Goal: Contribute content: Contribute content

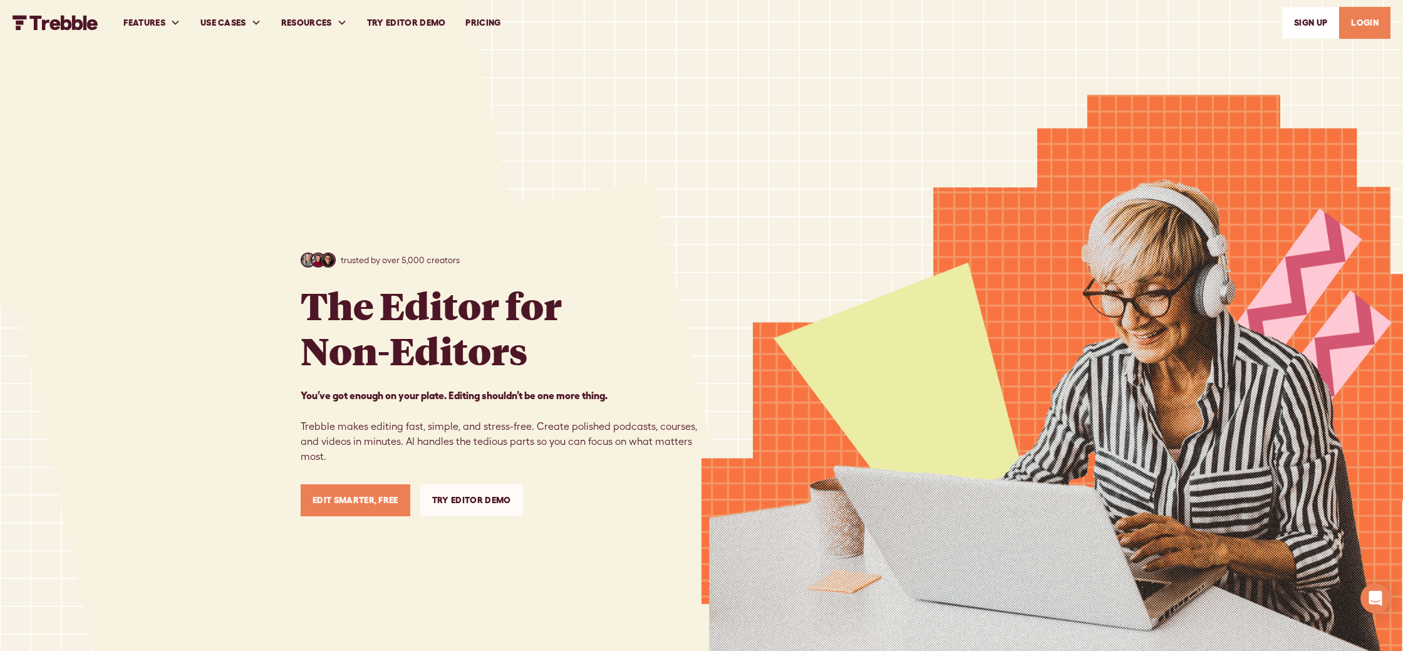
click at [734, 174] on div at bounding box center [1053, 374] width 702 height 749
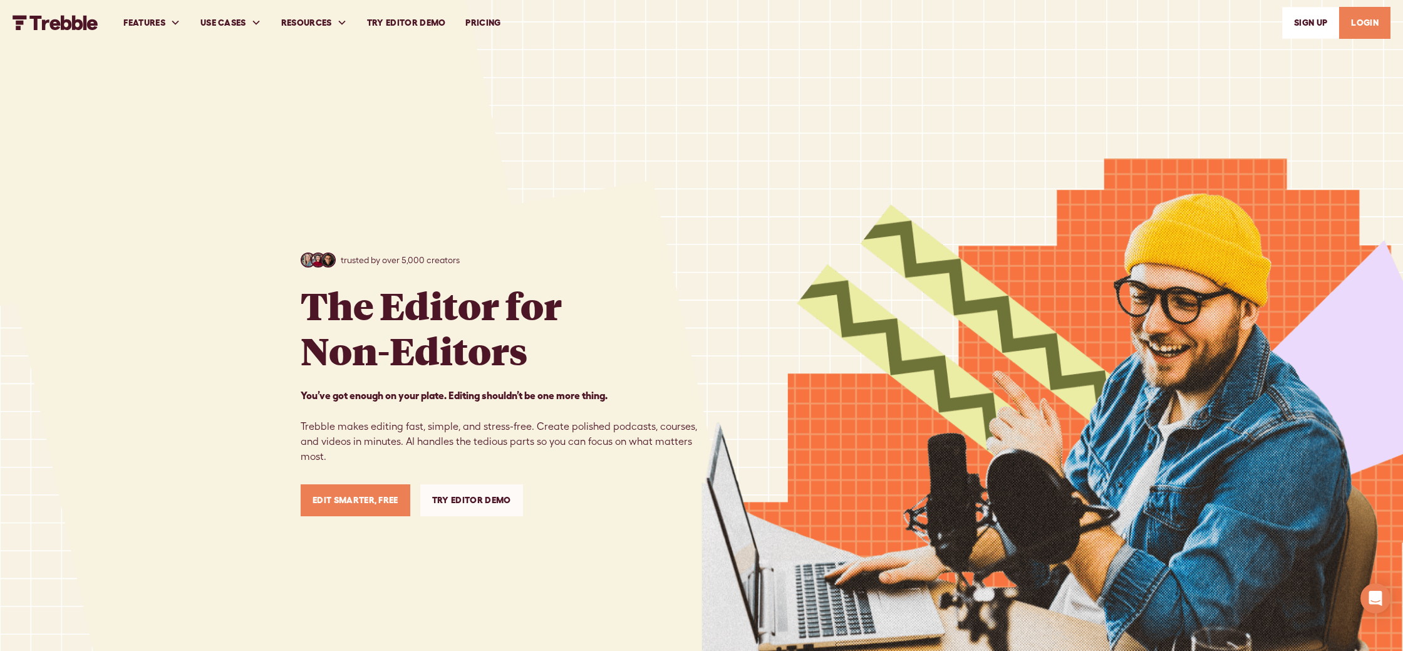
click at [485, 26] on link "PRICING" at bounding box center [482, 22] width 55 height 43
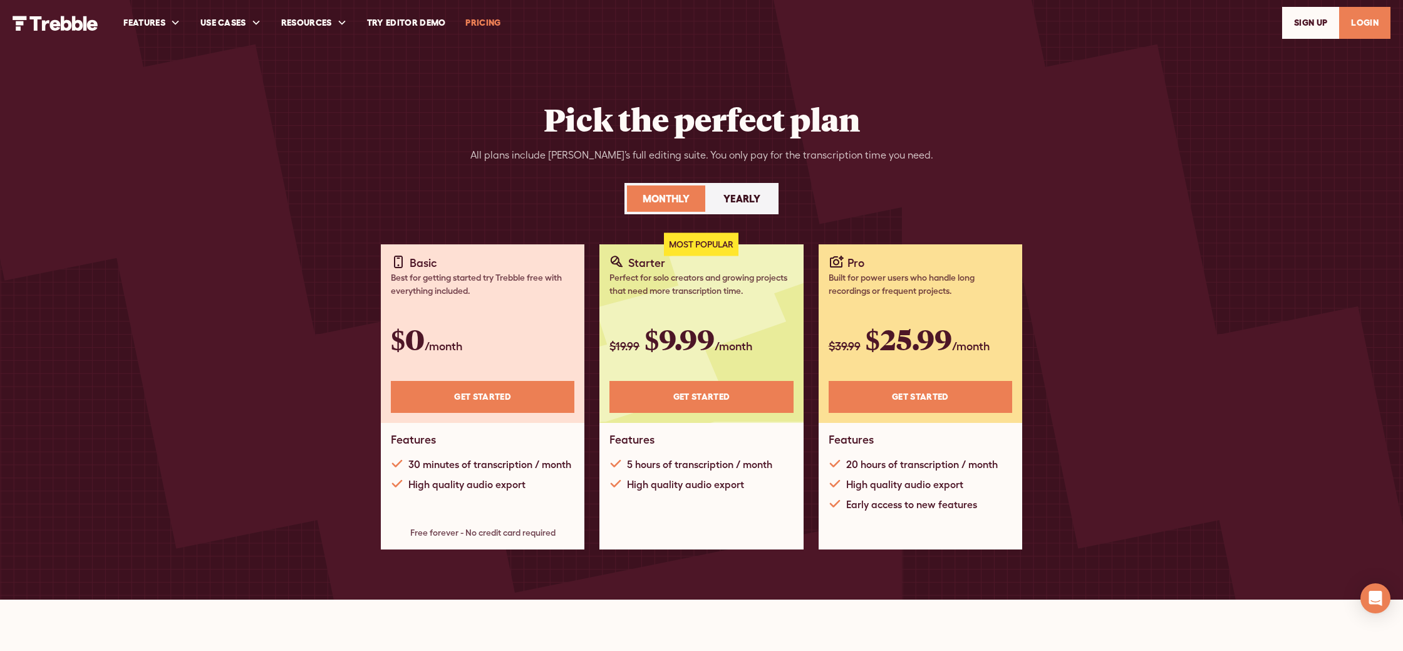
click at [415, 23] on link "Try Editor Demo" at bounding box center [406, 22] width 99 height 43
click at [760, 95] on div "Pick the perfect plan All plans include Trebble’s full editing suite. You only …" at bounding box center [702, 299] width 802 height 599
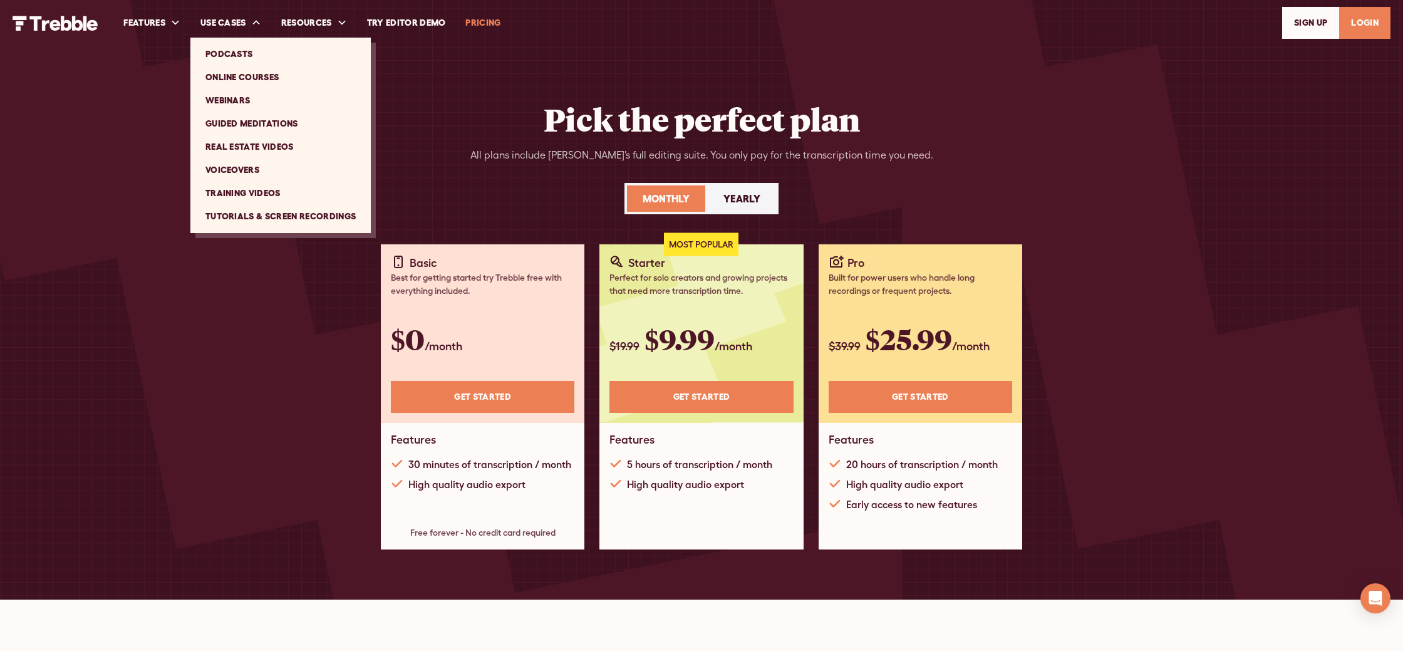
click at [239, 121] on link "Guided Meditations" at bounding box center [280, 123] width 170 height 23
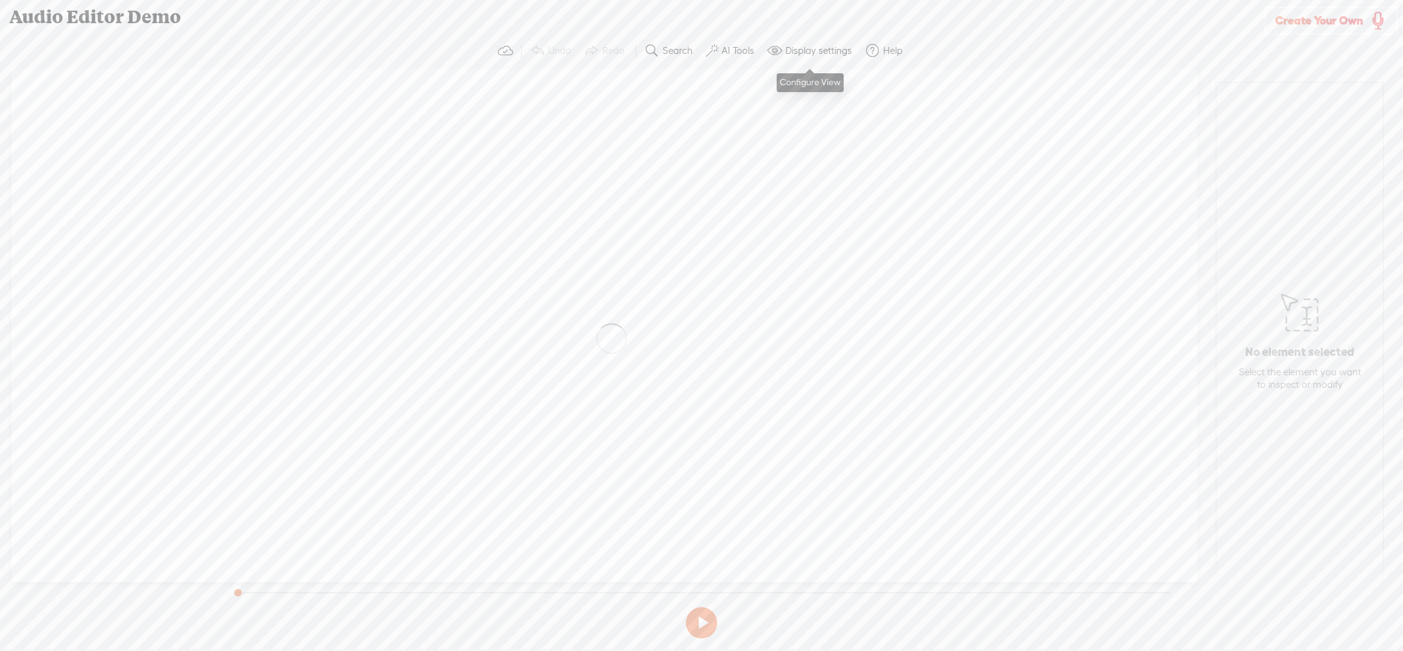
click at [826, 56] on label "Display settings" at bounding box center [818, 50] width 66 height 13
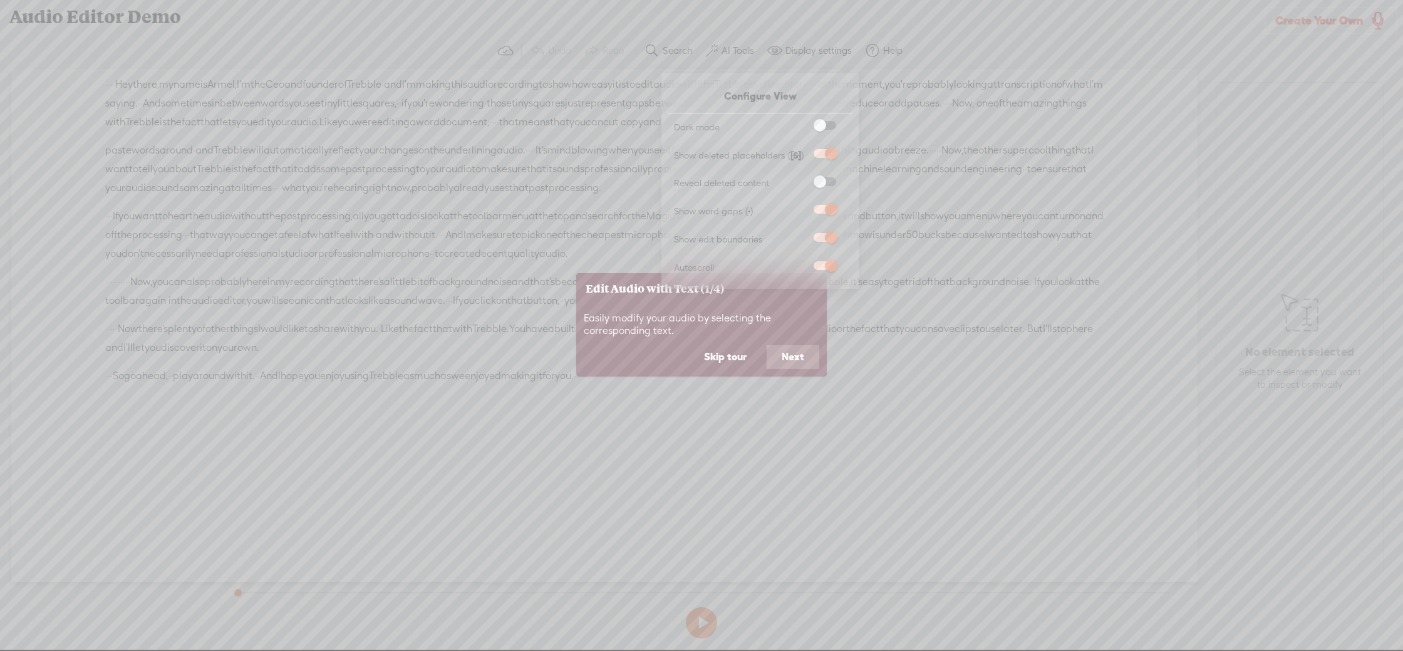
click at [826, 56] on icon at bounding box center [701, 325] width 1403 height 651
click at [726, 361] on button "Skip tour" at bounding box center [725, 357] width 73 height 24
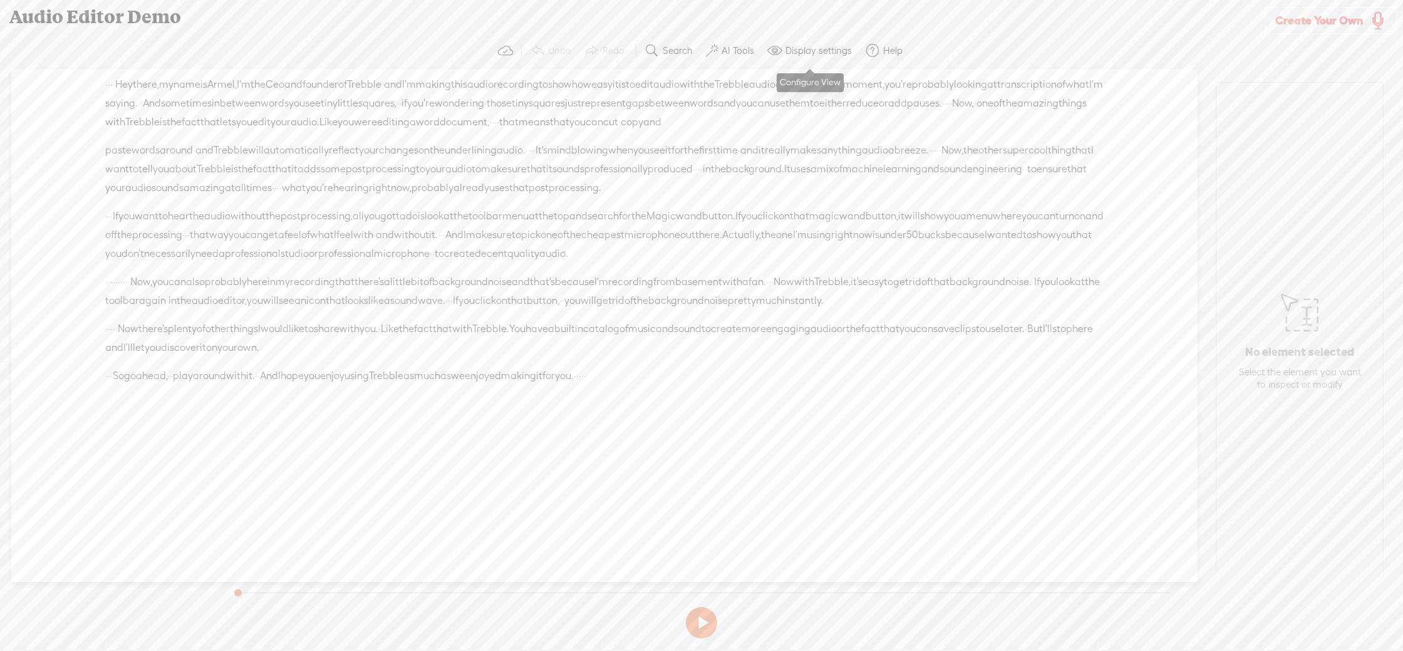
click at [608, 291] on span "I'm" at bounding box center [601, 281] width 14 height 19
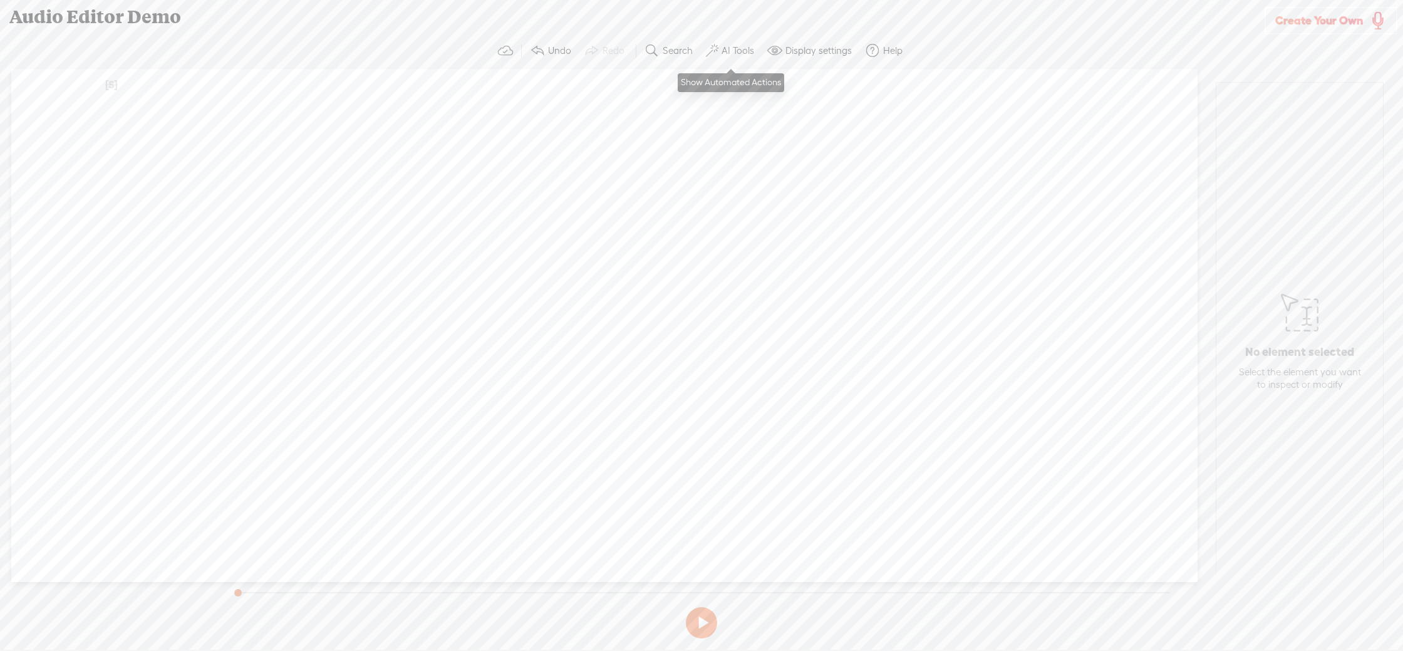
click at [730, 49] on label "AI Tools" at bounding box center [738, 50] width 33 height 13
drag, startPoint x: 1166, startPoint y: 129, endPoint x: 1274, endPoint y: 47, distance: 135.9
click at [1166, 129] on div "Unknown [S] · · · · Hey there, · my name is Armel, · I'm the Ceo and founder of…" at bounding box center [604, 325] width 1186 height 513
click at [1335, 11] on link "Create Your Own" at bounding box center [1331, 21] width 133 height 28
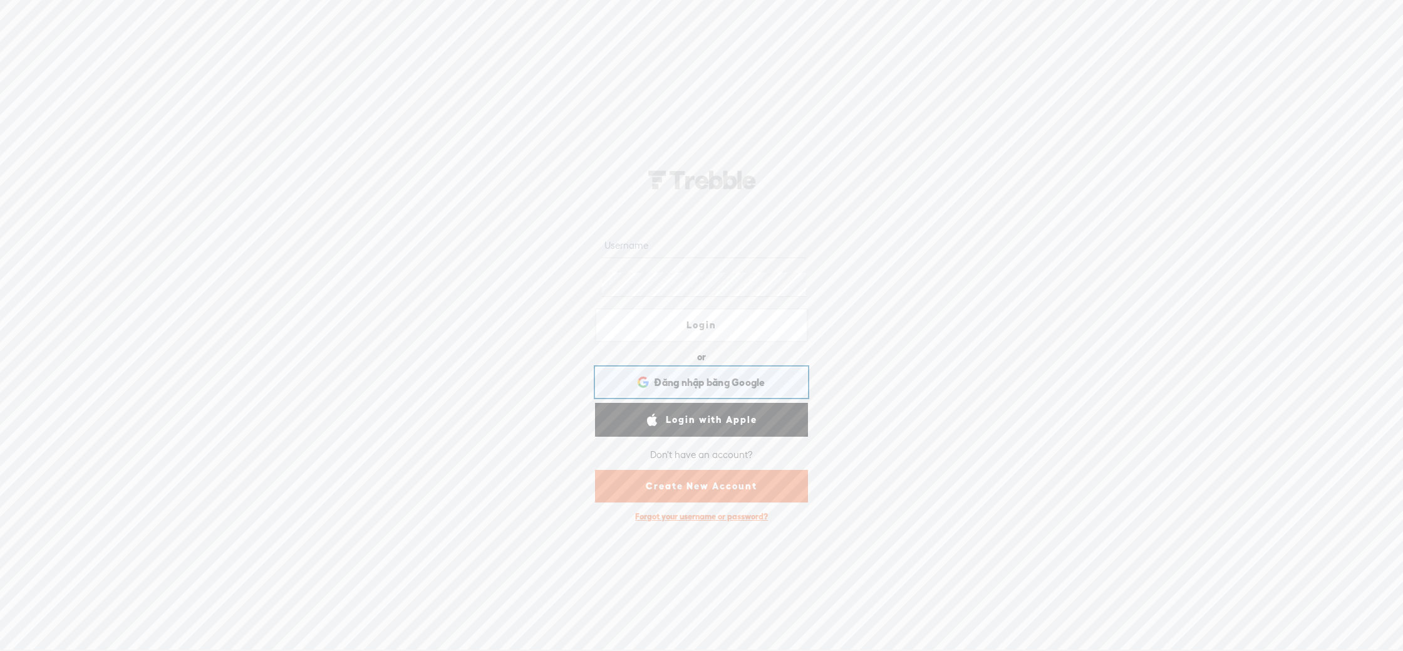
click at [712, 378] on span "Đăng nhập bằng Google" at bounding box center [709, 382] width 111 height 13
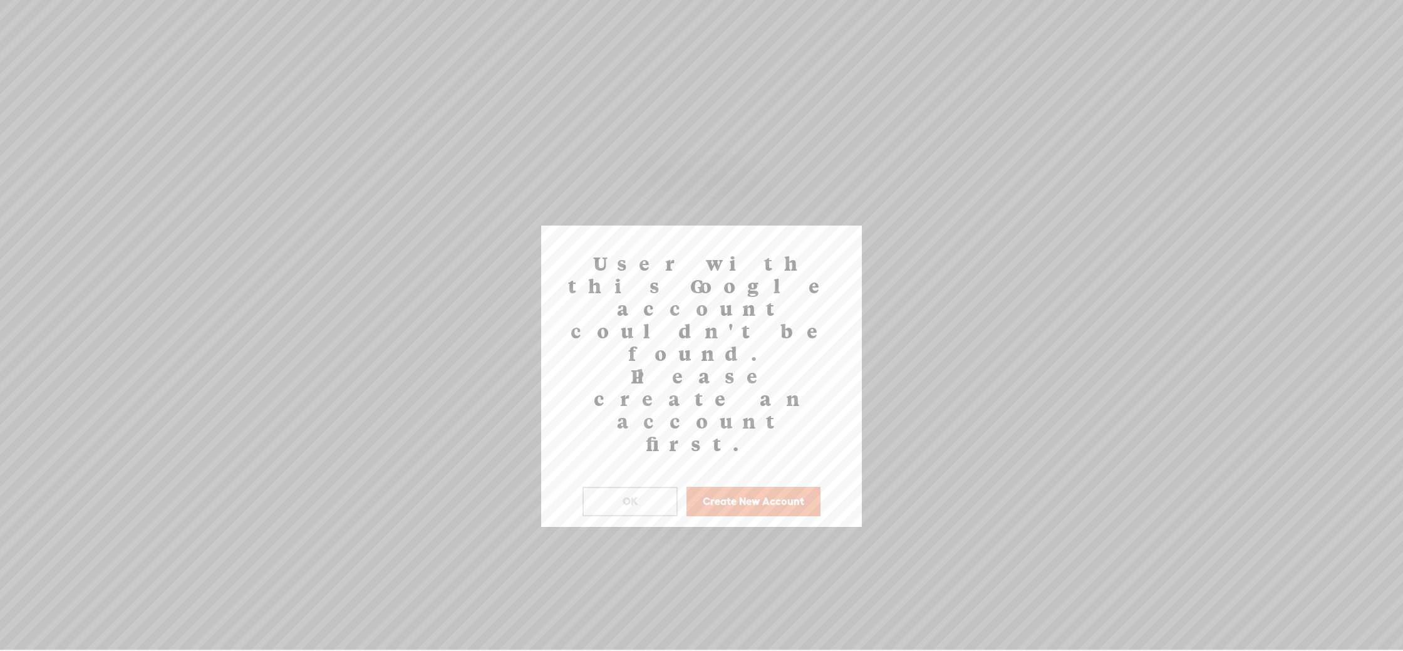
click at [631, 487] on button "OK" at bounding box center [630, 501] width 95 height 29
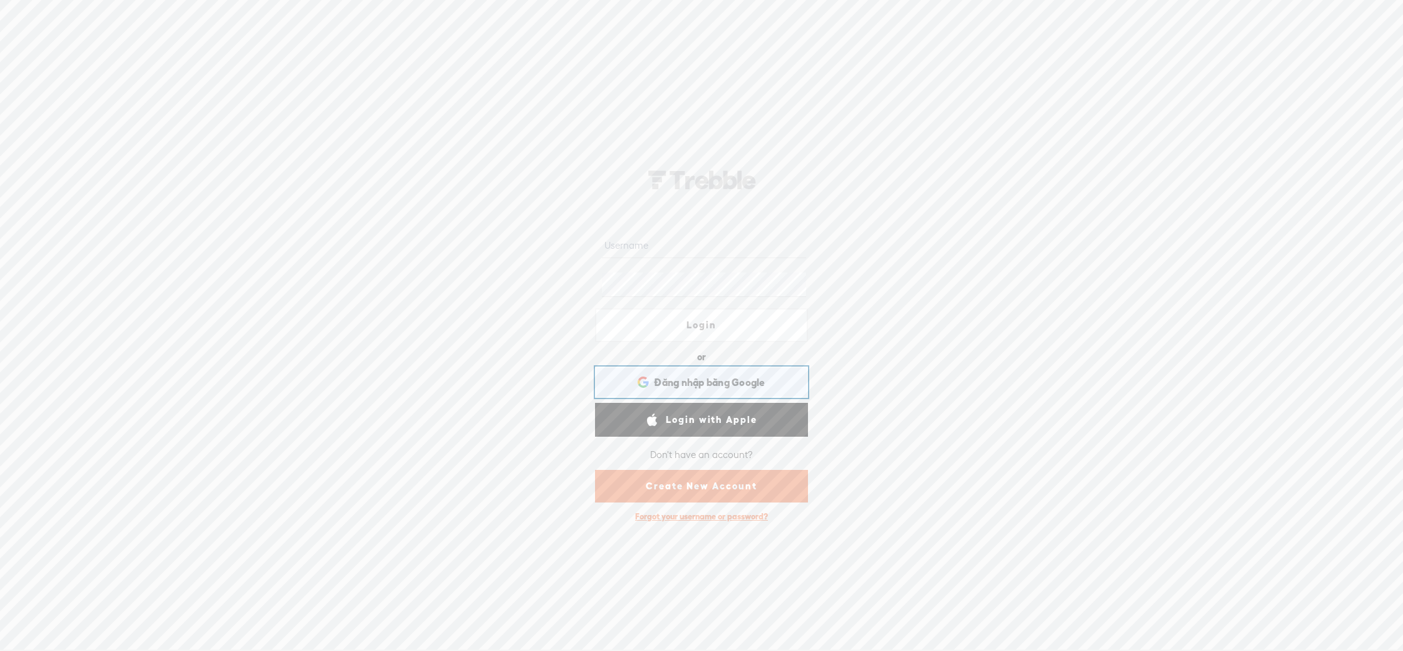
click at [695, 392] on div "Đăng nhập bằng Google Đăng nhập bằng GoogleMở trong thẻ mới" at bounding box center [701, 382] width 195 height 29
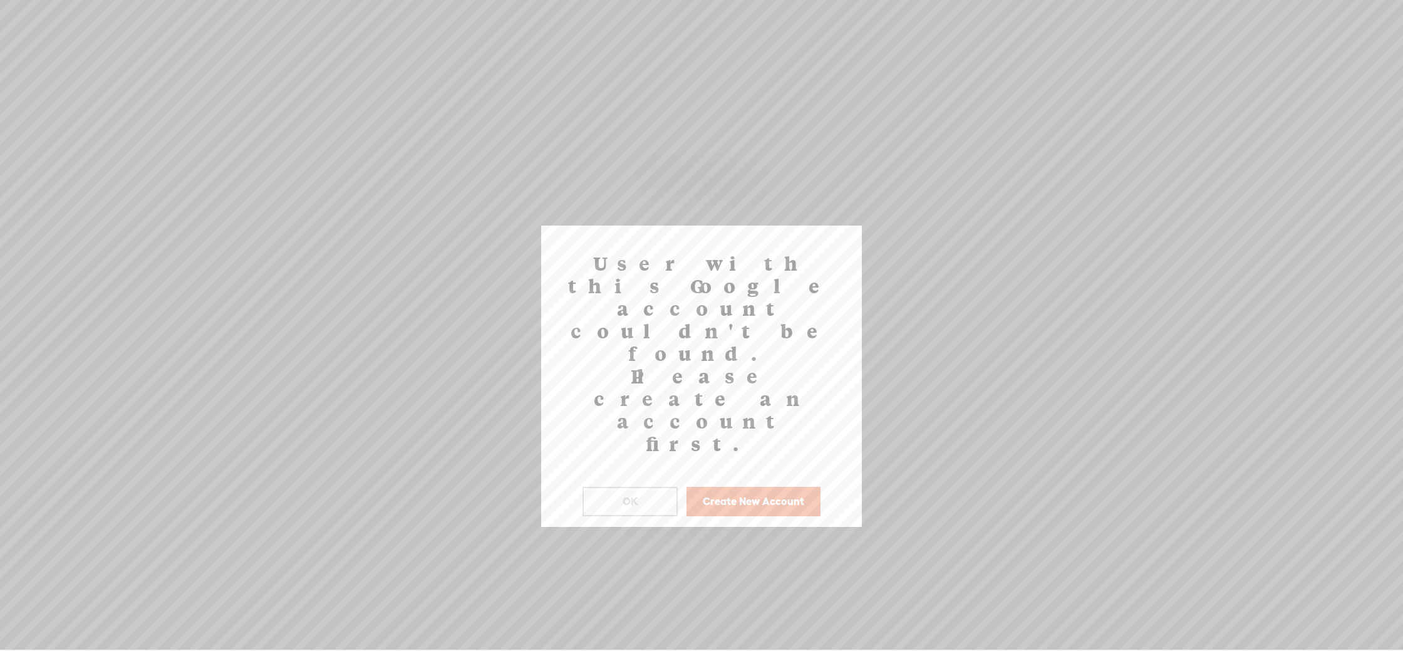
click at [729, 487] on button "Create New Account" at bounding box center [754, 501] width 134 height 29
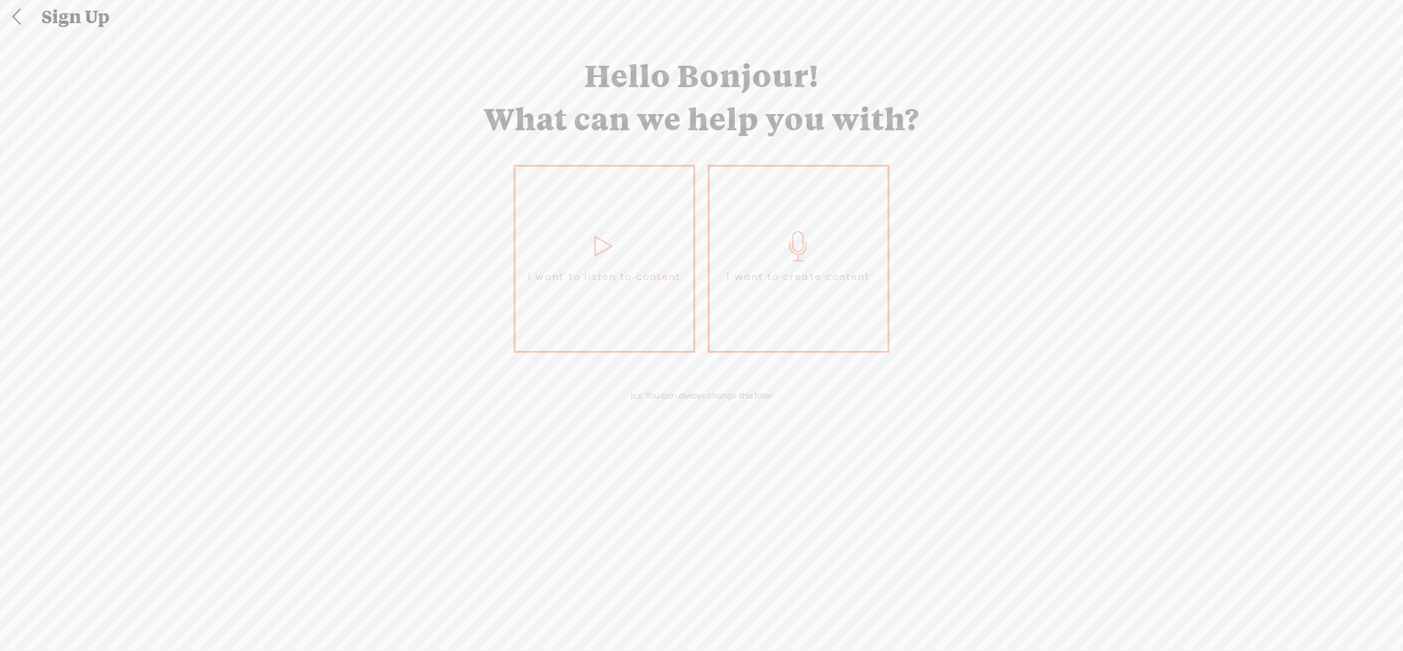
click at [734, 344] on link "I want to create content" at bounding box center [799, 259] width 182 height 188
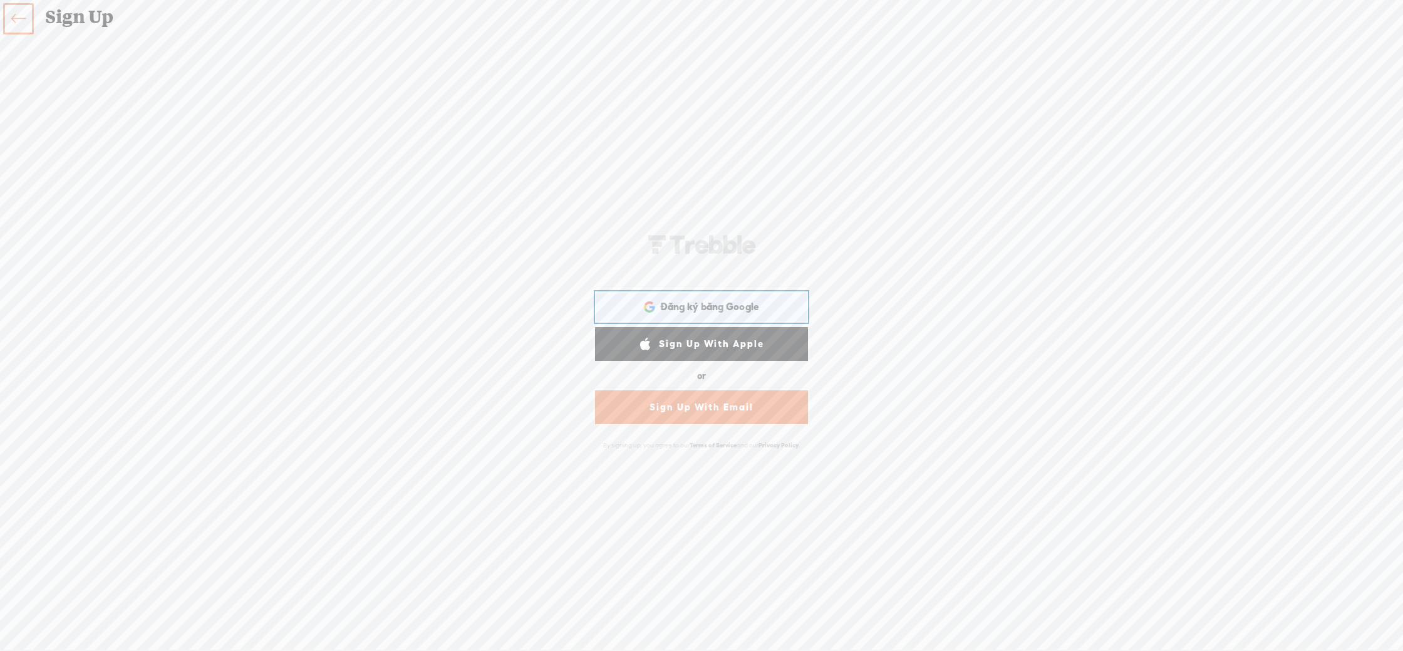
click at [733, 318] on div "Đăng ký bằng Google Đăng ký bằng GoogleMở trong thẻ mới" at bounding box center [701, 307] width 195 height 29
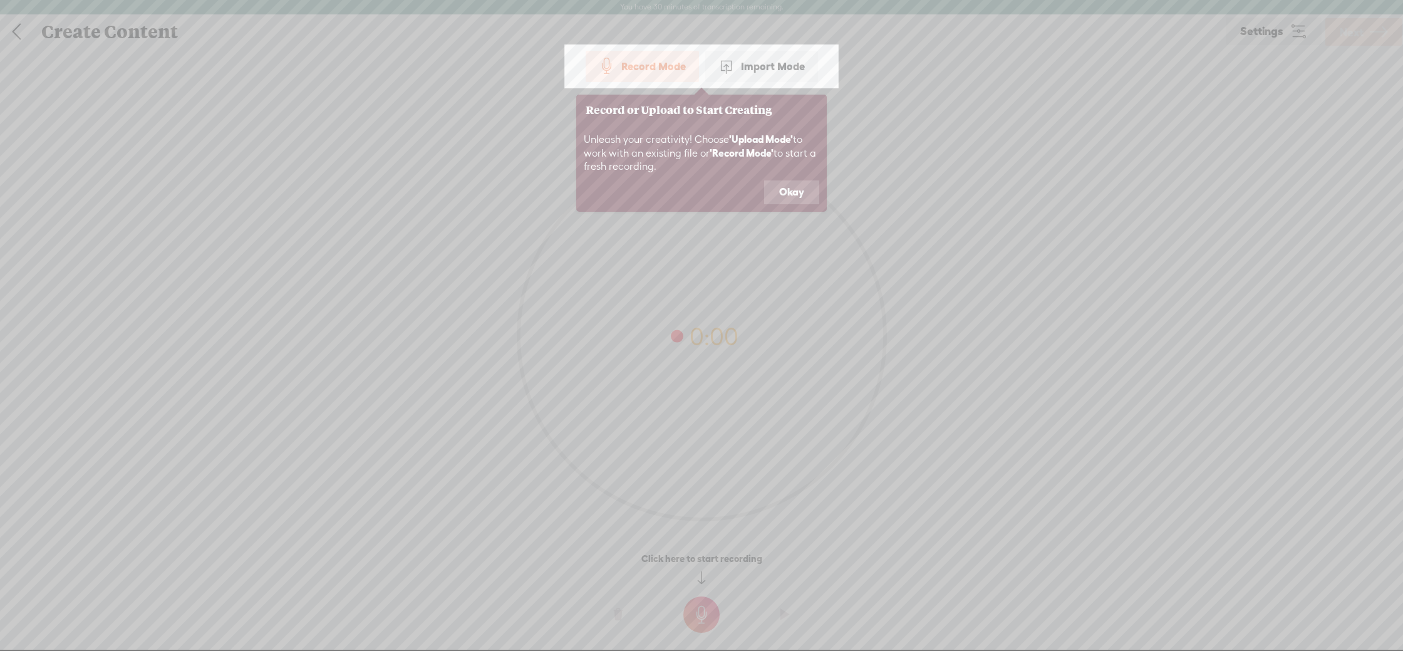
click at [783, 187] on button "Okay" at bounding box center [791, 192] width 55 height 24
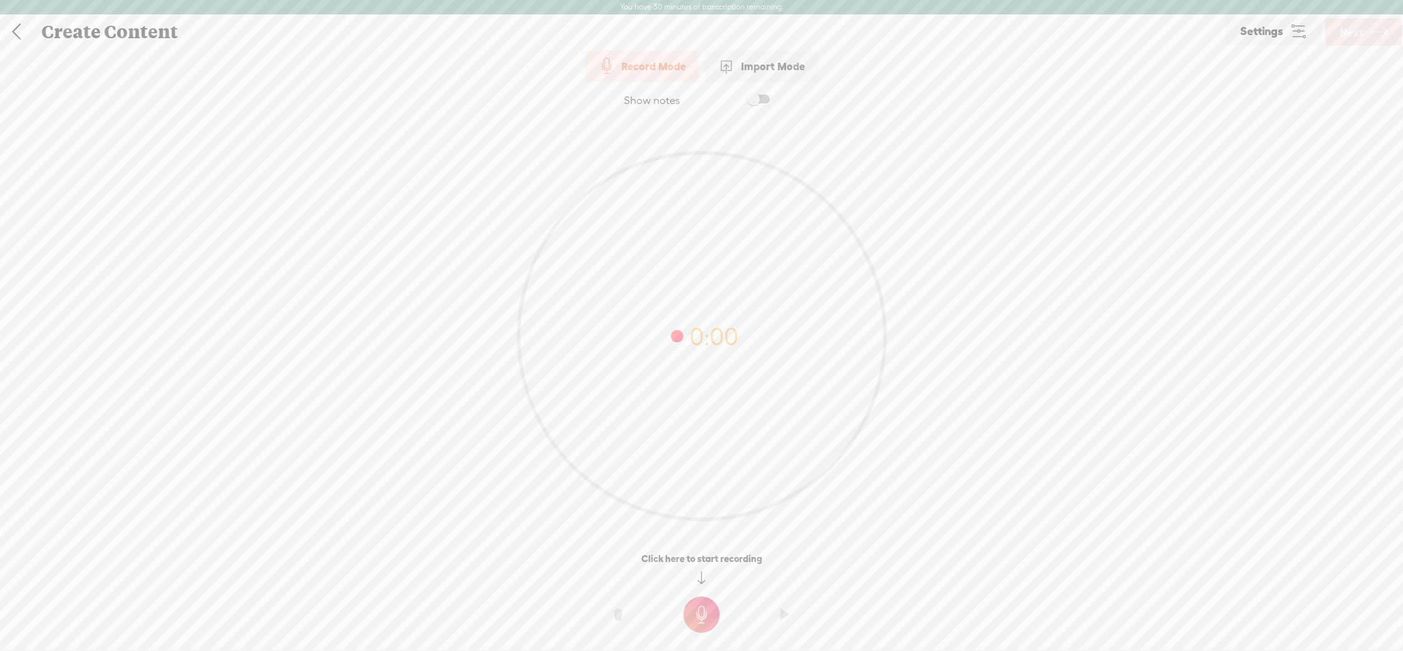
click at [743, 71] on div "Import Mode" at bounding box center [761, 66] width 113 height 31
click at [646, 517] on div "Click to browse , or drag & drop your audio or video file here (File duration m…" at bounding box center [702, 378] width 370 height 537
click at [1338, 34] on link "Next" at bounding box center [1363, 32] width 76 height 28
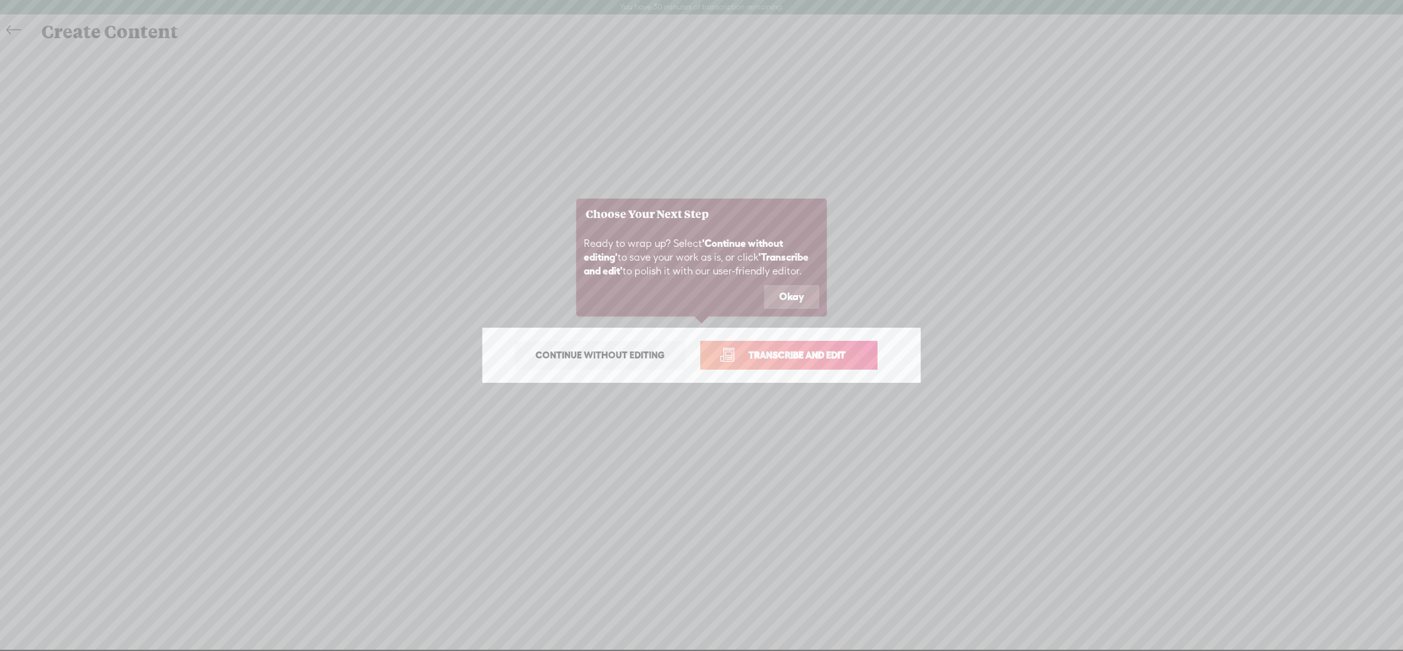
click at [765, 360] on span "Transcribe and edit" at bounding box center [796, 355] width 123 height 14
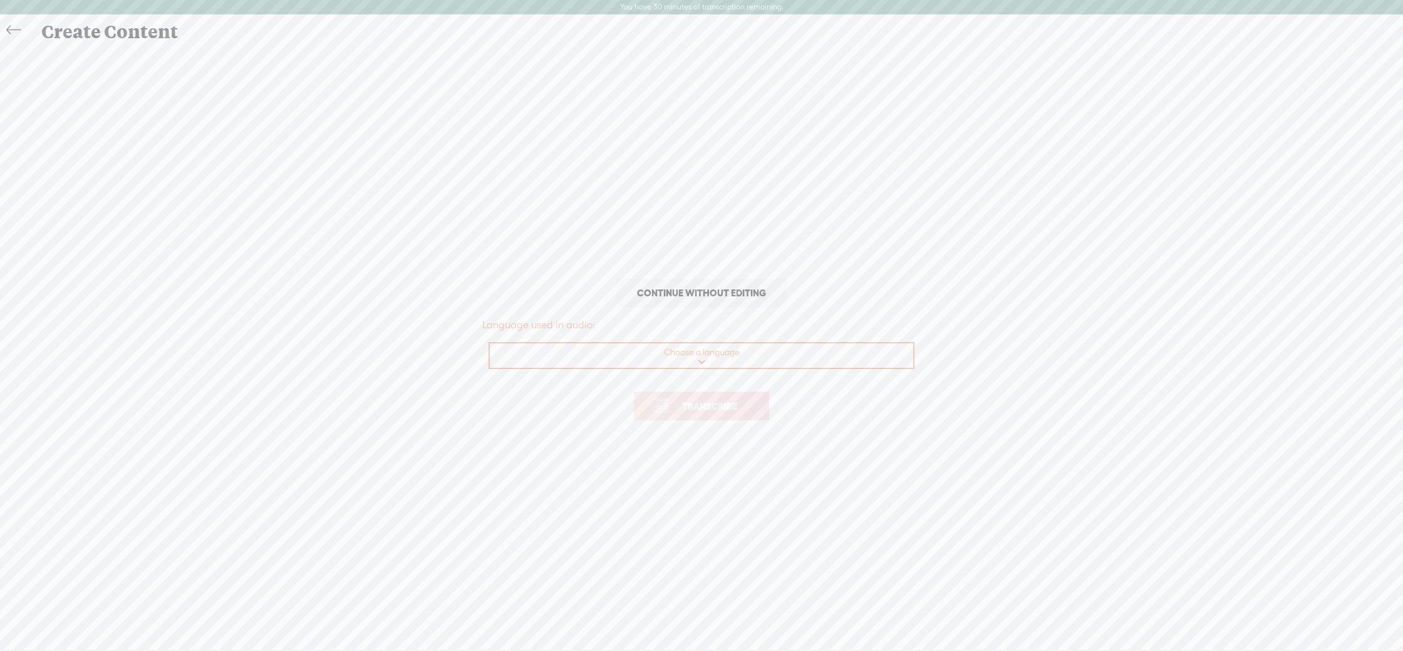
click at [765, 360] on select "Choose a language Afrikaans Albanian Amharic Arabic, Gulf Arabic, Modern Standa…" at bounding box center [702, 356] width 425 height 26
select select "vi"
click at [490, 343] on select "Choose a language Afrikaans Albanian Amharic Arabic, Gulf Arabic, Modern Standa…" at bounding box center [702, 356] width 425 height 26
click at [717, 406] on span "Transcribe" at bounding box center [709, 406] width 81 height 14
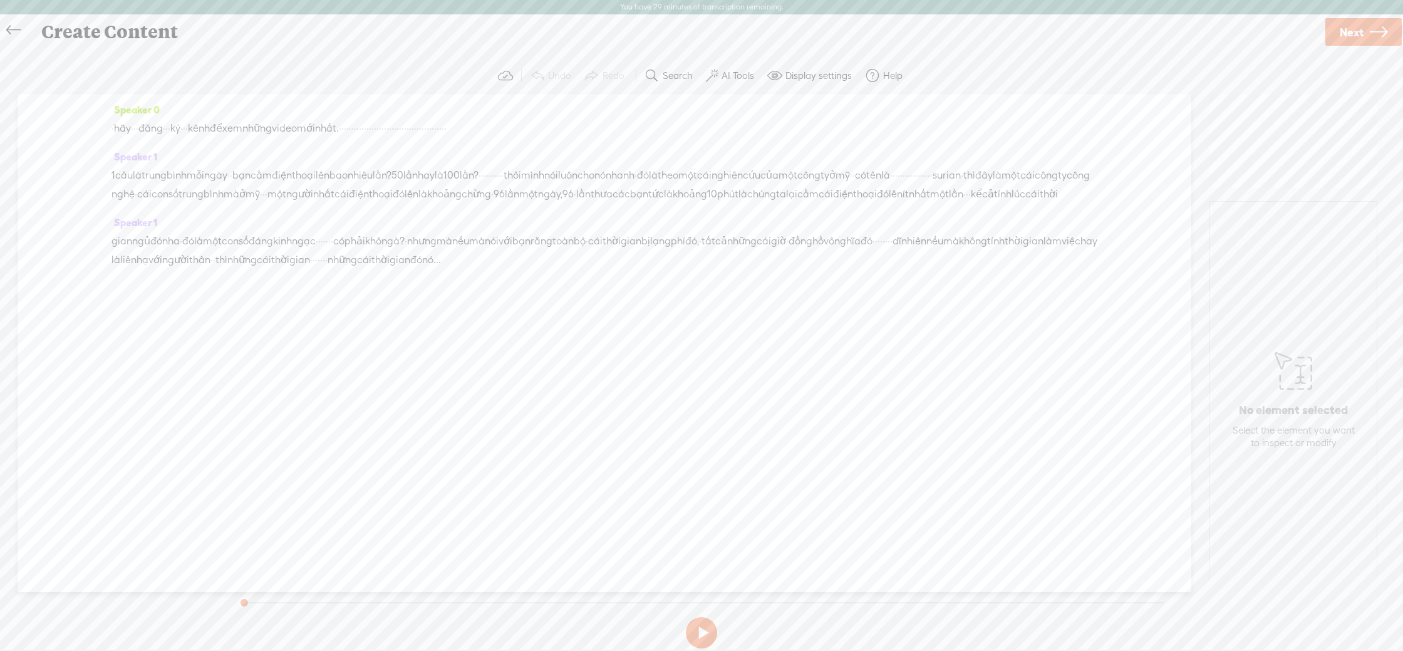
click at [222, 123] on span "để" at bounding box center [216, 128] width 13 height 19
click at [133, 174] on span "câu" at bounding box center [124, 175] width 18 height 19
click at [164, 144] on span "Play" at bounding box center [172, 145] width 19 height 13
click at [210, 125] on span "kênh" at bounding box center [199, 128] width 22 height 19
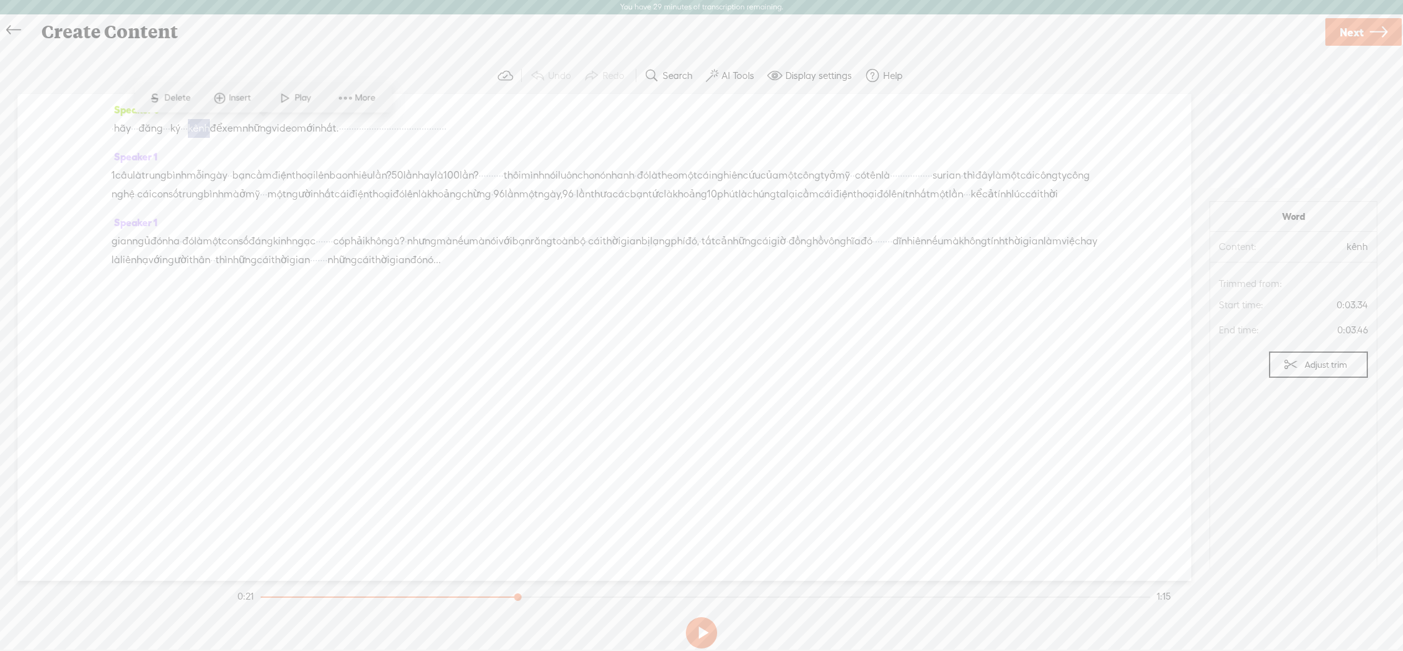
click at [210, 125] on span "kênh" at bounding box center [199, 128] width 22 height 19
click at [297, 129] on span "video" at bounding box center [284, 128] width 25 height 19
drag, startPoint x: 744, startPoint y: 129, endPoint x: 60, endPoint y: 133, distance: 683.4
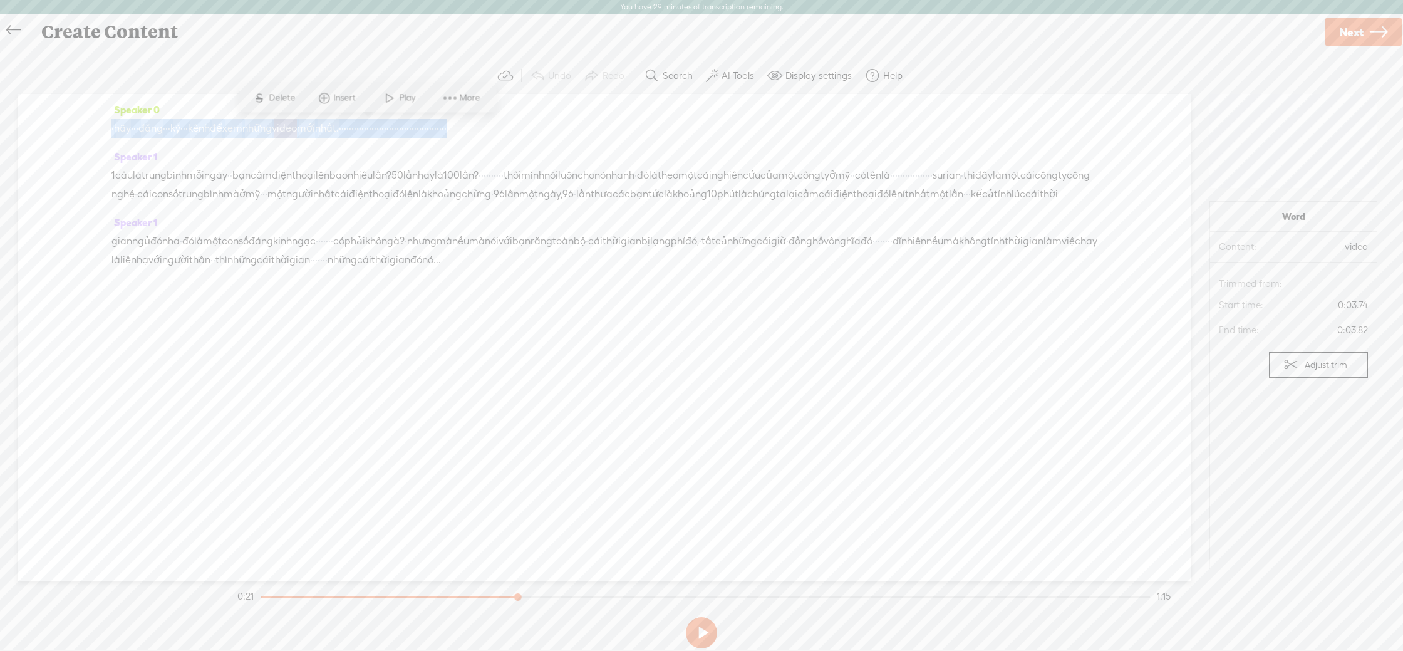
click at [60, 133] on div "Speaker 0 · hãy · · · đăng · · · ký · · · kênh để xem những video mới nhất. · ·…" at bounding box center [605, 337] width 1174 height 487
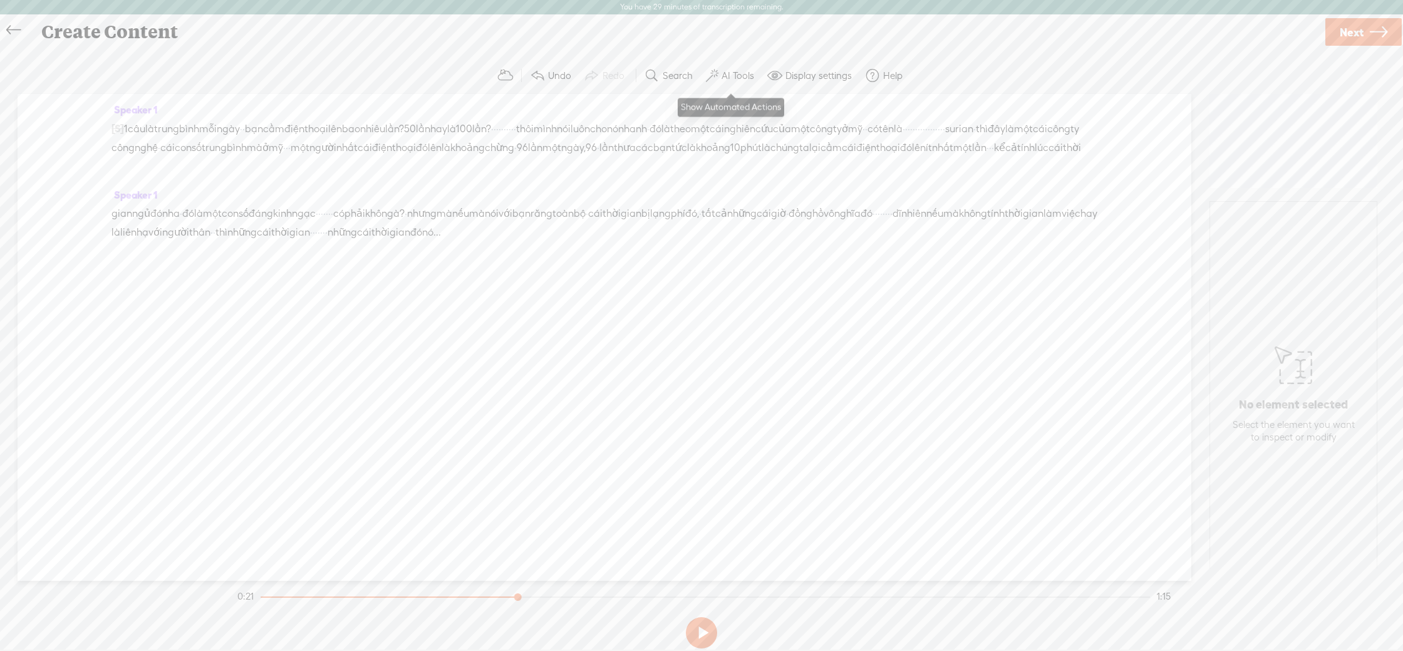
click at [739, 71] on label "AI Tools" at bounding box center [738, 76] width 33 height 13
click at [733, 322] on span at bounding box center [723, 322] width 23 height 9
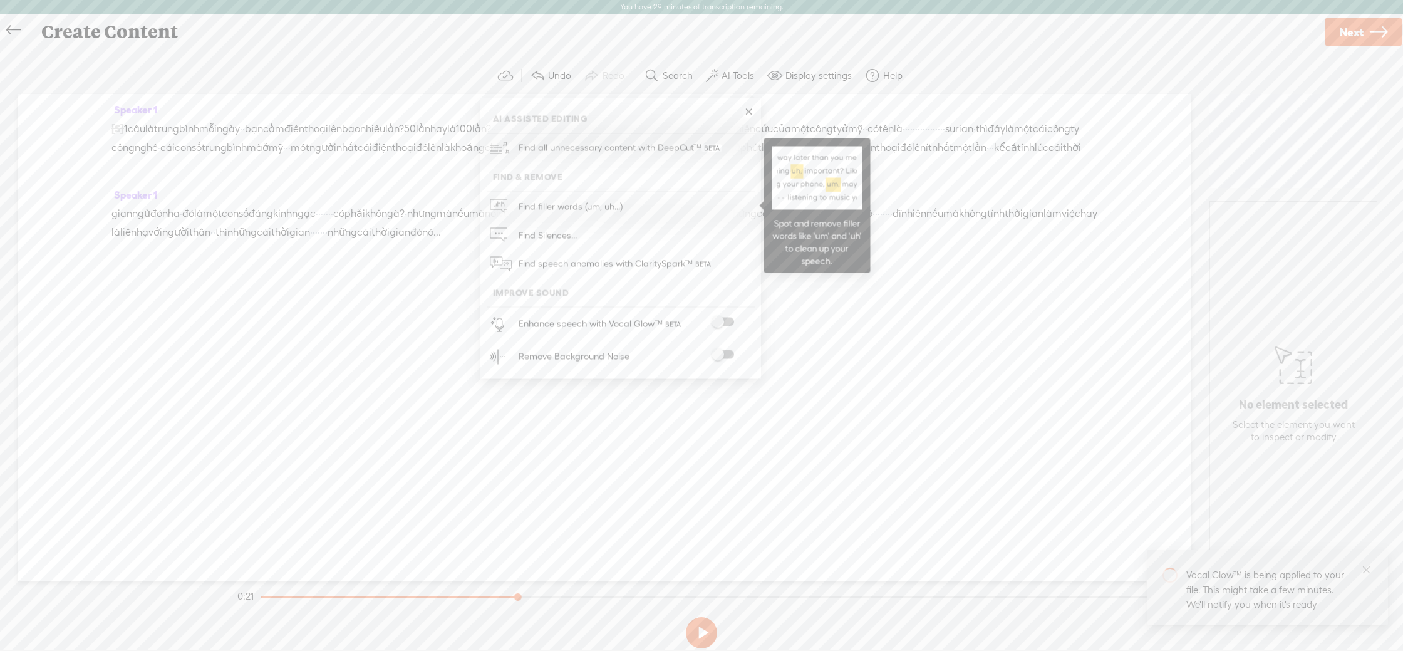
click at [591, 206] on span "Find filler words (um, uh...)" at bounding box center [570, 206] width 113 height 28
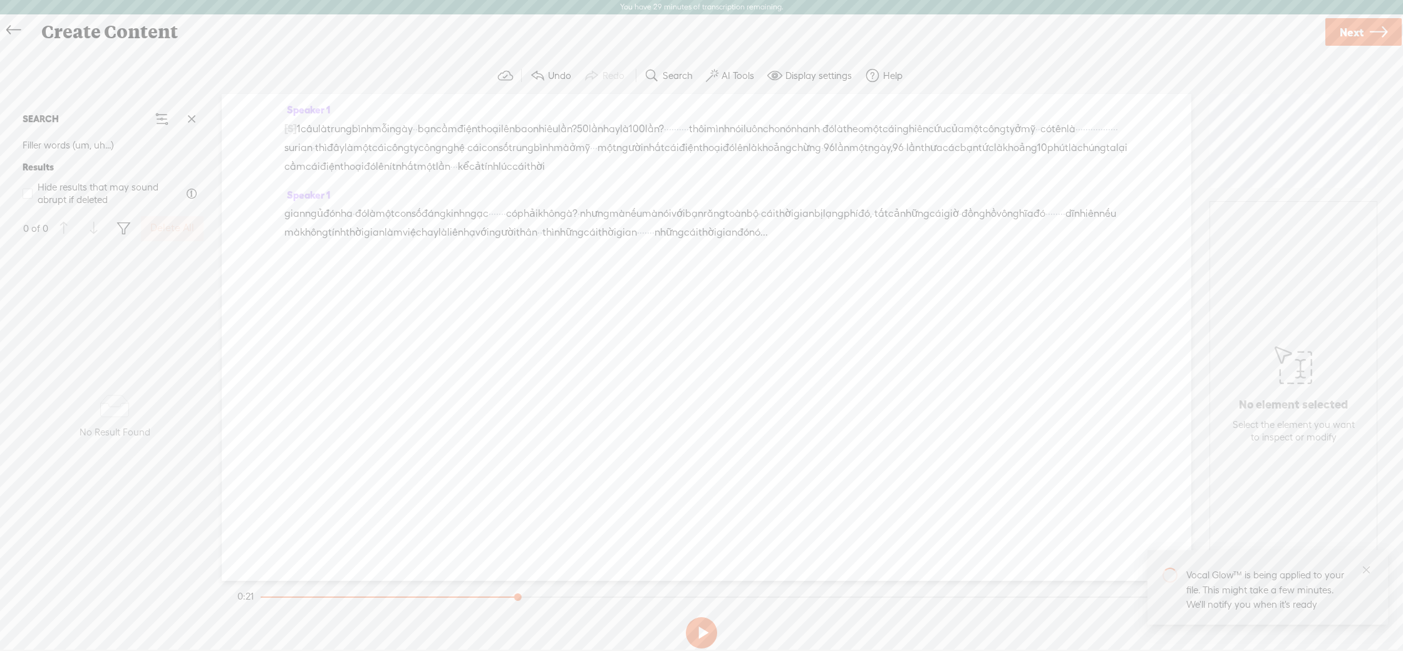
click at [196, 118] on span at bounding box center [191, 119] width 19 height 19
click at [740, 81] on button "AI Tools" at bounding box center [731, 75] width 61 height 25
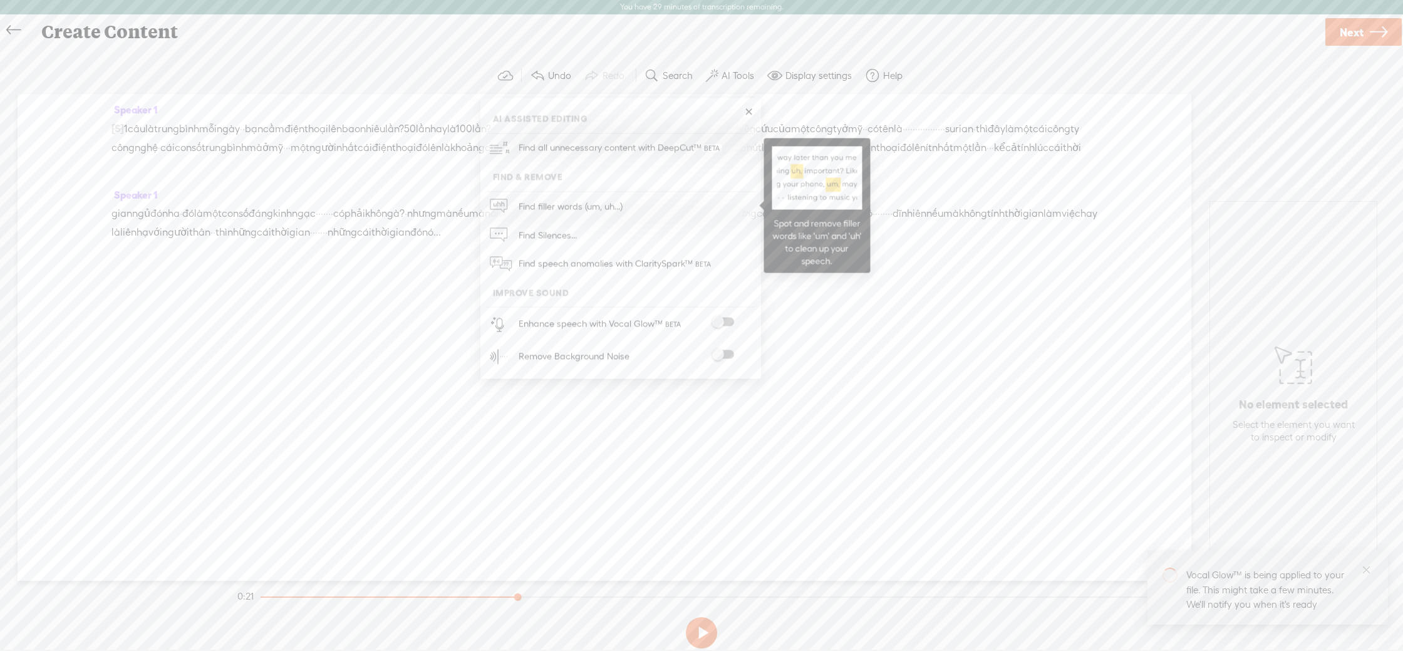
click at [615, 211] on span "Find filler words (um, uh...)" at bounding box center [570, 206] width 113 height 28
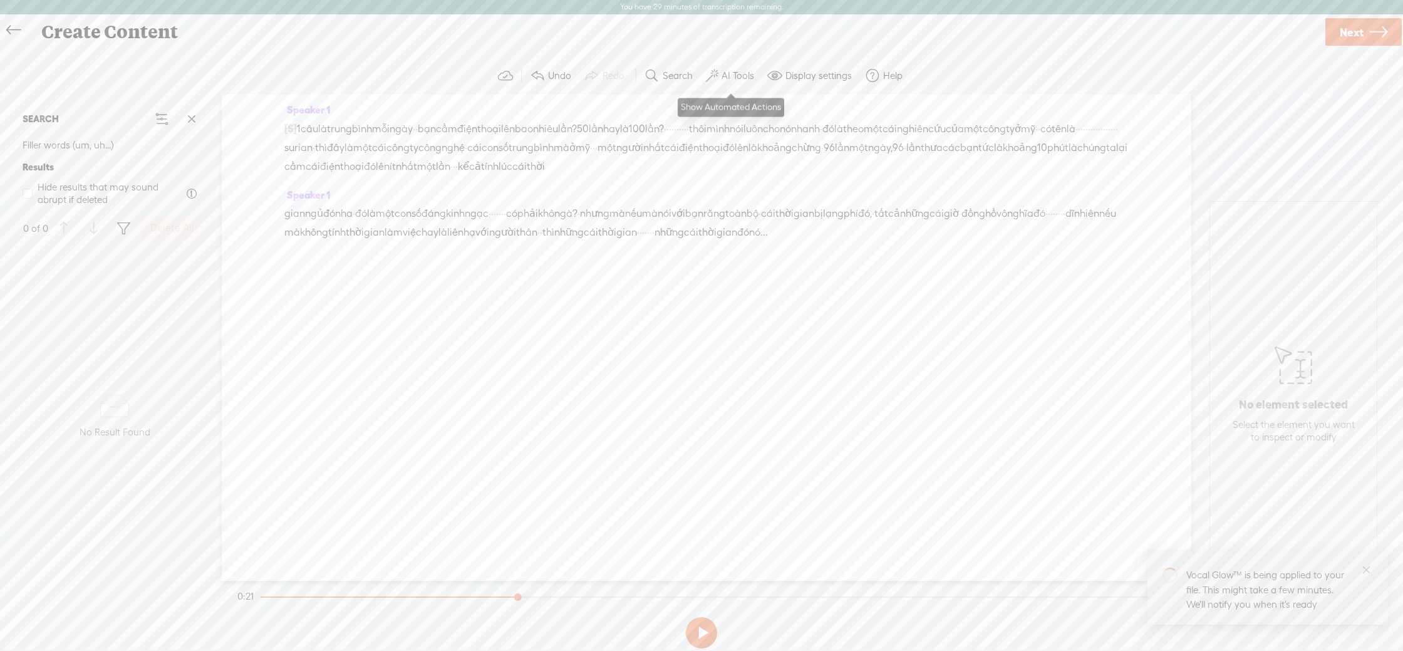
click at [742, 75] on label "AI Tools" at bounding box center [738, 76] width 33 height 13
click at [732, 355] on span at bounding box center [723, 354] width 23 height 9
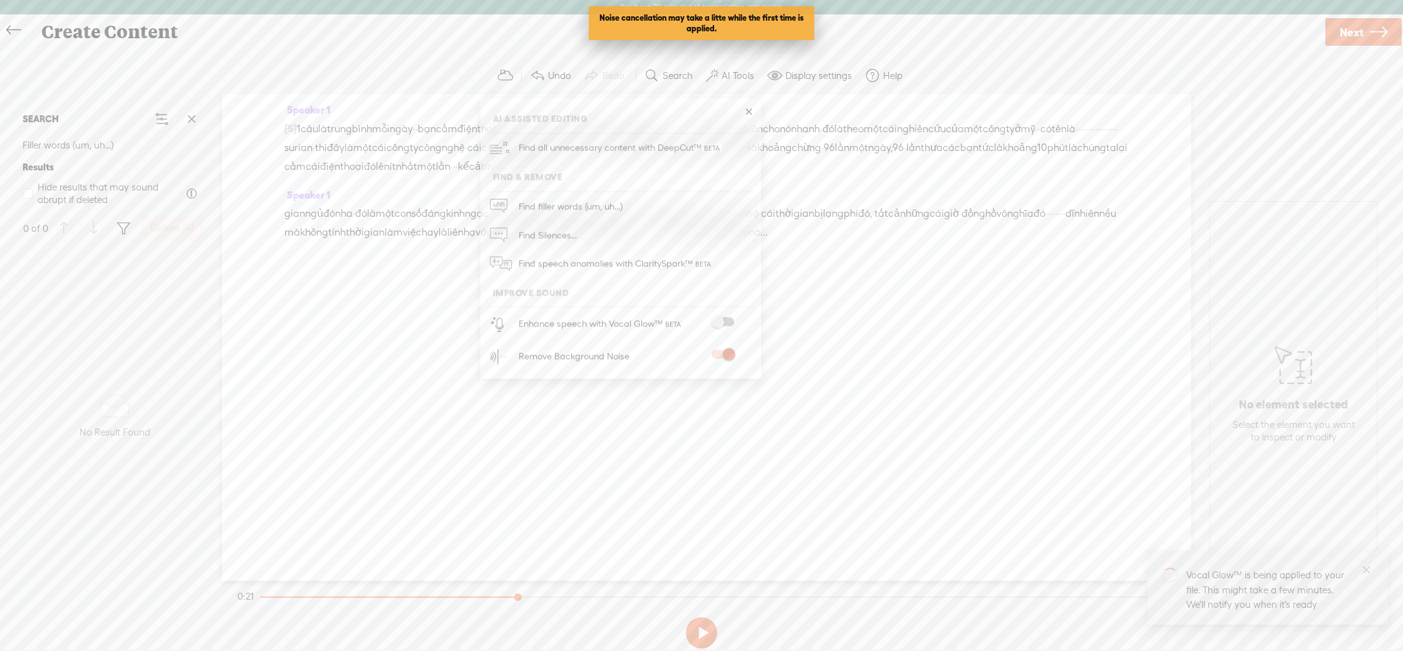
click at [725, 319] on span at bounding box center [723, 322] width 23 height 9
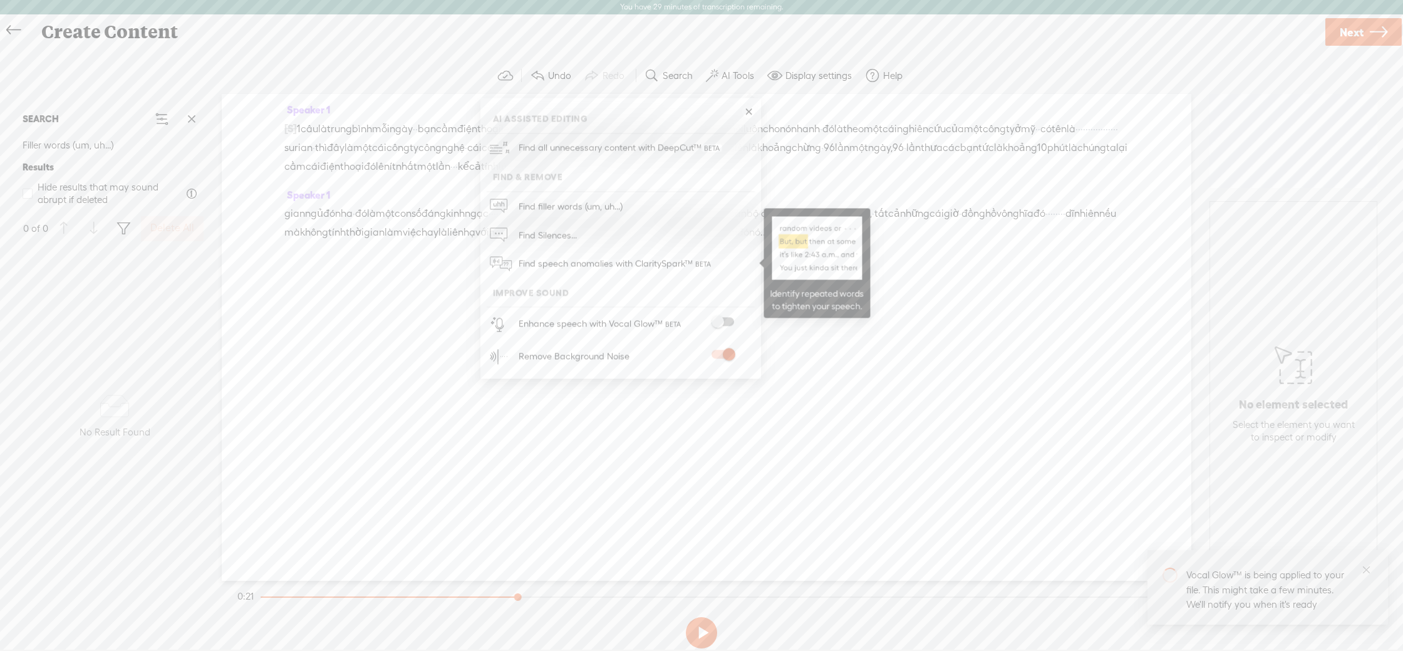
click at [606, 269] on span "Find speech anomalies with ClaritySpark™" at bounding box center [616, 263] width 204 height 29
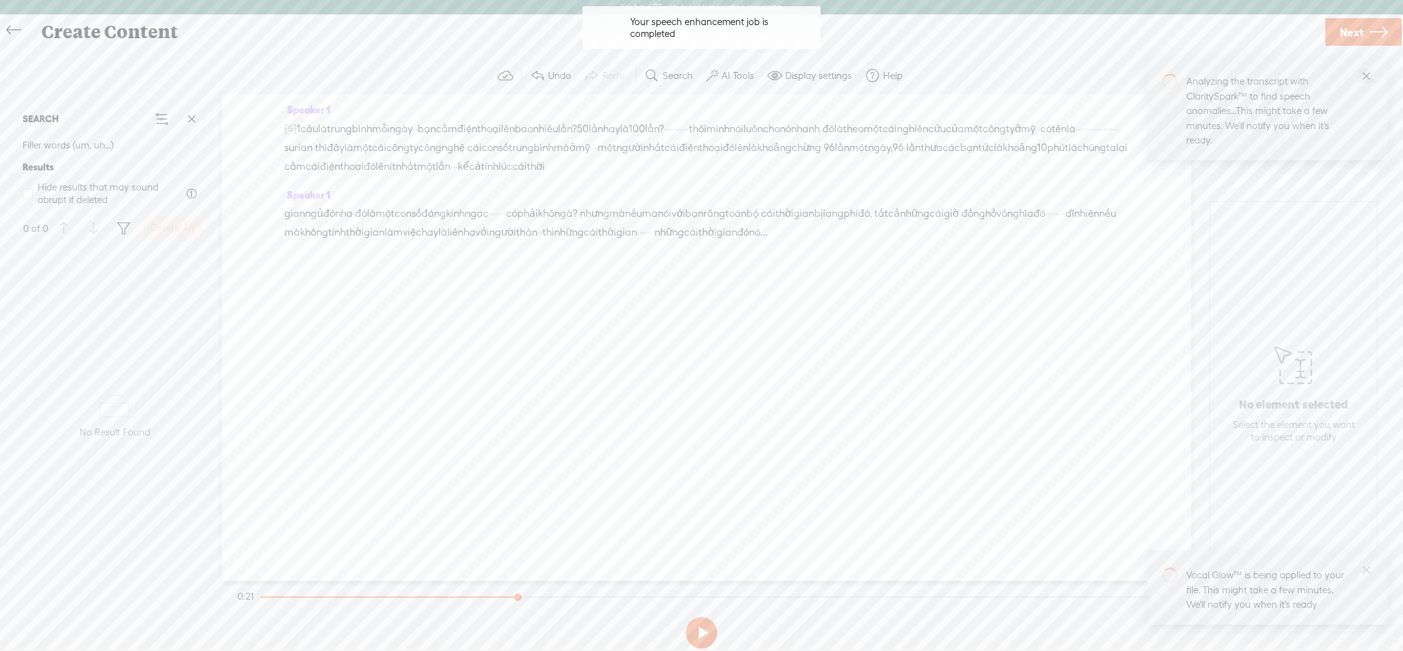
click at [1366, 76] on icon "close" at bounding box center [1366, 76] width 8 height 8
click at [666, 176] on div "[S] · hãy · · · đăng · · · ký · · · kênh để xem những video mới nhất. · · · · ·…" at bounding box center [706, 147] width 844 height 57
click at [921, 157] on span "thưa" at bounding box center [932, 147] width 22 height 19
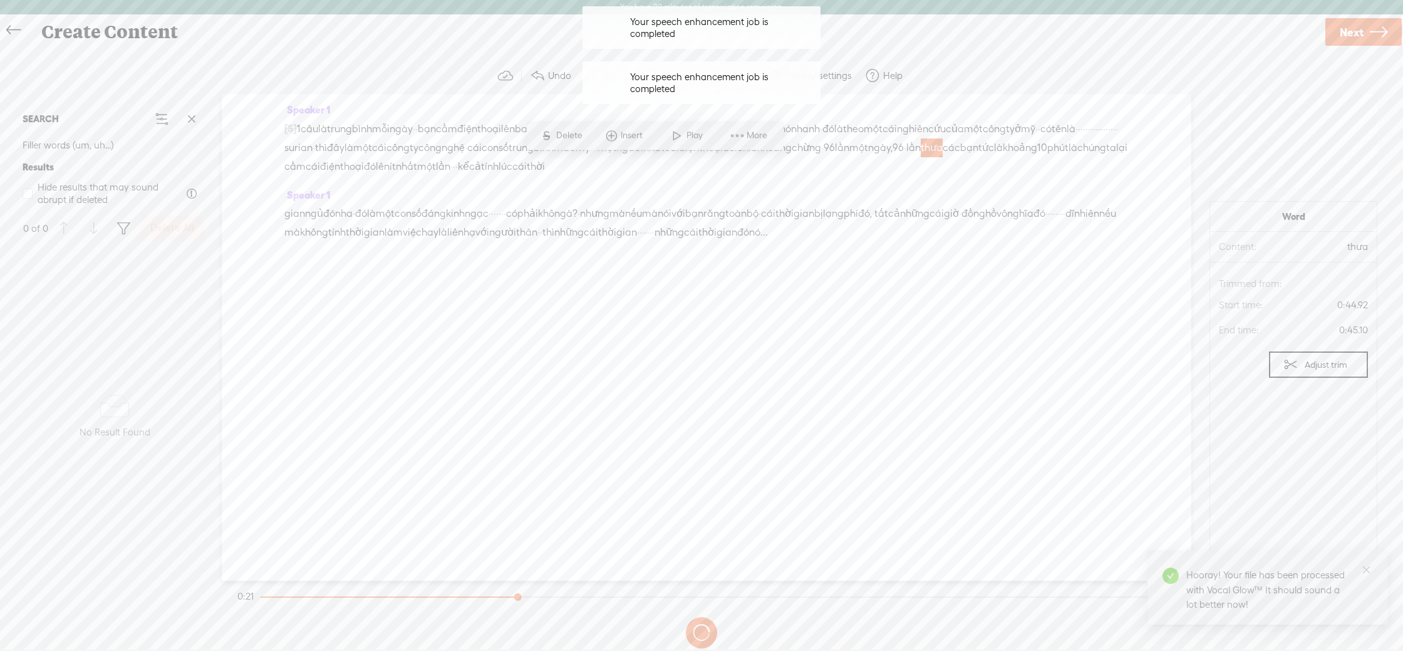
click at [673, 137] on span at bounding box center [677, 135] width 19 height 23
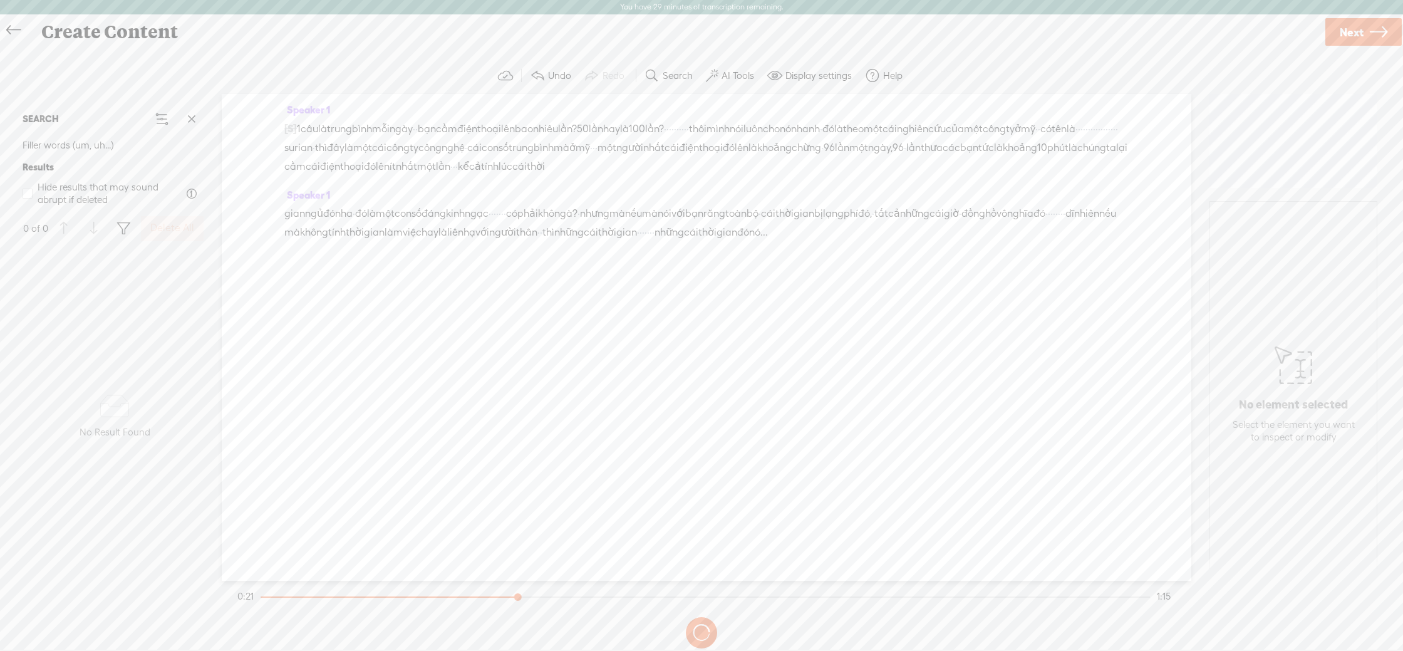
click at [301, 127] on span "1" at bounding box center [299, 129] width 4 height 19
click at [333, 99] on span at bounding box center [327, 97] width 19 height 23
click at [301, 130] on span "1" at bounding box center [299, 129] width 4 height 19
drag, startPoint x: 498, startPoint y: 145, endPoint x: 542, endPoint y: 153, distance: 45.2
click at [1052, 138] on span "tên" at bounding box center [1059, 129] width 15 height 19
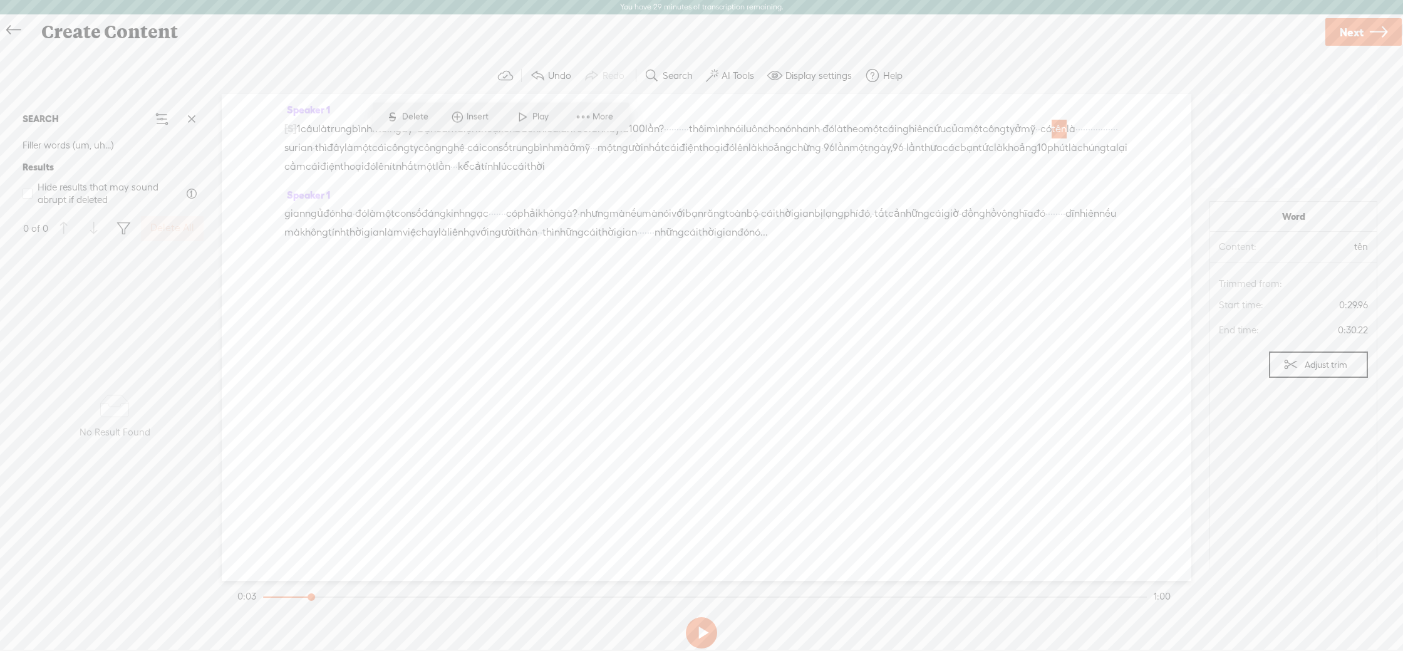
click at [1088, 138] on span "·" at bounding box center [1089, 129] width 3 height 19
click at [657, 118] on span "More" at bounding box center [668, 117] width 24 height 13
click at [621, 375] on div "Speaker 1 [S] · hãy · · · đăng · · · ký · · · kênh để xem những video mới nhất.…" at bounding box center [707, 337] width 970 height 487
click at [796, 65] on button "Display settings" at bounding box center [811, 75] width 98 height 25
click at [828, 209] on span at bounding box center [825, 206] width 23 height 9
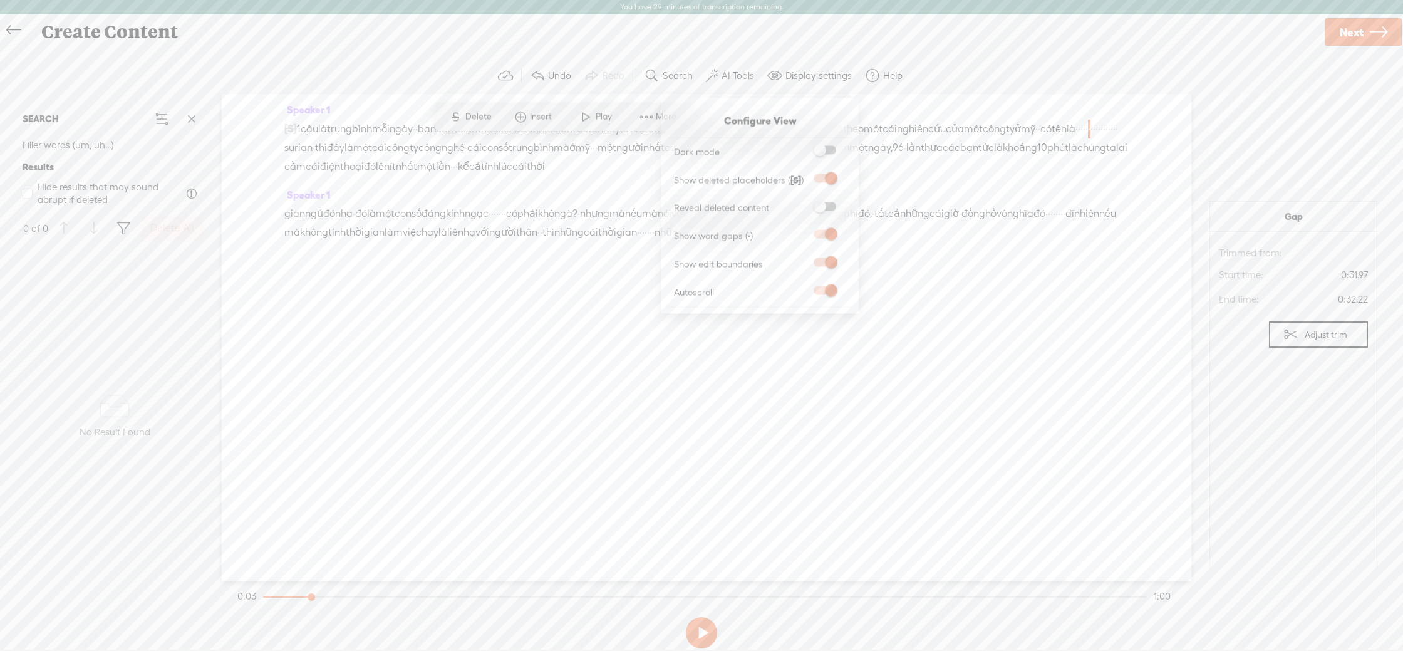
click at [804, 202] on input "checkbox" at bounding box center [804, 202] width 0 height 0
click at [828, 209] on span at bounding box center [825, 206] width 23 height 9
click at [804, 202] on input "checkbox" at bounding box center [804, 202] width 0 height 0
click at [828, 209] on span at bounding box center [825, 206] width 23 height 9
click at [804, 202] on input "checkbox" at bounding box center [804, 202] width 0 height 0
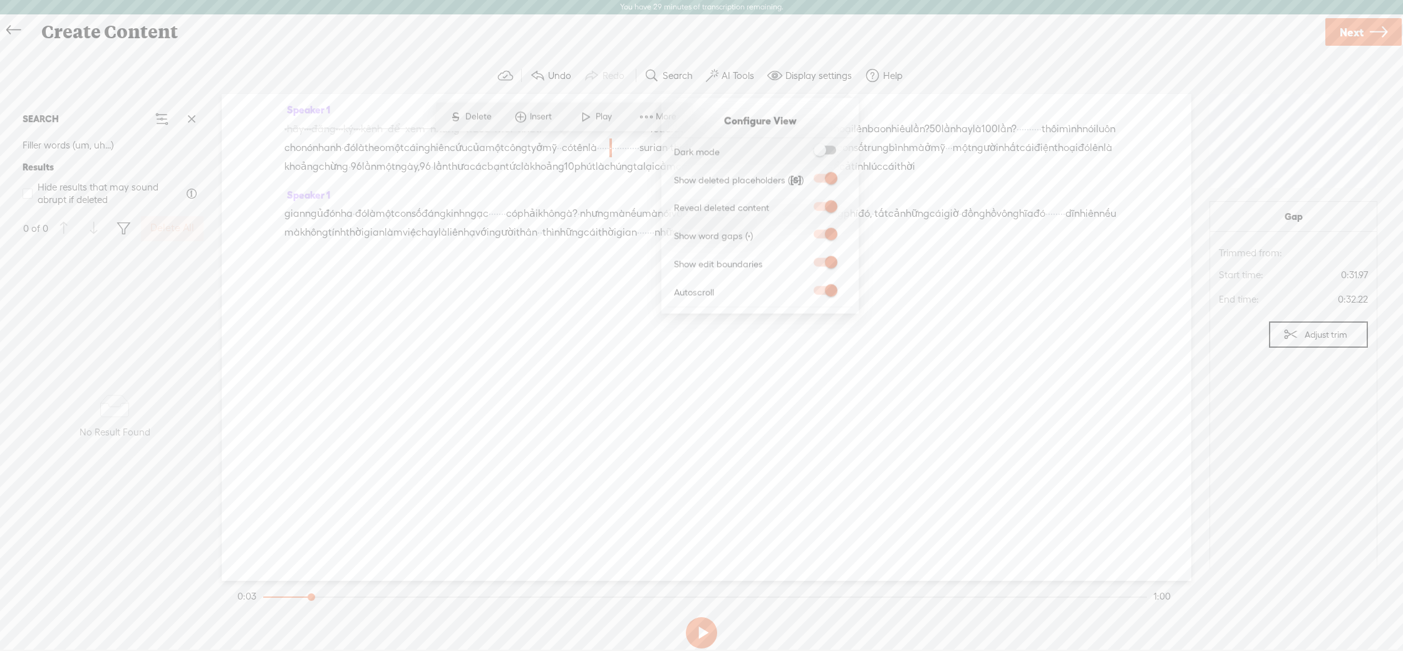
click at [897, 411] on div "Speaker 1 [S] · hãy · · · đăng · · · ký · · · kênh để xem những video mới nhất.…" at bounding box center [707, 337] width 970 height 487
click at [647, 490] on div "Speaker 1 [S] · hãy · · · đăng · · · ký · · · kênh để xem những video mới nhất.…" at bounding box center [707, 337] width 970 height 487
click at [201, 121] on button at bounding box center [191, 118] width 25 height 25
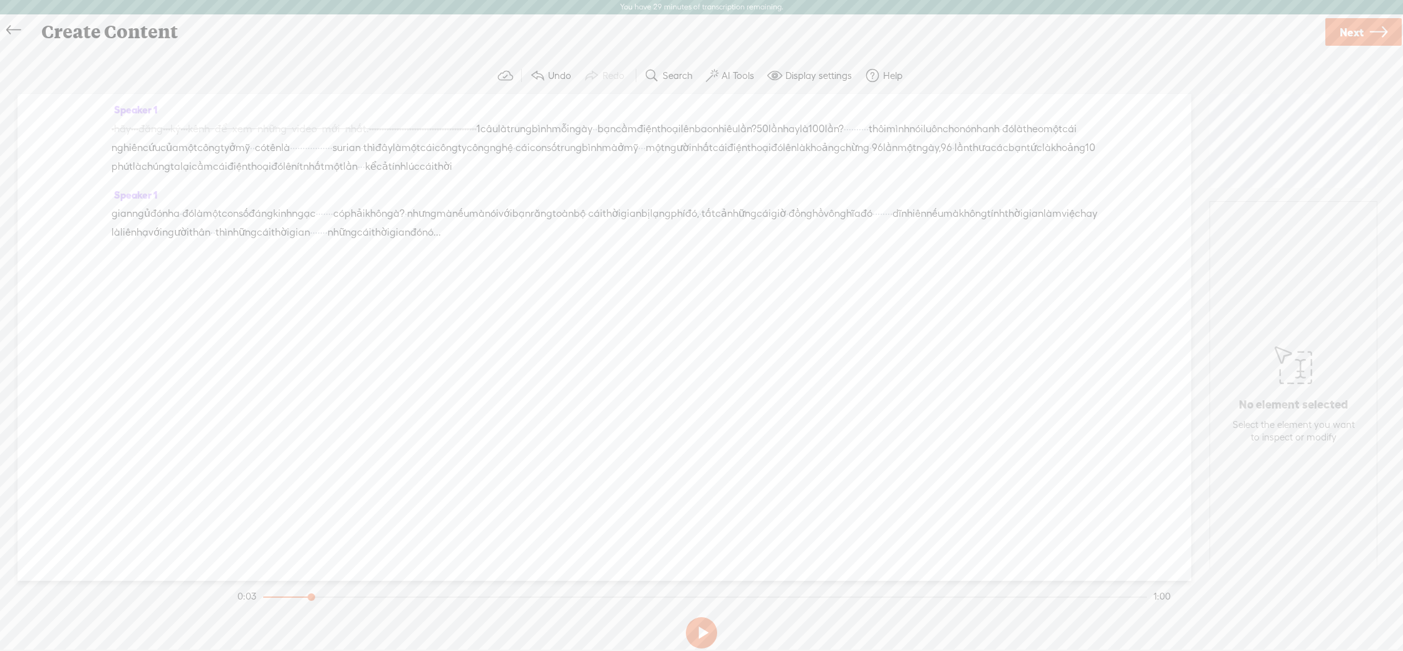
click at [744, 70] on label "AI Tools" at bounding box center [738, 76] width 33 height 13
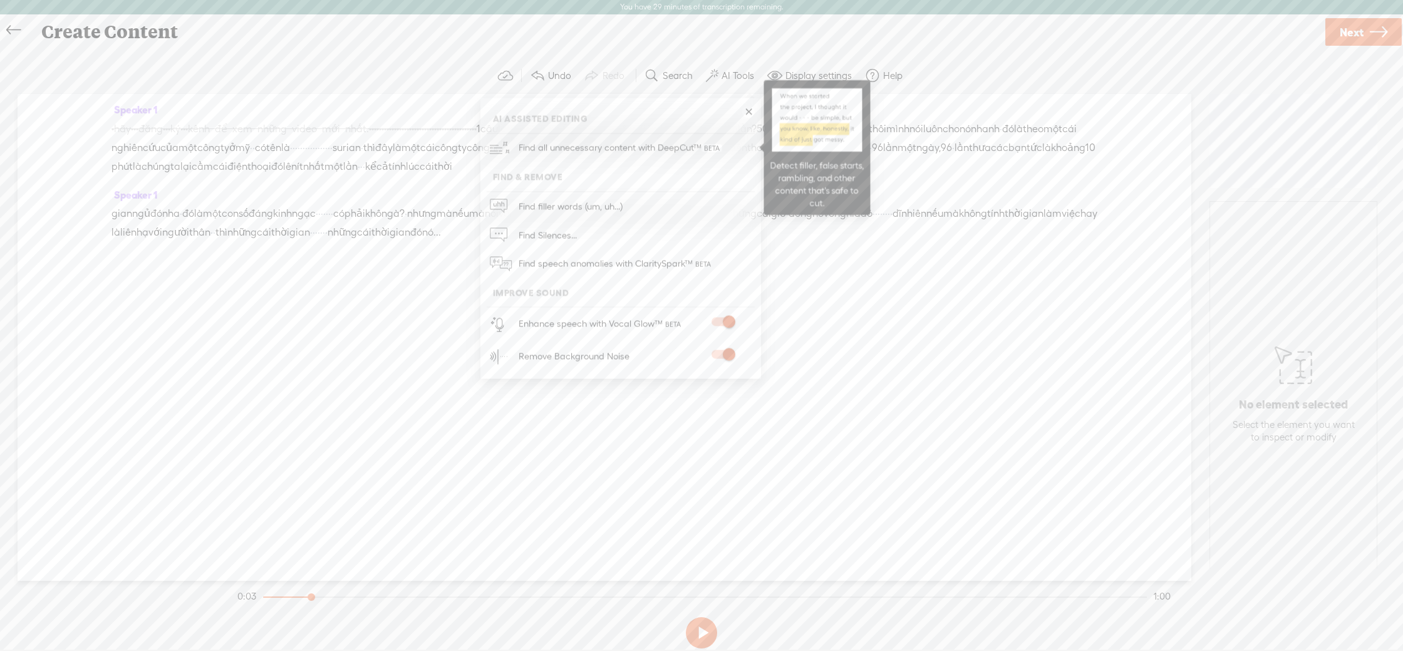
click at [731, 145] on link "Find all unnecessary content with DeepCut™" at bounding box center [621, 147] width 268 height 29
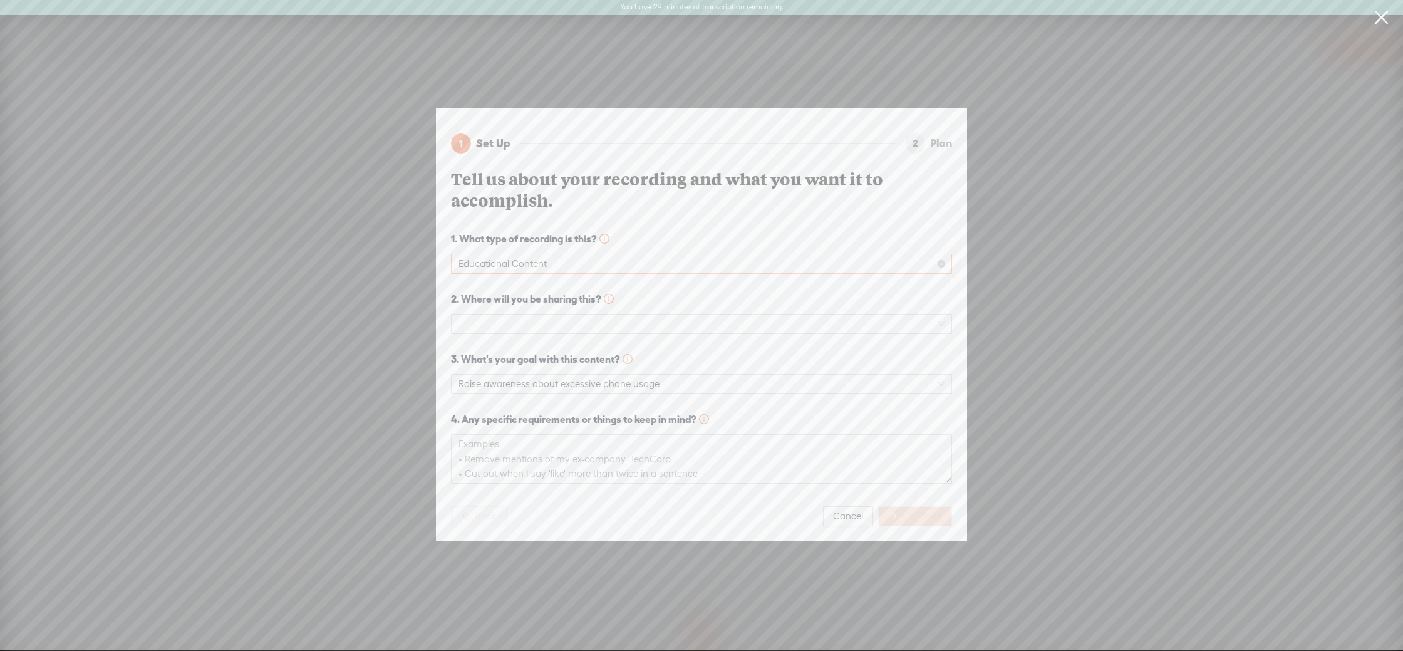
click at [526, 263] on span "Educational Content" at bounding box center [702, 263] width 486 height 19
click at [540, 385] on span "👔 Maintain credibility while improving clarity" at bounding box center [701, 383] width 481 height 10
click at [532, 313] on div "2. Where will you be sharing this?" at bounding box center [701, 312] width 501 height 43
click at [538, 319] on span at bounding box center [702, 323] width 486 height 19
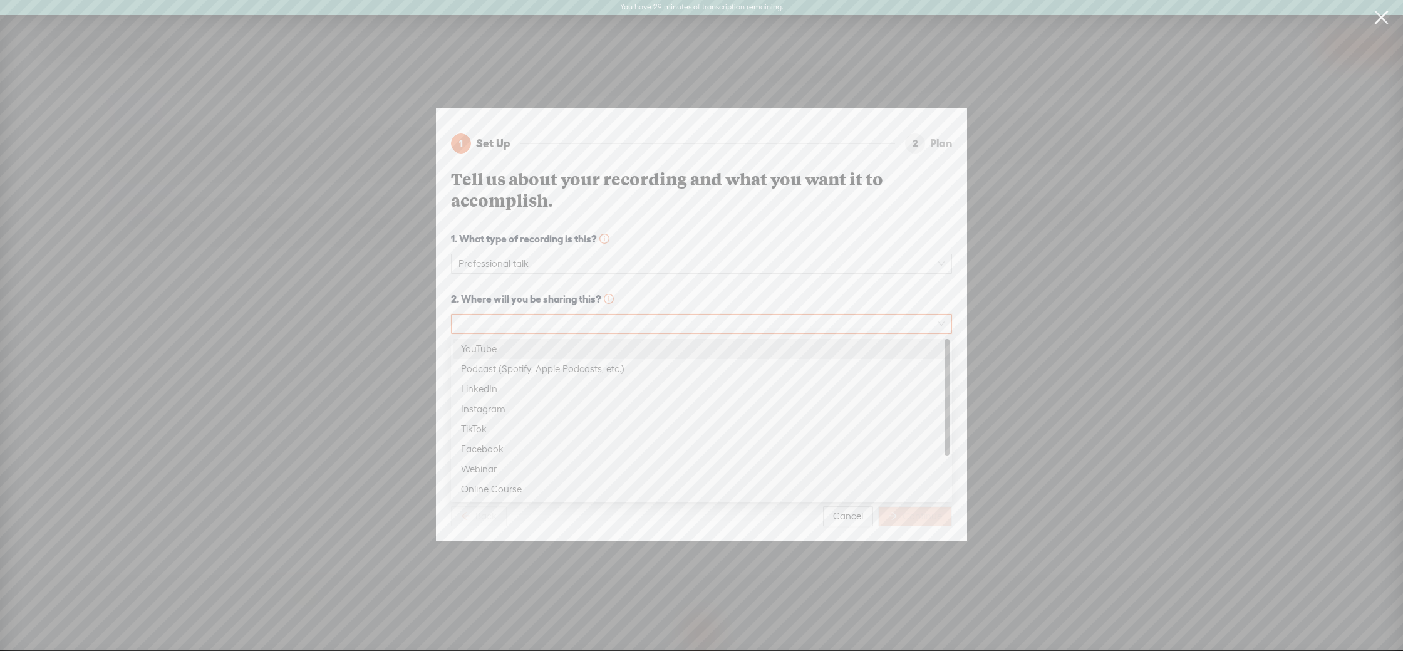
click at [517, 345] on div "YouTube" at bounding box center [701, 348] width 481 height 15
click at [532, 387] on span "Raise awareness about excessive phone usage" at bounding box center [702, 384] width 486 height 19
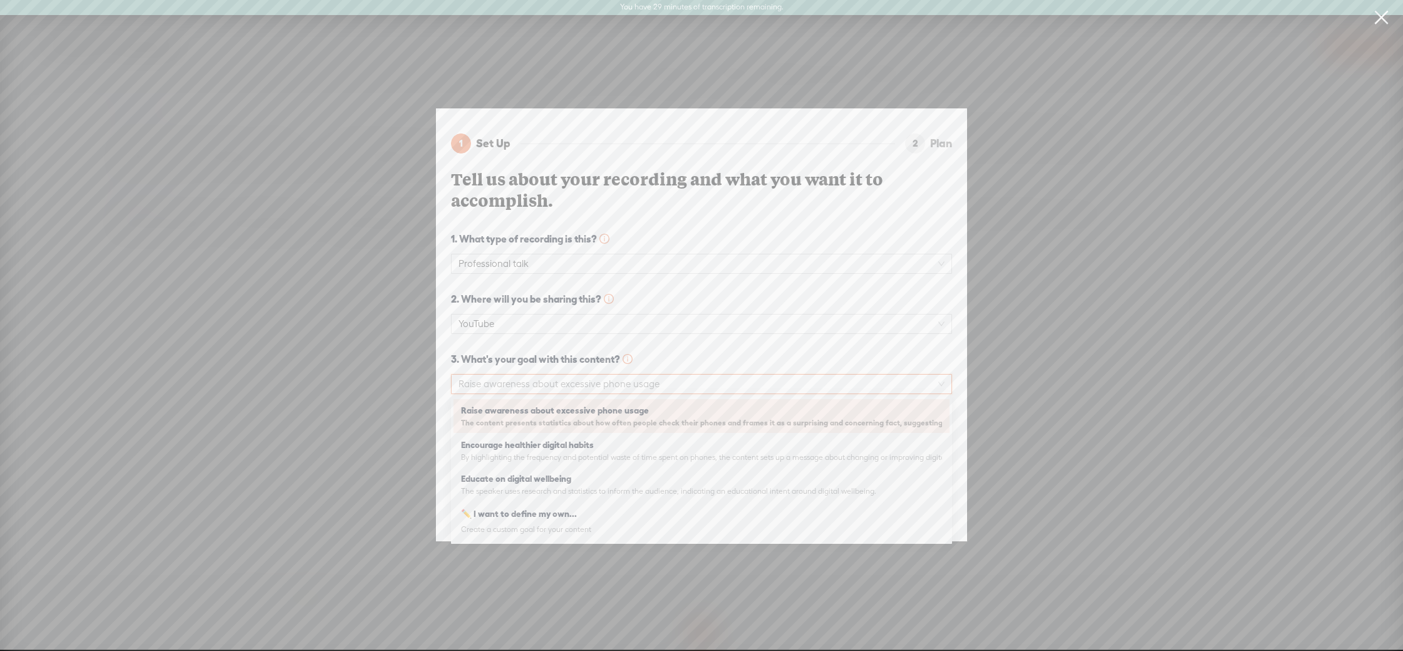
click at [542, 423] on span "The content presents statistics about how often people check their phones and f…" at bounding box center [701, 423] width 481 height 10
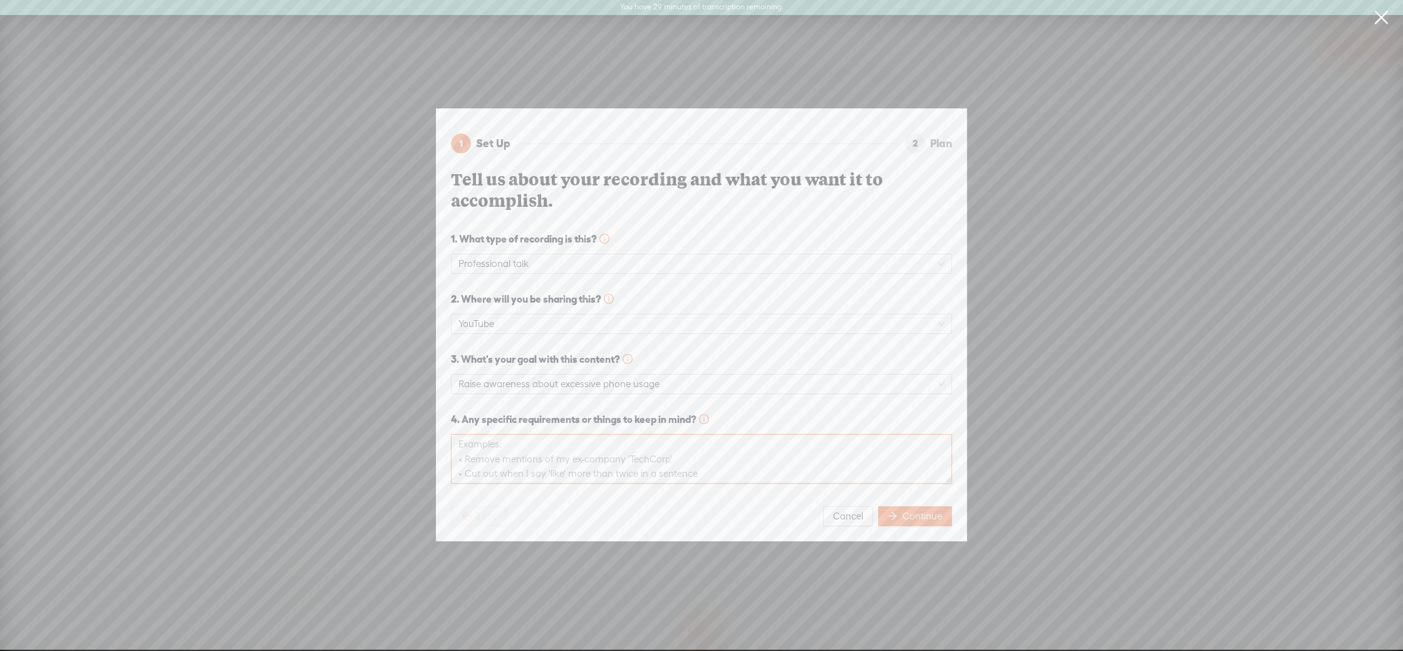
click at [560, 464] on textarea at bounding box center [701, 458] width 501 height 49
click at [898, 526] on div "1 Set Up 2 Plan Tell us about your recording and what you want it to accomplish…" at bounding box center [701, 324] width 531 height 433
click at [903, 516] on span "Continue" at bounding box center [922, 516] width 39 height 13
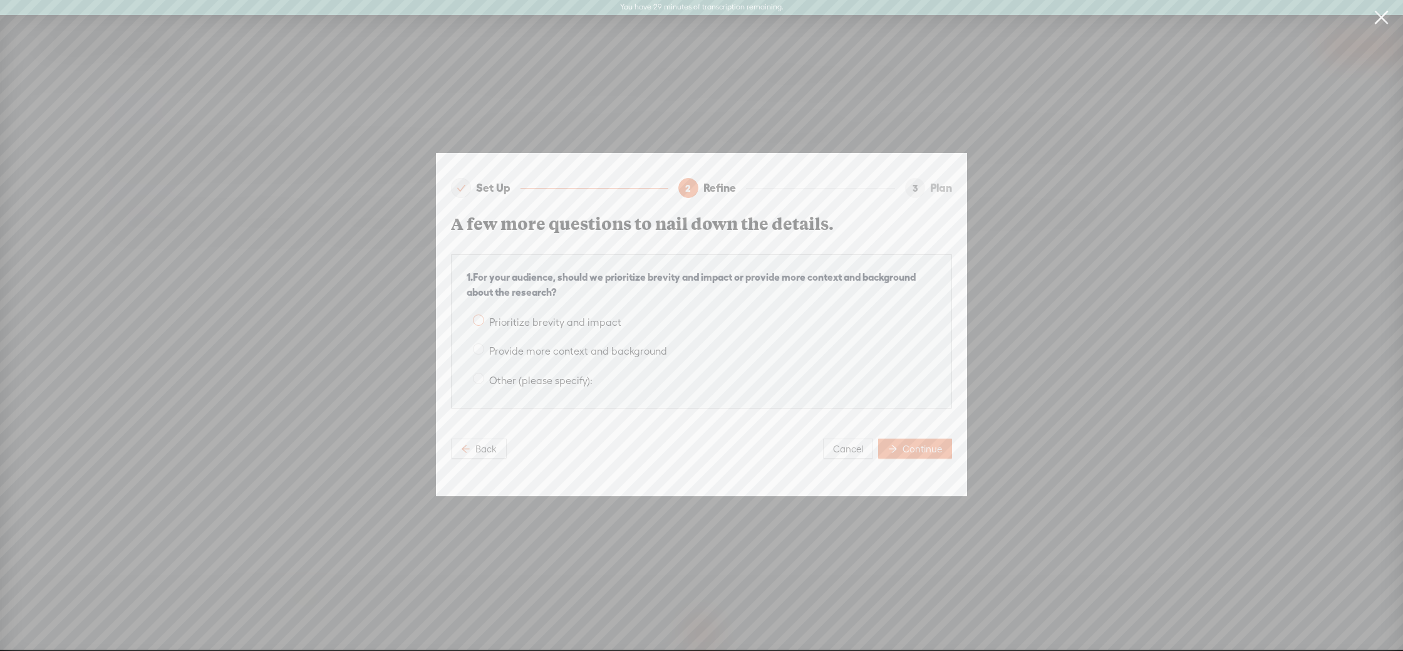
click at [547, 323] on span "Prioritize brevity and impact" at bounding box center [555, 322] width 142 height 12
click at [484, 323] on input "Prioritize brevity and impact" at bounding box center [478, 319] width 11 height 11
radio input "true"
click at [937, 457] on button "Continue" at bounding box center [915, 448] width 74 height 20
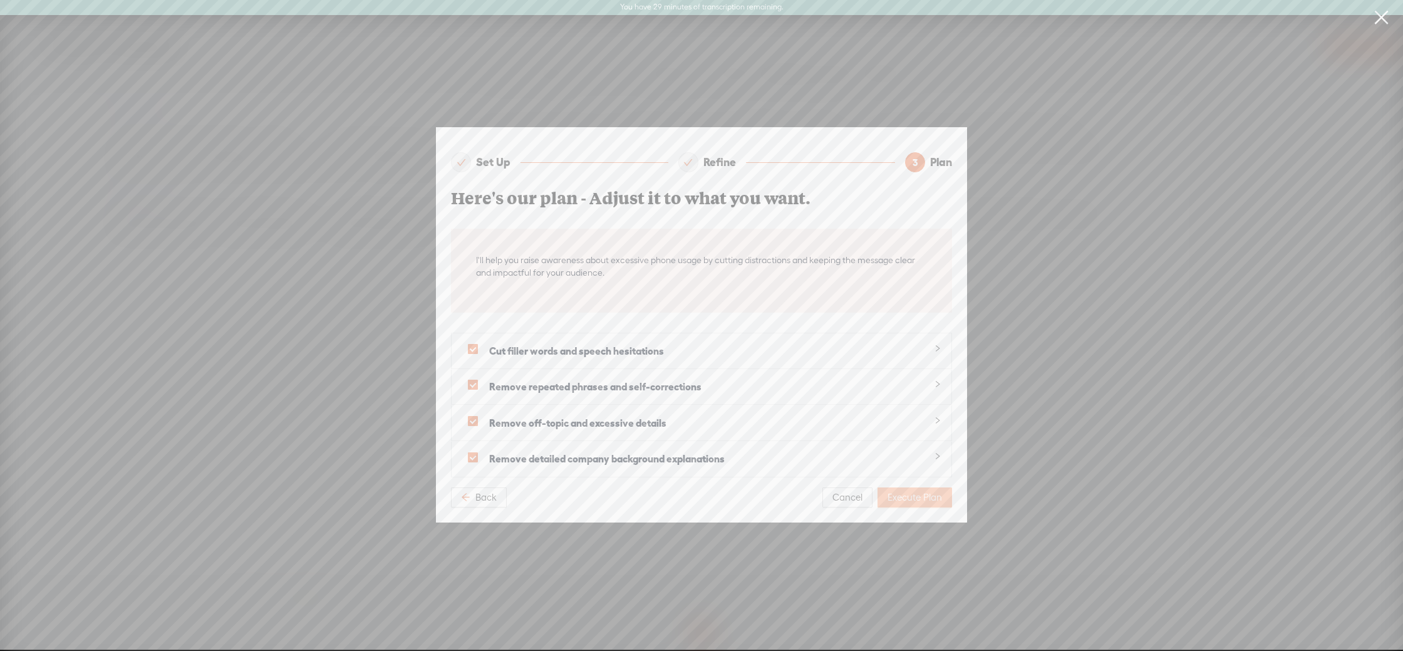
click at [907, 496] on span "Execute Plan" at bounding box center [915, 497] width 54 height 13
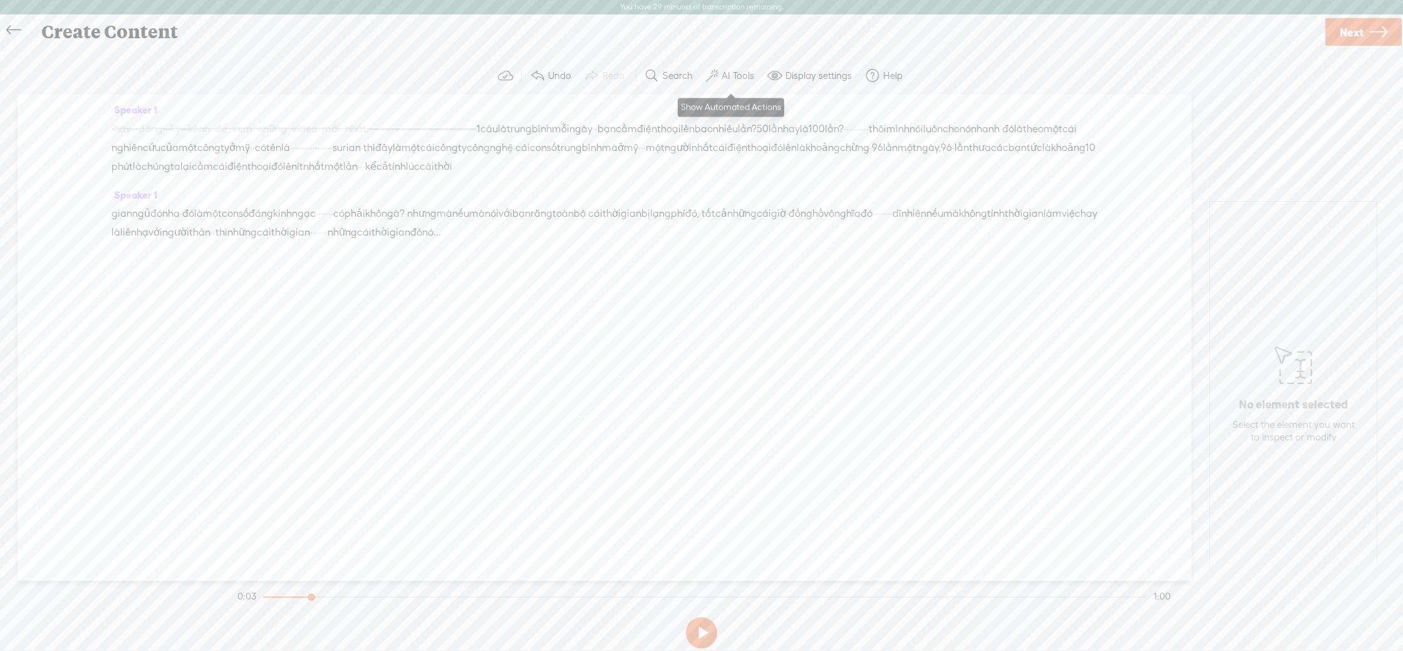
click at [735, 76] on label "AI Tools" at bounding box center [738, 76] width 33 height 13
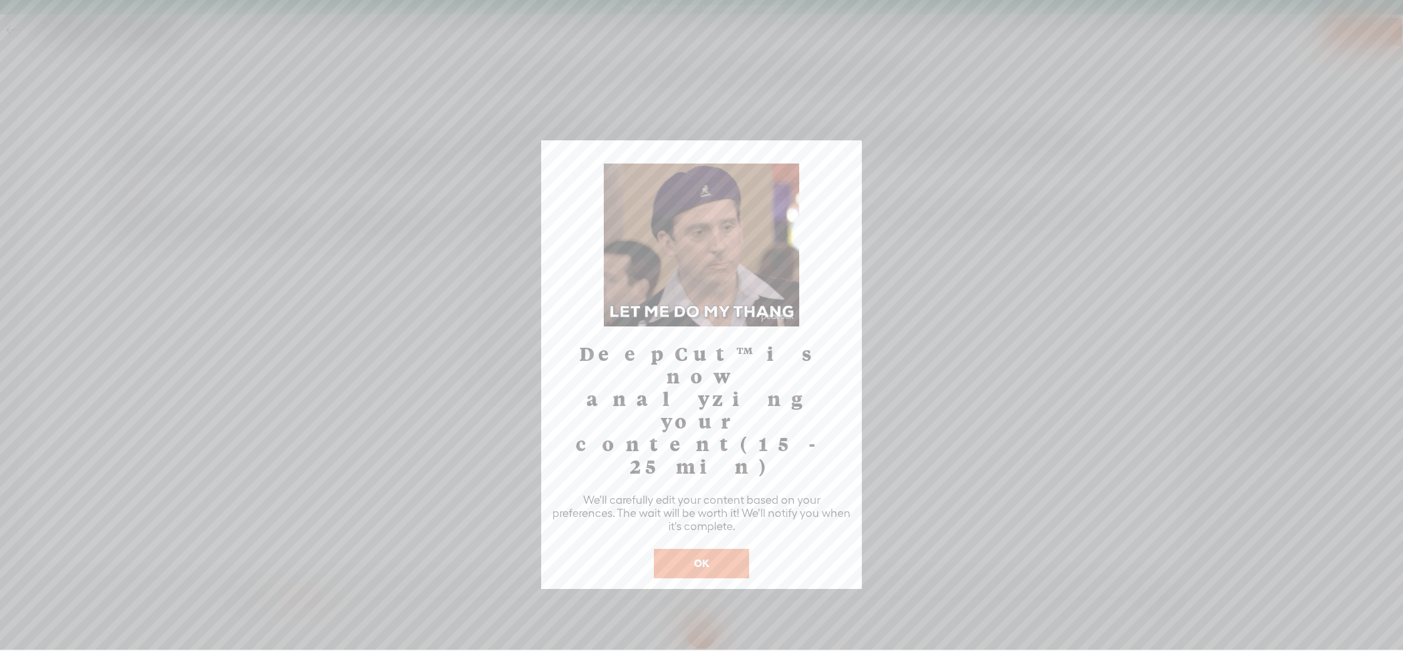
click at [718, 549] on button "OK" at bounding box center [701, 563] width 95 height 29
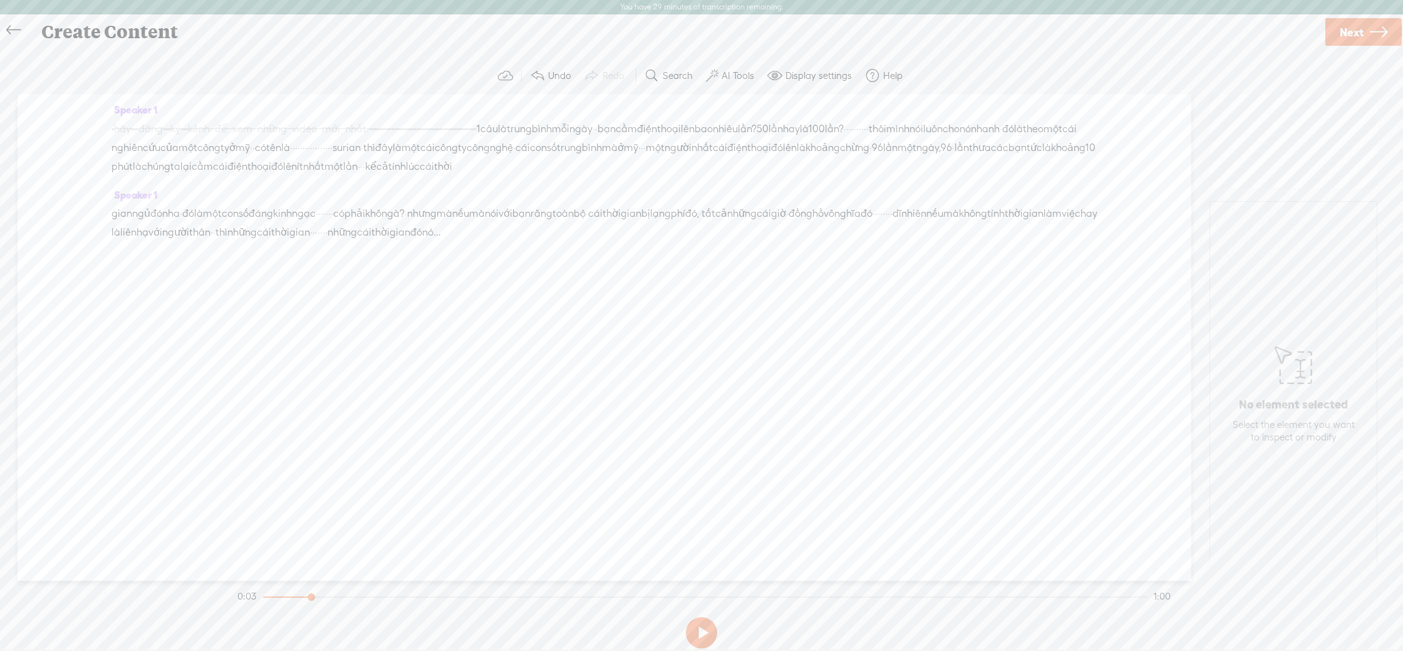
click at [730, 70] on label "AI Tools" at bounding box center [738, 76] width 33 height 13
click at [747, 113] on link at bounding box center [748, 112] width 13 height 13
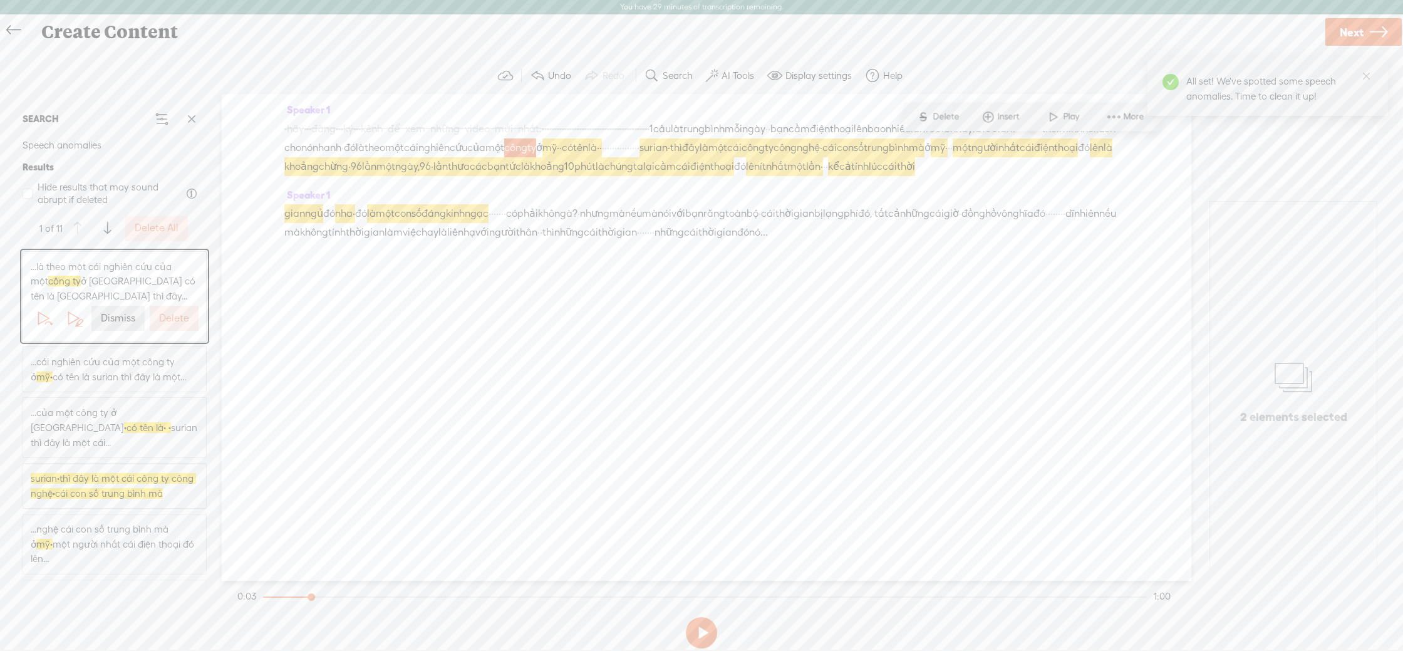
click at [467, 145] on span "cứu" at bounding box center [459, 147] width 18 height 19
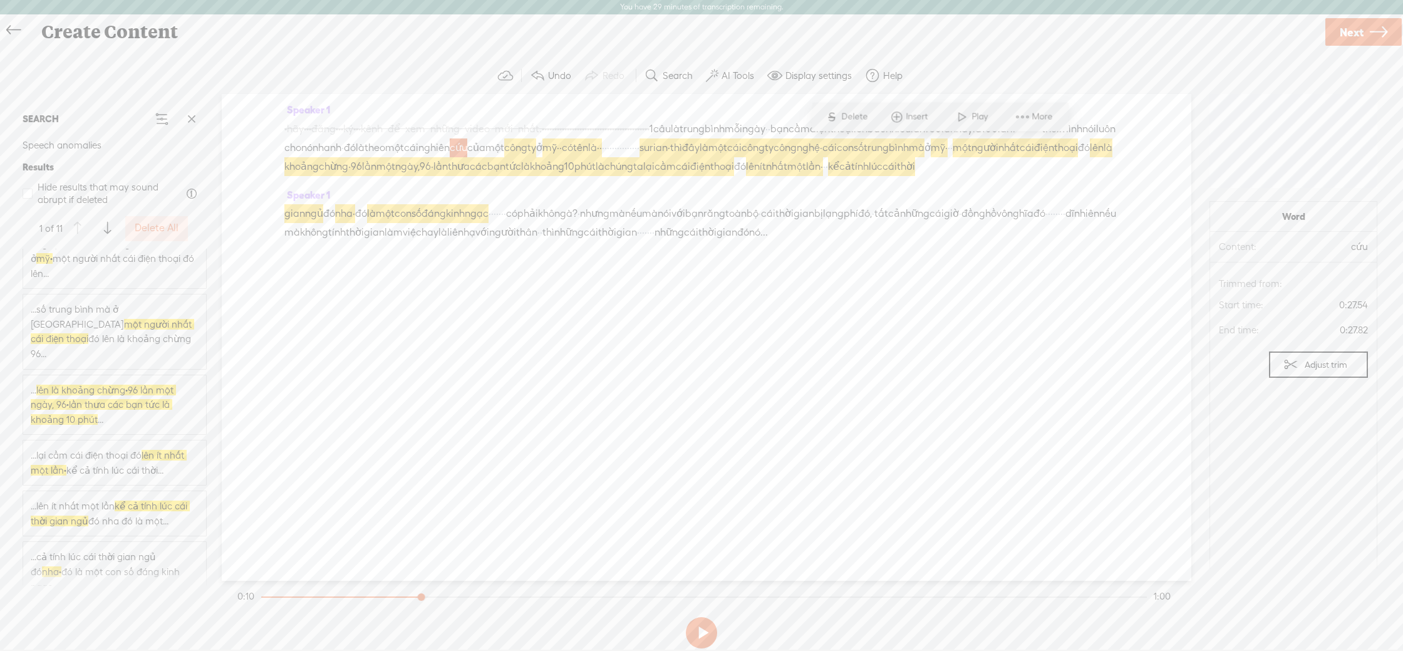
scroll to position [296, 0]
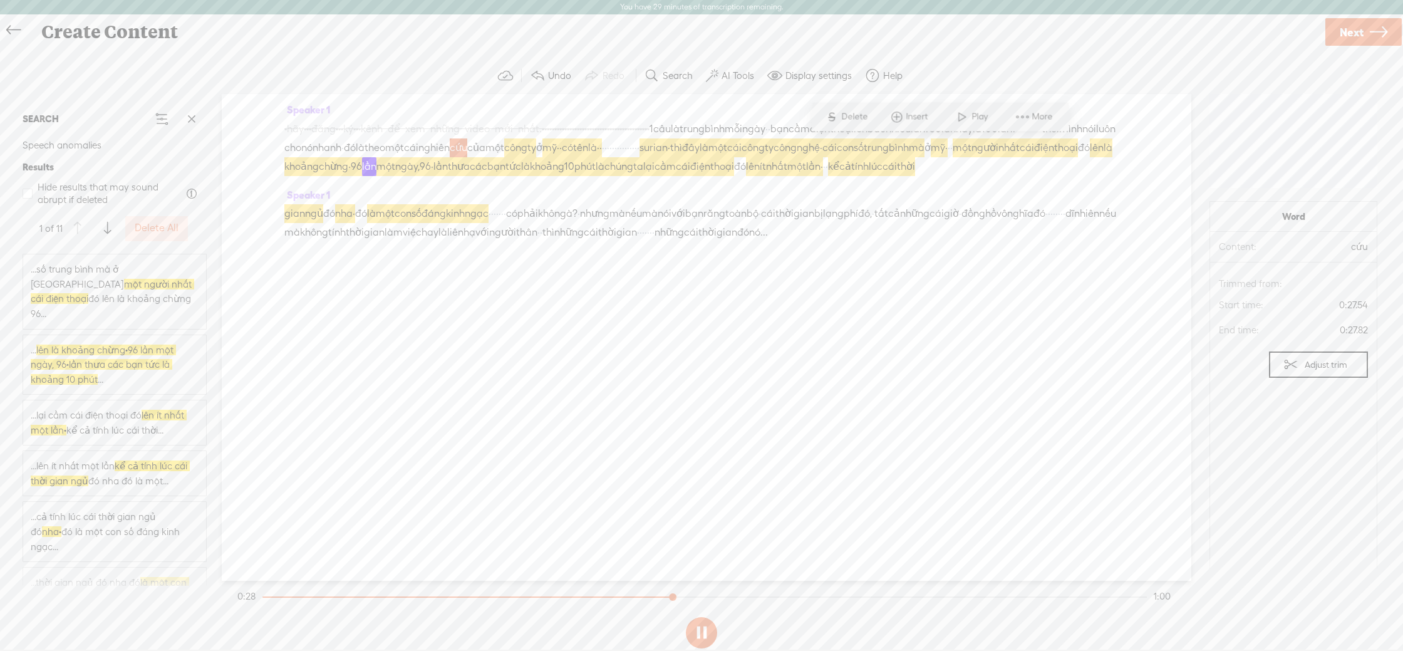
click at [14, 27] on icon at bounding box center [13, 30] width 14 height 28
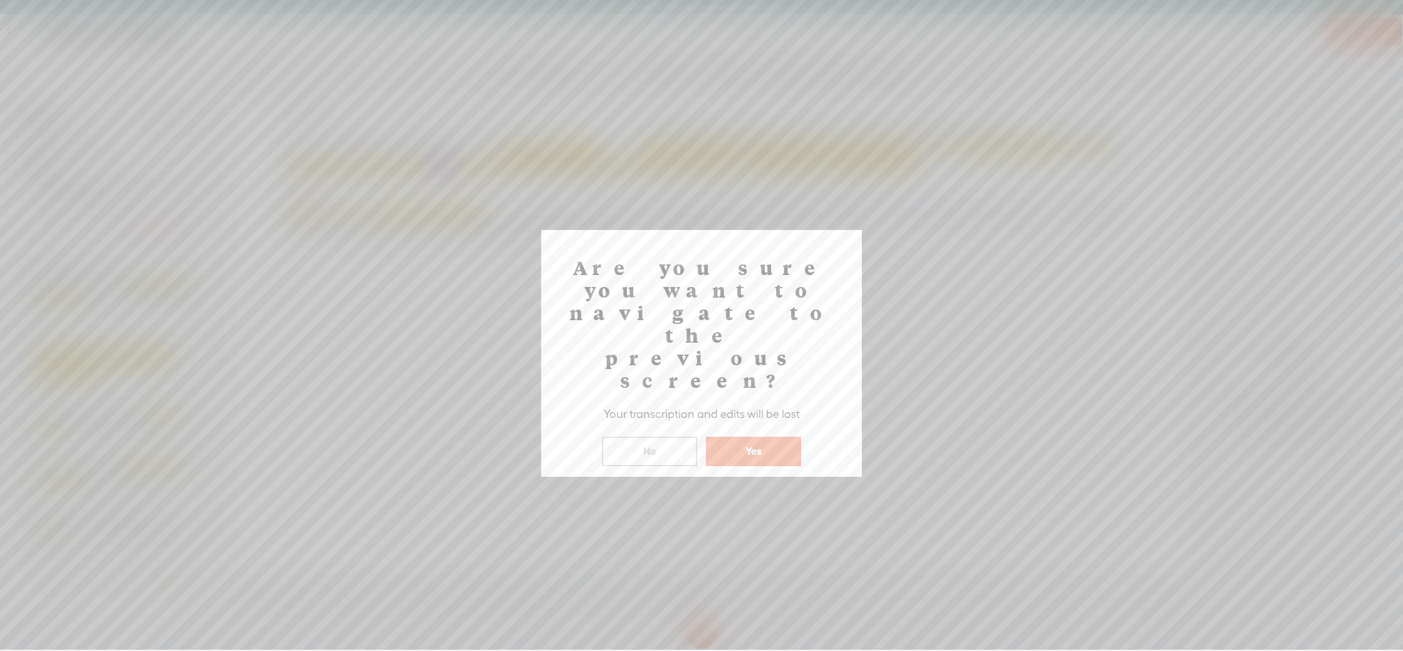
click at [650, 437] on button "No" at bounding box center [649, 451] width 95 height 29
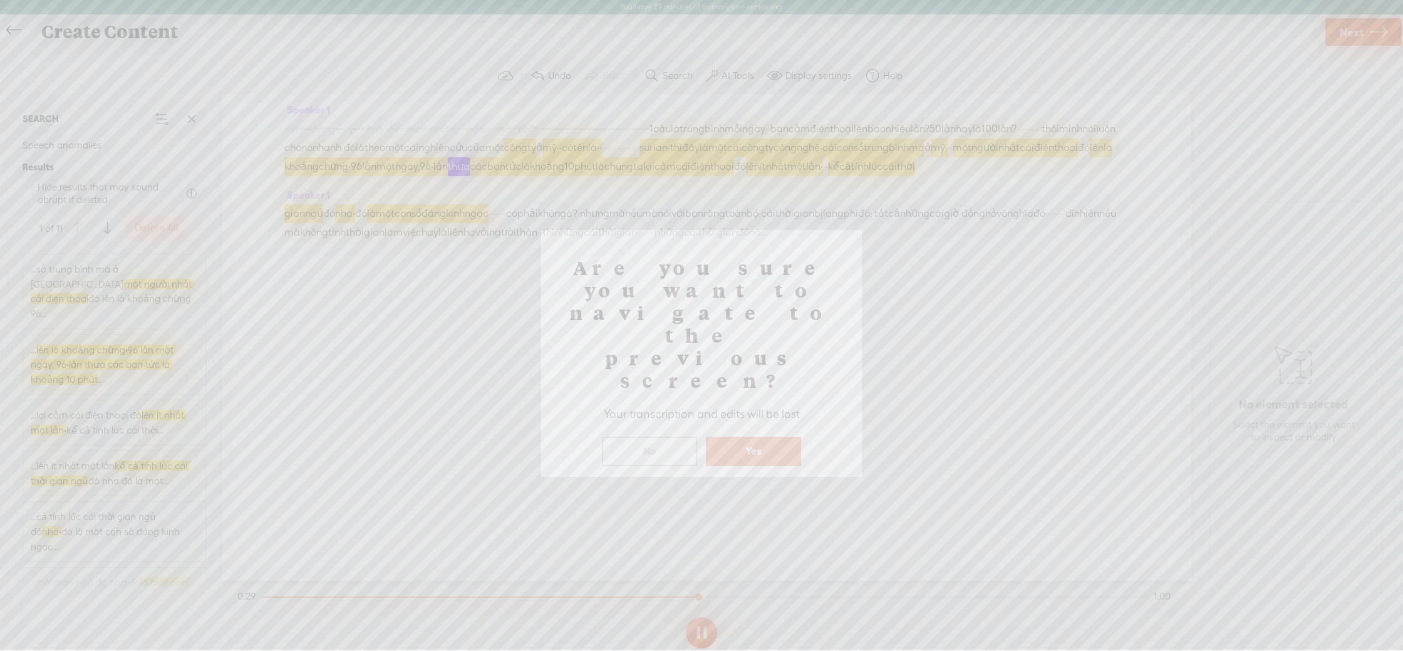
scroll to position [15, 0]
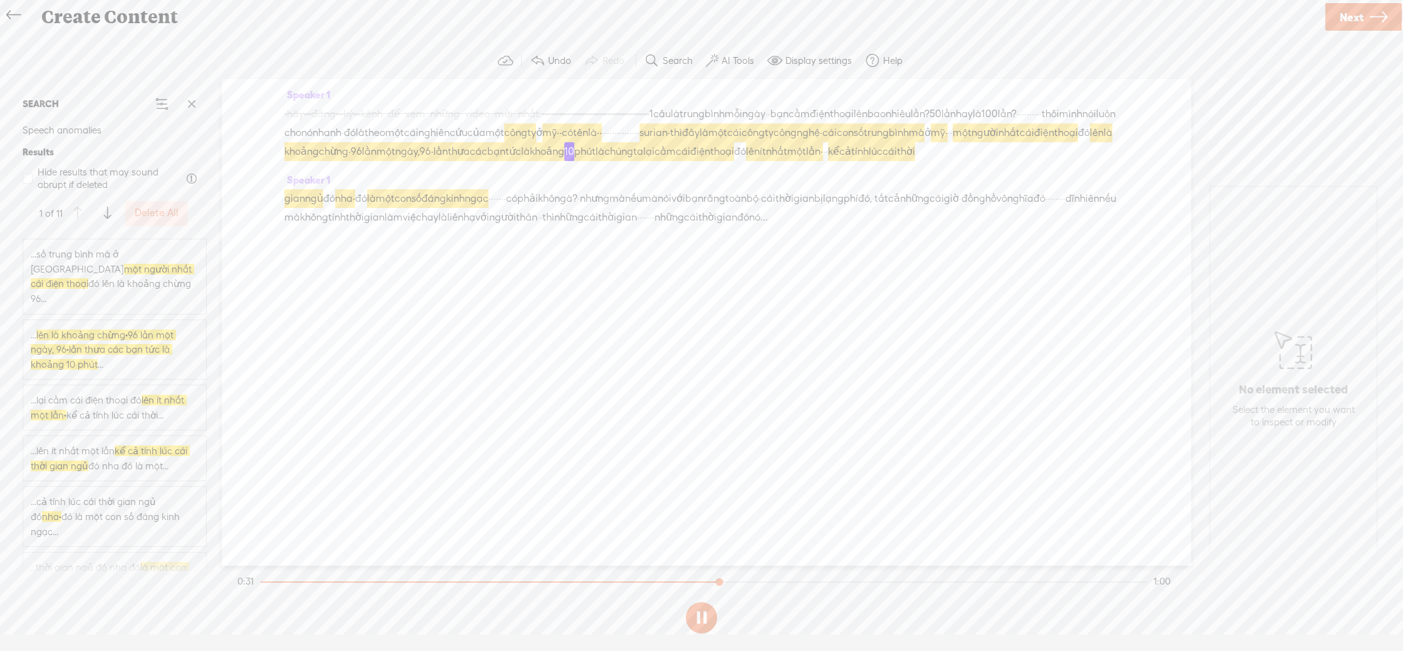
click at [1371, 18] on icon at bounding box center [1379, 17] width 18 height 32
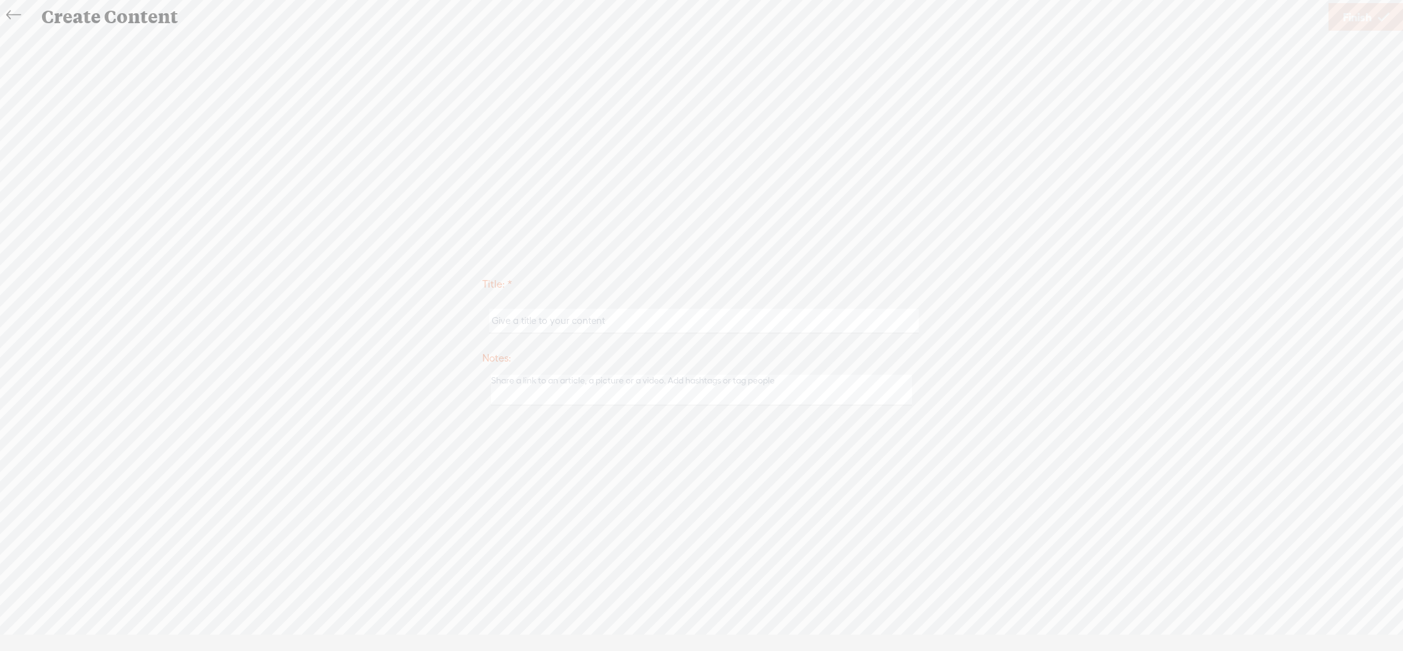
drag, startPoint x: 690, startPoint y: 296, endPoint x: 631, endPoint y: 317, distance: 63.0
click at [663, 307] on div "Title: *" at bounding box center [701, 307] width 438 height 71
click at [598, 327] on input "text" at bounding box center [703, 321] width 429 height 24
type input "2"
click at [523, 388] on textarea at bounding box center [701, 390] width 421 height 31
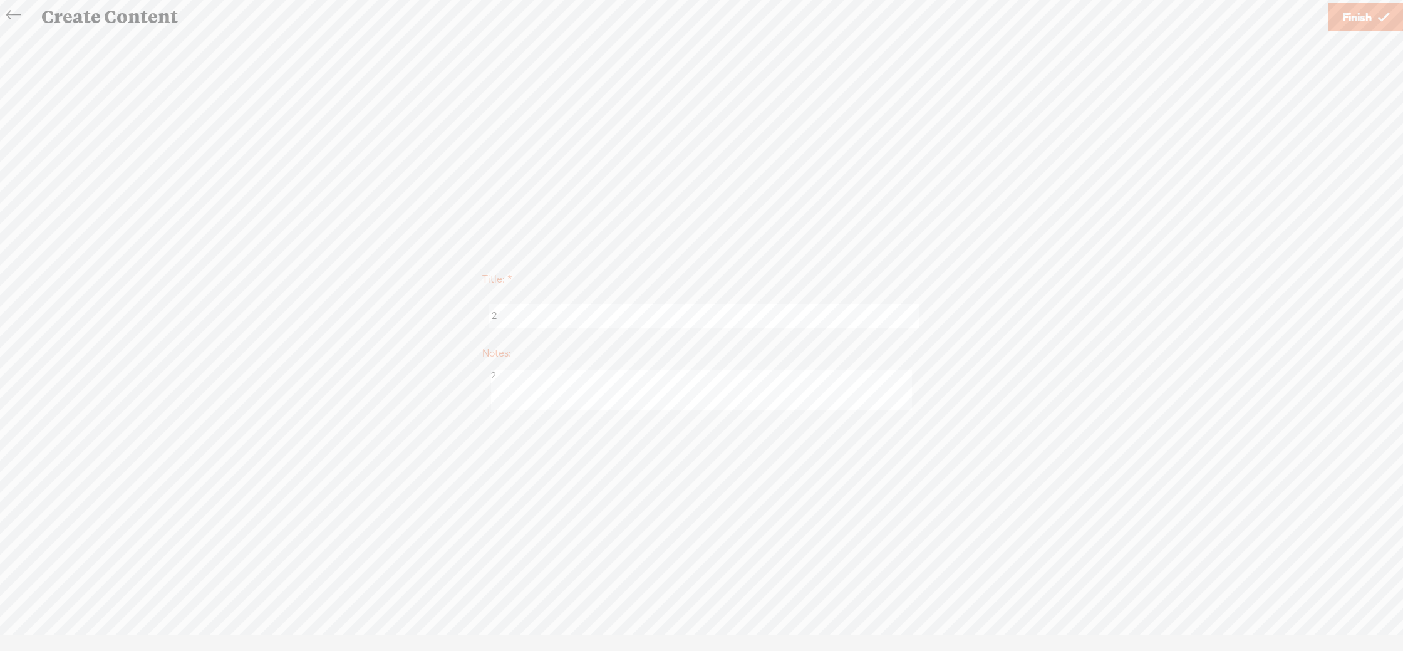
type textarea "2"
drag, startPoint x: 1359, startPoint y: 14, endPoint x: 1334, endPoint y: 32, distance: 31.5
click at [1359, 14] on span "Finish" at bounding box center [1357, 17] width 29 height 32
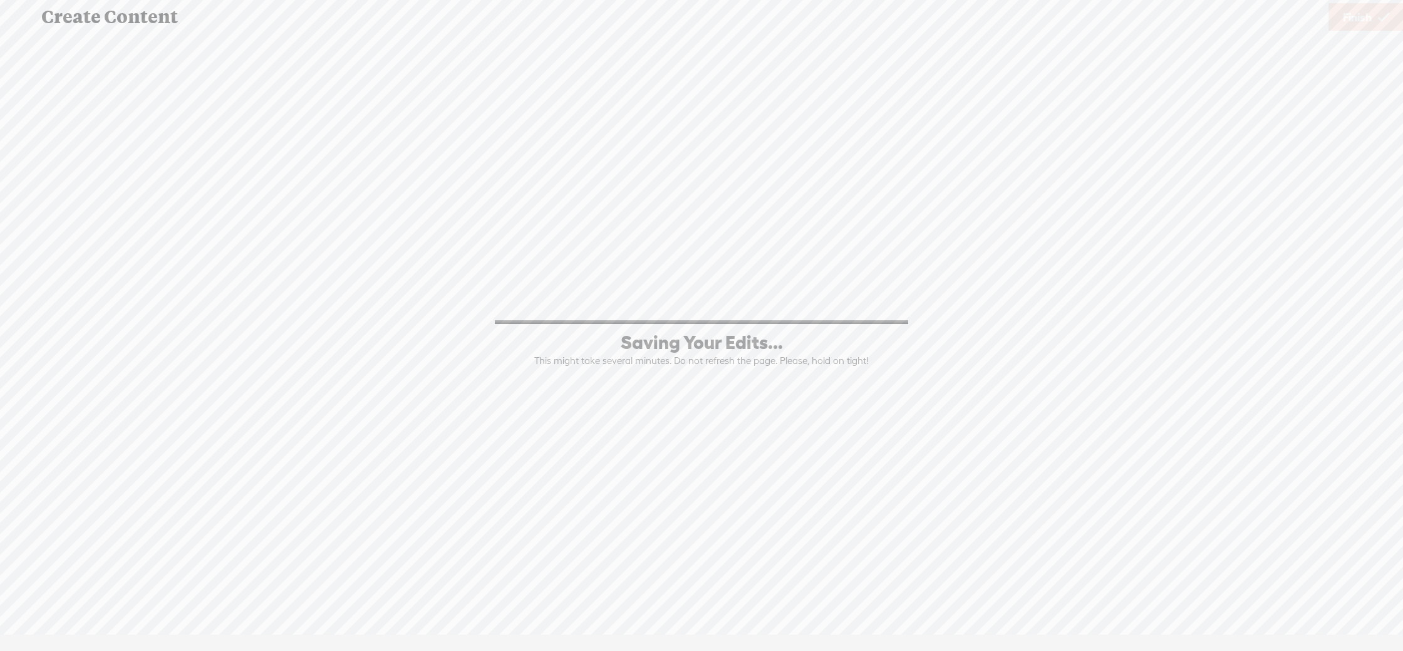
click at [1134, 110] on div "Title: * 2 Notes: 2 Save as a draft content Publish: Warning: Narration of your…" at bounding box center [702, 340] width 1378 height 615
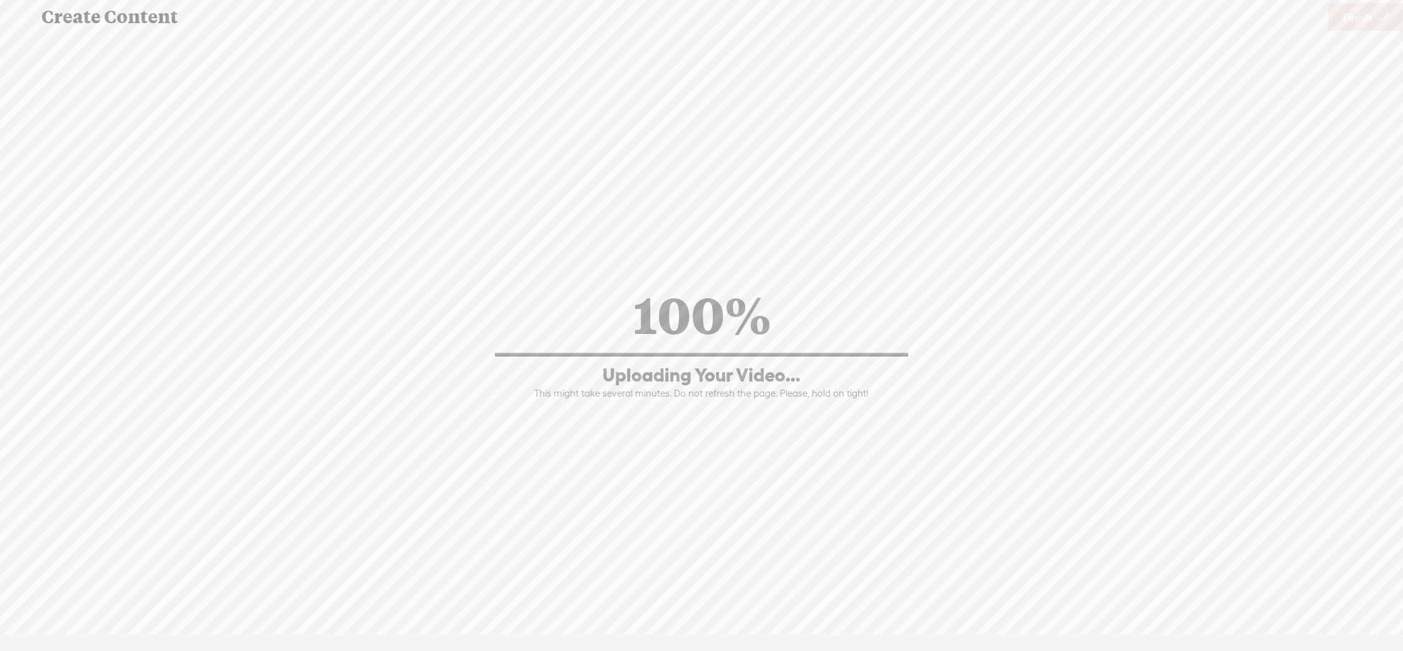
click at [994, 220] on div "100% Uploading Your Video... This might take several minutes. Do not refresh th…" at bounding box center [702, 340] width 1378 height 370
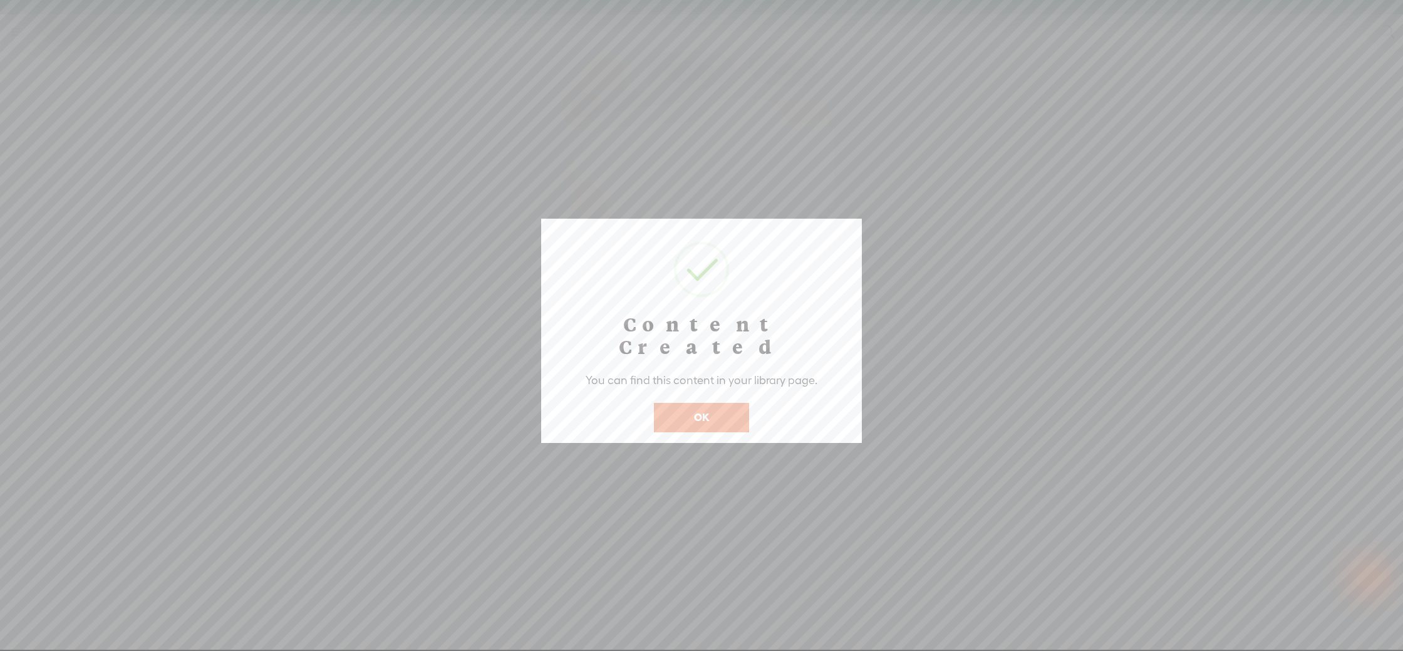
click at [729, 403] on button "OK" at bounding box center [701, 417] width 95 height 29
click at [730, 392] on icon at bounding box center [701, 325] width 1403 height 651
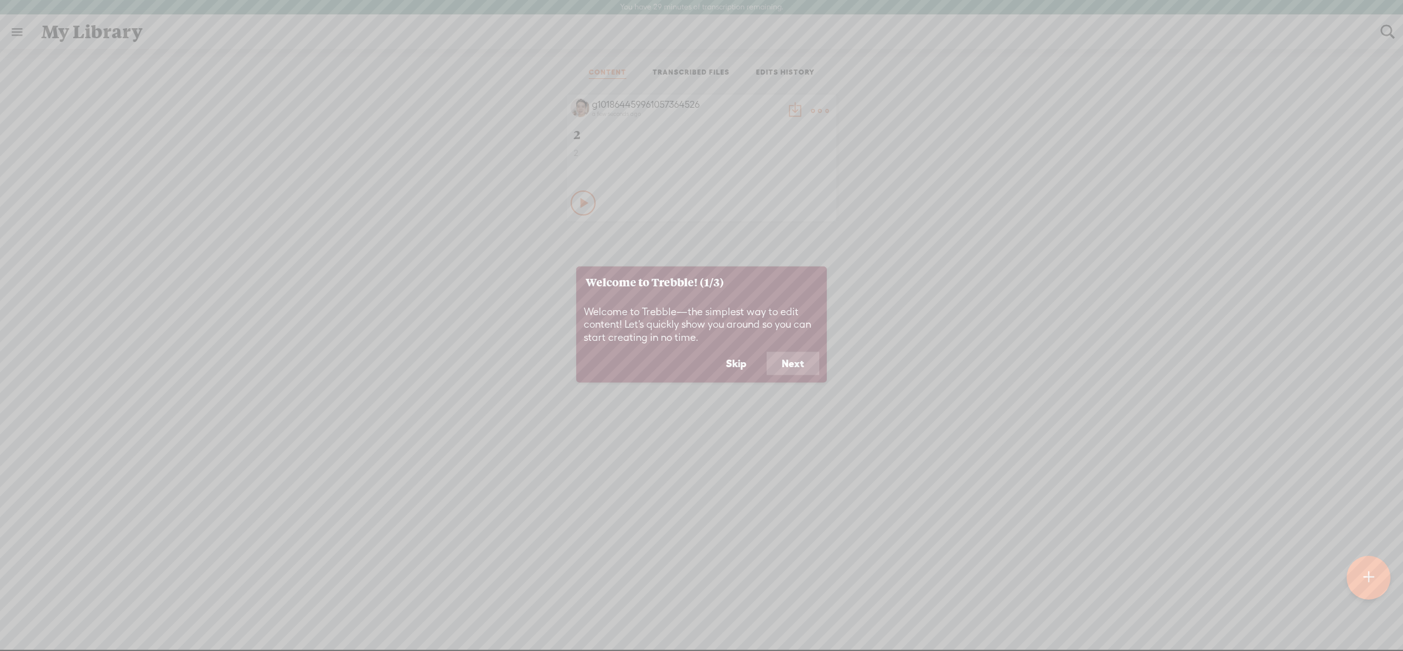
click at [801, 356] on button "Next" at bounding box center [793, 363] width 53 height 24
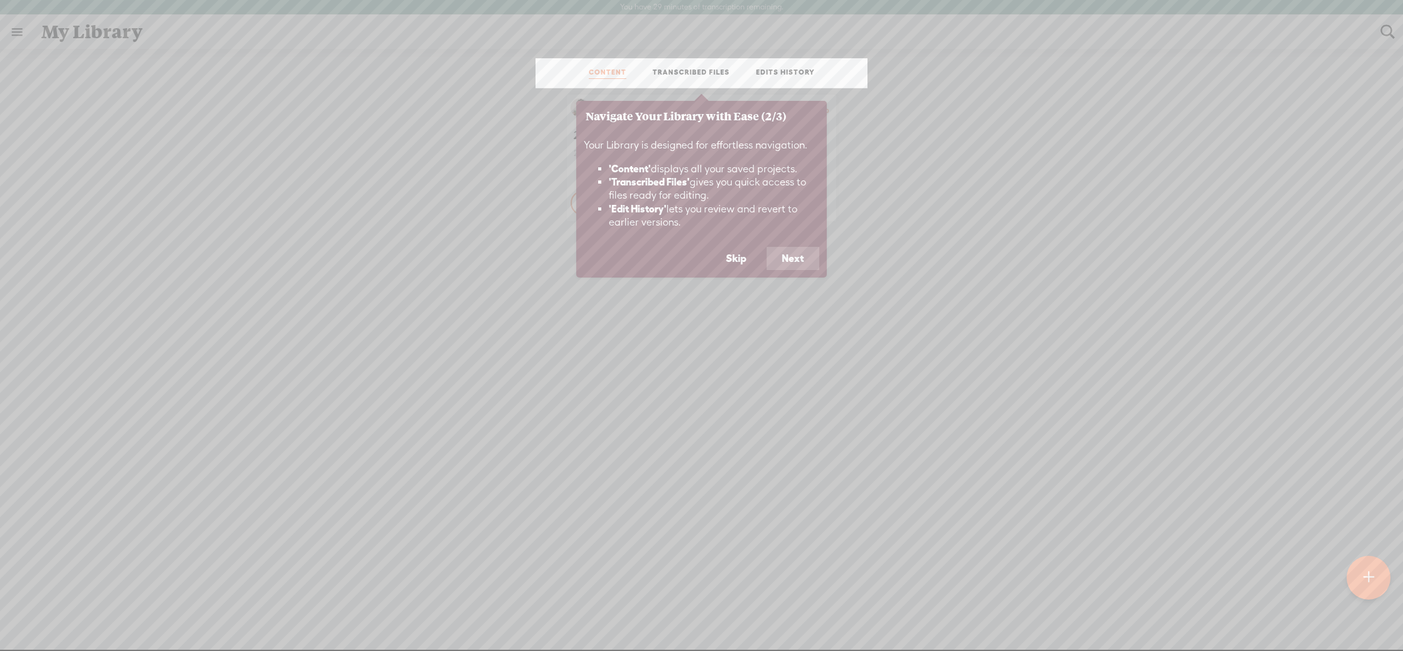
click at [821, 244] on div "Your Library is designed for effortless navigation. 'Content' displays all your…" at bounding box center [701, 189] width 251 height 115
click at [814, 257] on button "Next" at bounding box center [793, 259] width 53 height 24
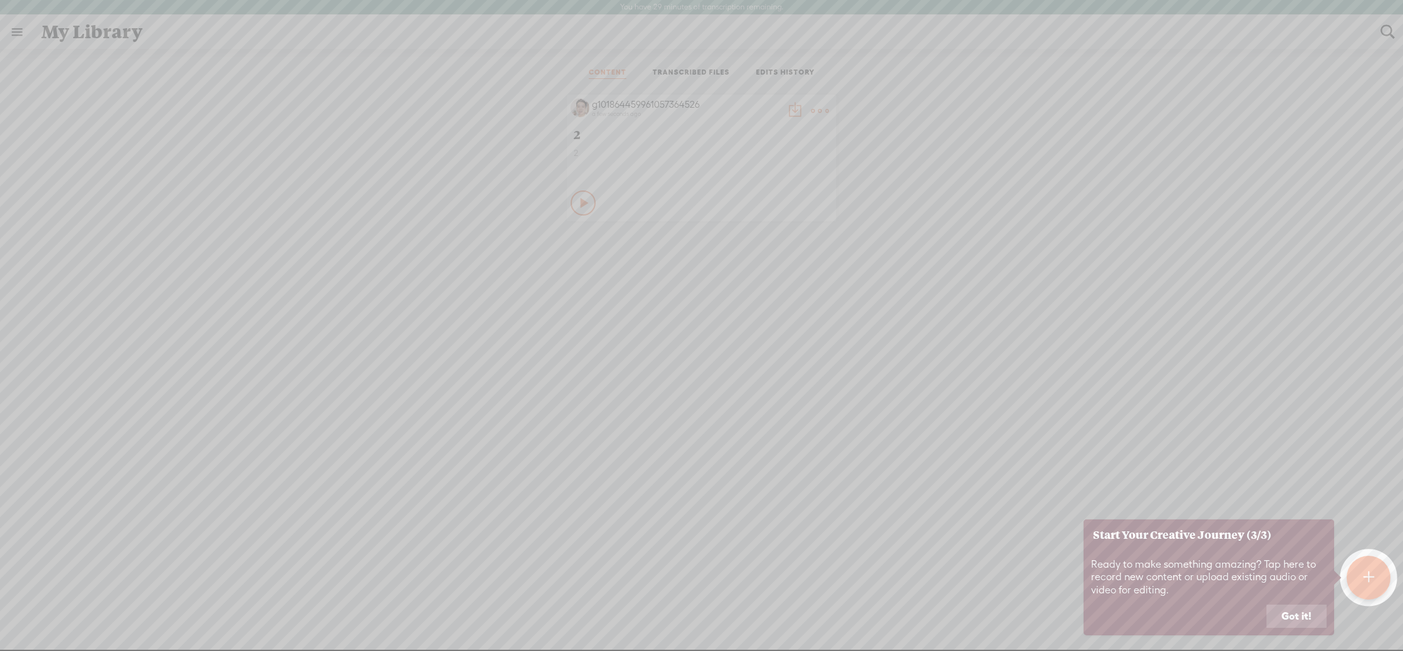
click at [814, 257] on icon at bounding box center [701, 325] width 1403 height 651
click at [851, 335] on icon at bounding box center [701, 325] width 1403 height 651
click at [1307, 623] on button "Got it!" at bounding box center [1296, 616] width 60 height 24
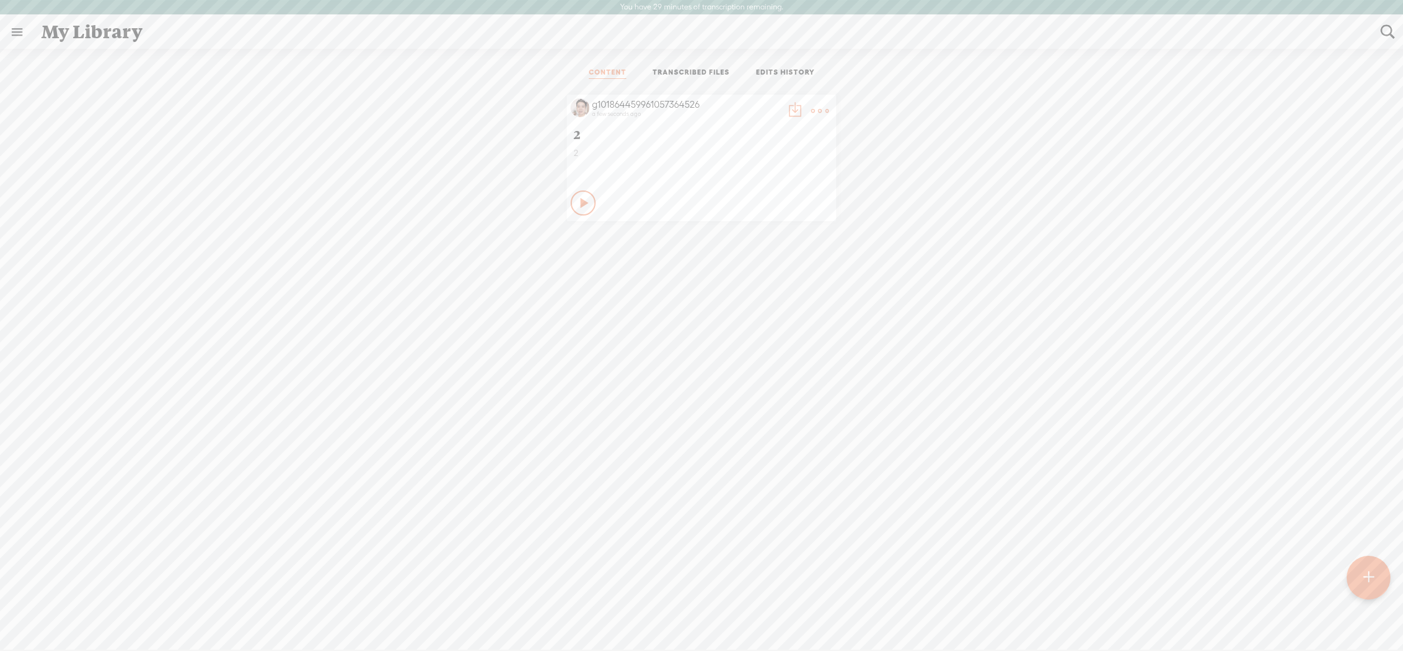
click at [859, 396] on div "g101864459961057364526 a few seconds ago 2 2 Play Content" at bounding box center [701, 391] width 1384 height 607
click at [587, 190] on div "Play Content Private" at bounding box center [702, 203] width 262 height 29
click at [588, 199] on icon at bounding box center [585, 203] width 13 height 13
click at [658, 105] on div "g101864459961057364526" at bounding box center [686, 104] width 188 height 13
click at [824, 112] on t at bounding box center [820, 111] width 18 height 18
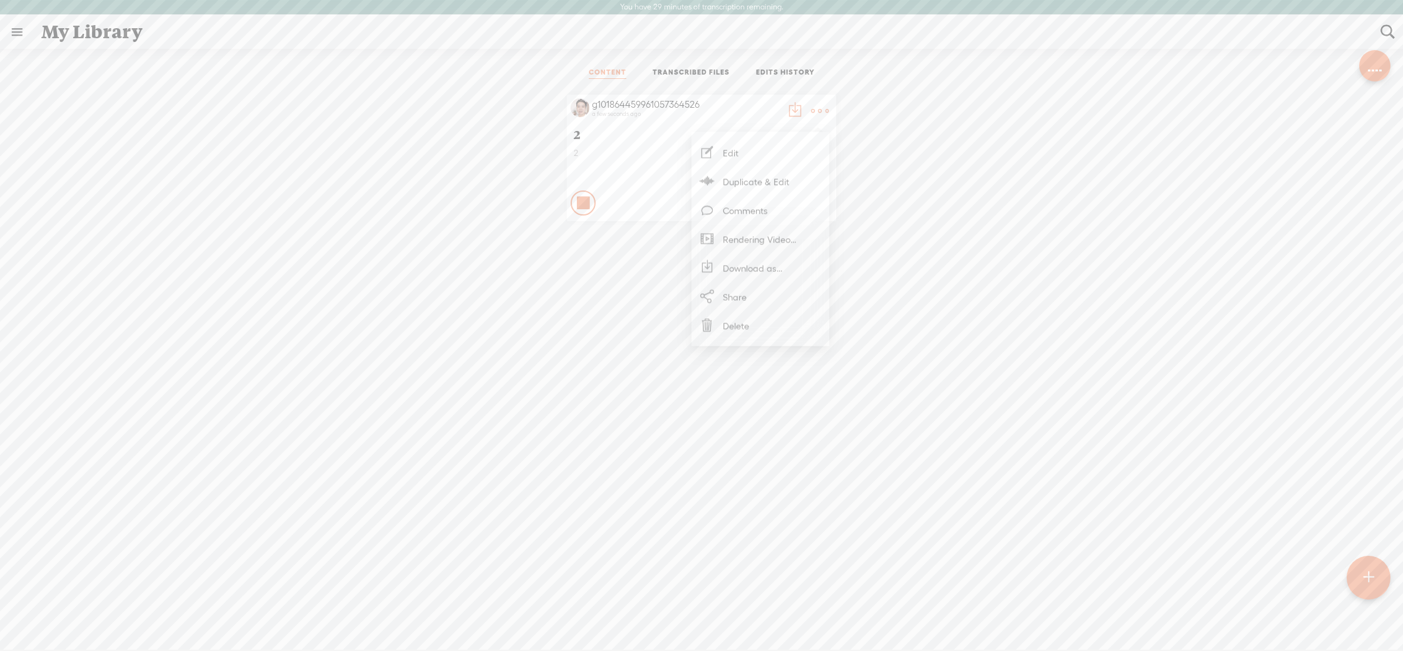
click at [775, 157] on link "Edit" at bounding box center [760, 152] width 125 height 29
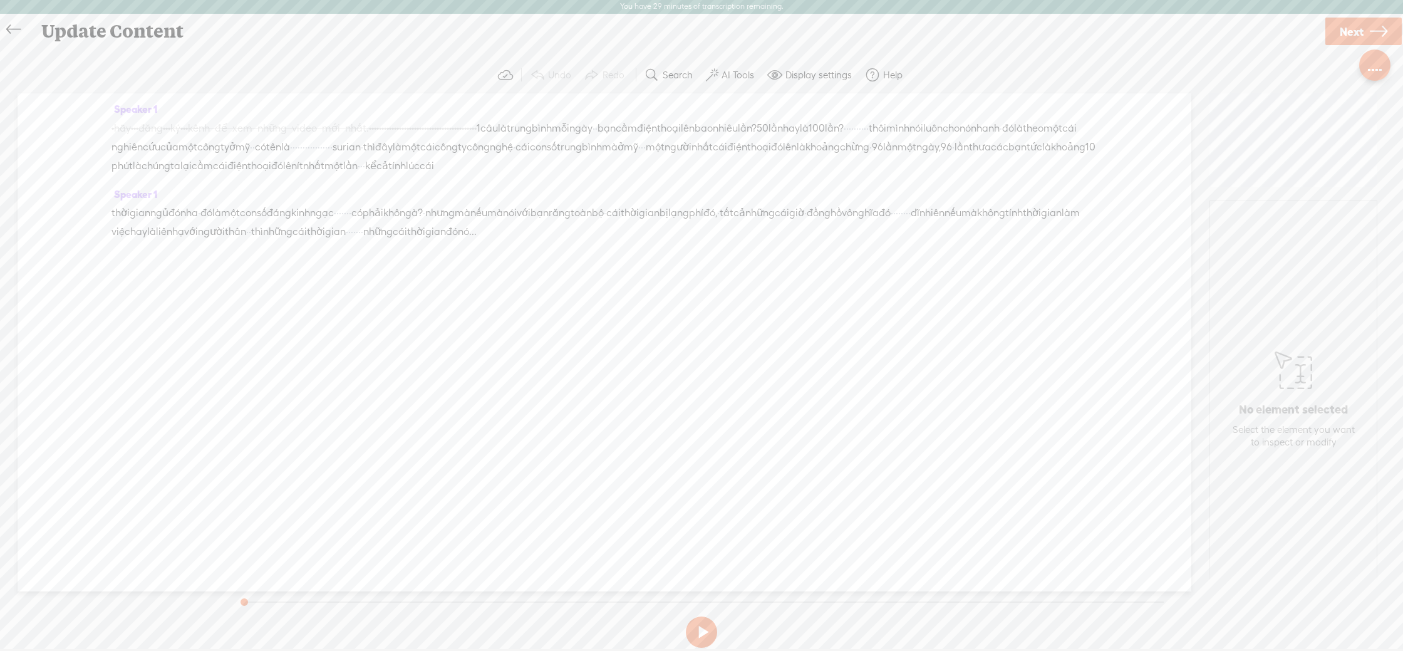
drag, startPoint x: 796, startPoint y: 224, endPoint x: 796, endPoint y: 139, distance: 84.6
click at [621, 222] on span "cái" at bounding box center [613, 213] width 14 height 19
click at [716, 66] on button "AI Tools" at bounding box center [731, 75] width 61 height 25
drag, startPoint x: 721, startPoint y: 319, endPoint x: 722, endPoint y: 328, distance: 8.8
click at [721, 319] on span at bounding box center [723, 320] width 23 height 9
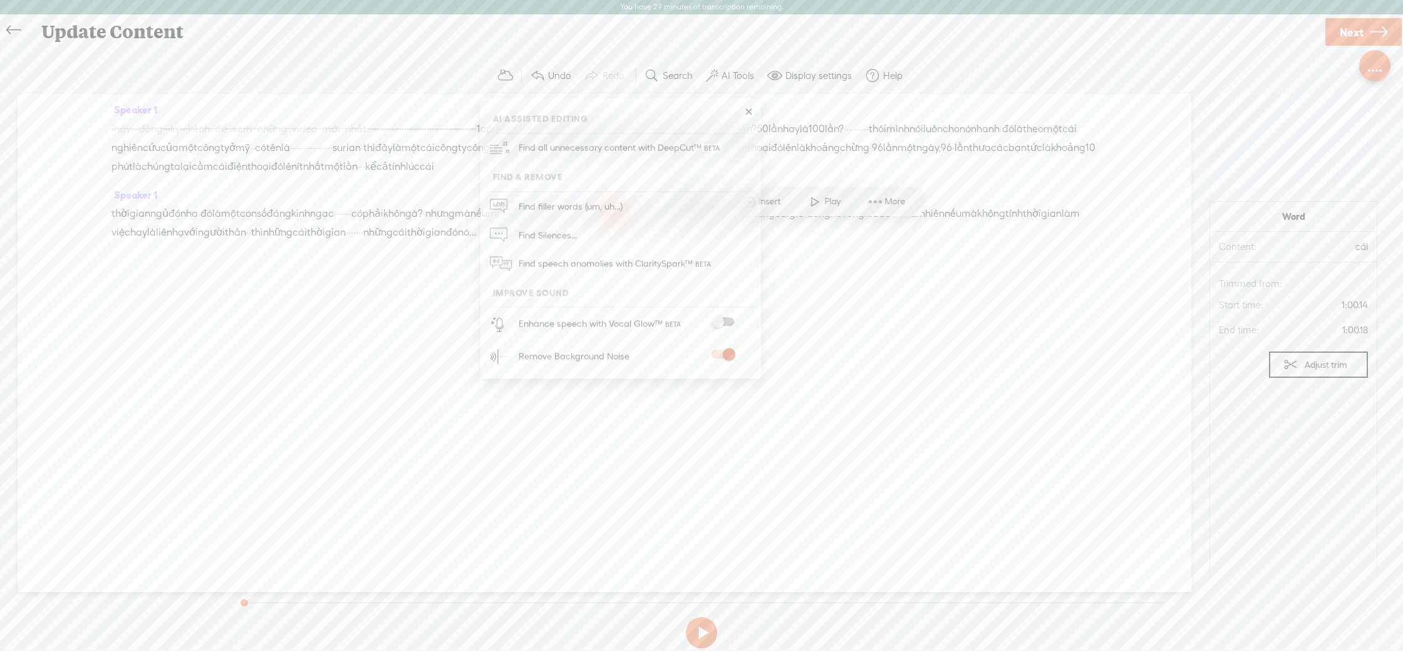
click at [723, 355] on span at bounding box center [723, 354] width 23 height 9
click at [828, 359] on div "Speaker 1 [S] · hãy · · · đăng · · · ký · · · kênh để xem những video mới nhất.…" at bounding box center [605, 343] width 1174 height 498
click at [498, 120] on span "câu" at bounding box center [489, 129] width 18 height 19
click at [703, 643] on button at bounding box center [701, 632] width 31 height 31
click at [498, 123] on span "câu" at bounding box center [489, 129] width 18 height 19
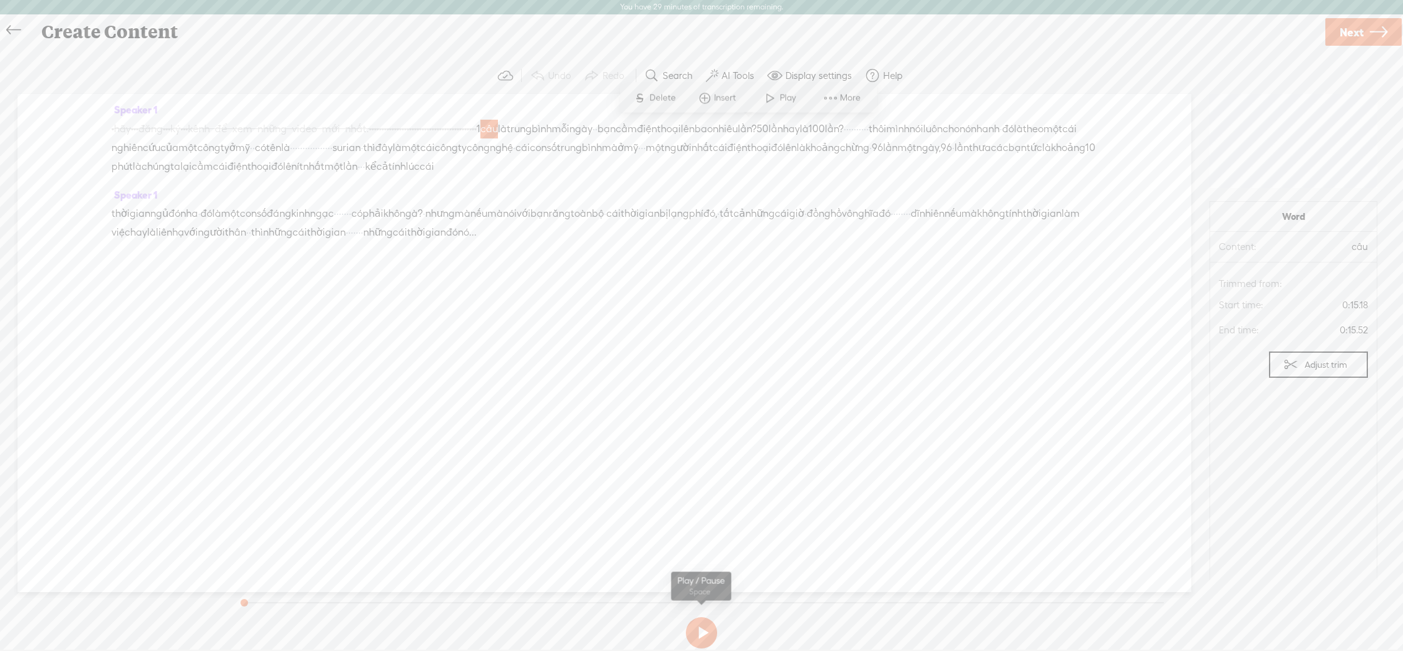
click at [693, 633] on button at bounding box center [701, 632] width 31 height 31
click at [889, 71] on label "Help" at bounding box center [892, 76] width 19 height 13
click at [888, 71] on label "Help" at bounding box center [892, 76] width 19 height 13
click at [1055, 69] on section "Undo Redo Search Remove Background Noise AI Tools Configure Magic Sound Enhance…" at bounding box center [702, 76] width 1378 height 36
click at [1282, 365] on button "Adjust trim" at bounding box center [1318, 364] width 99 height 26
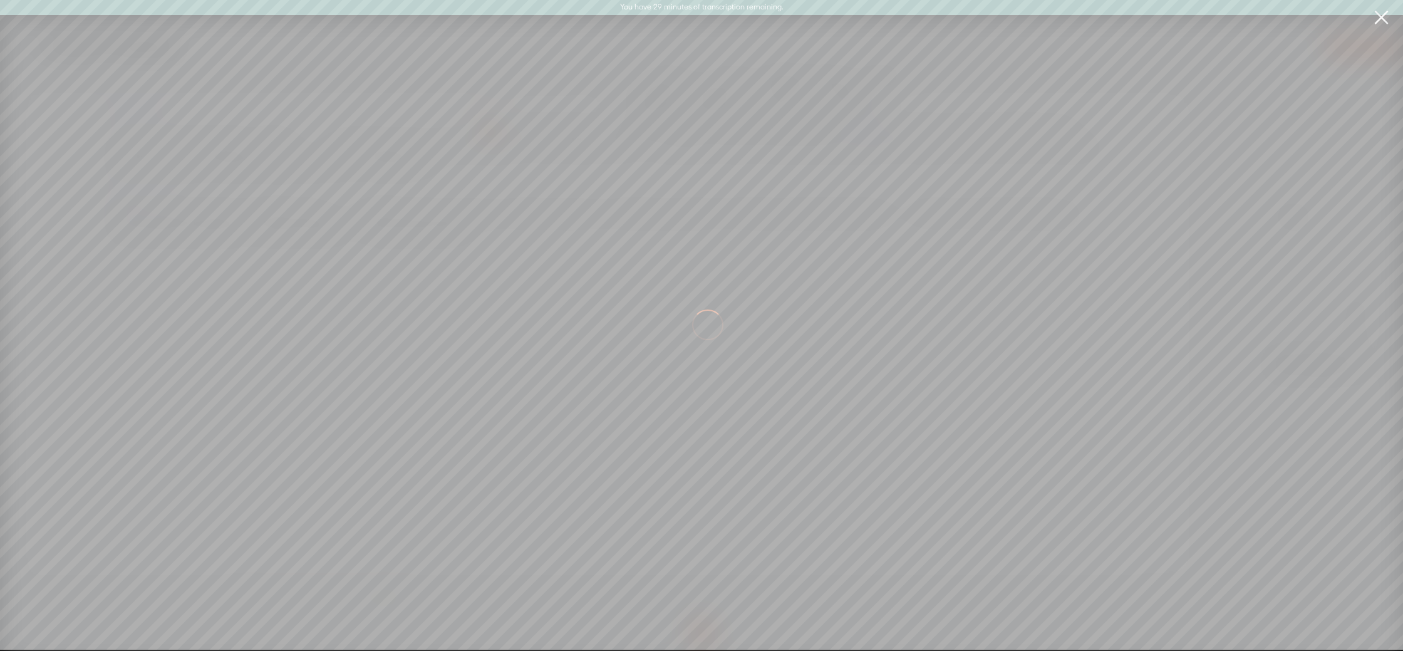
scroll to position [0, 3139]
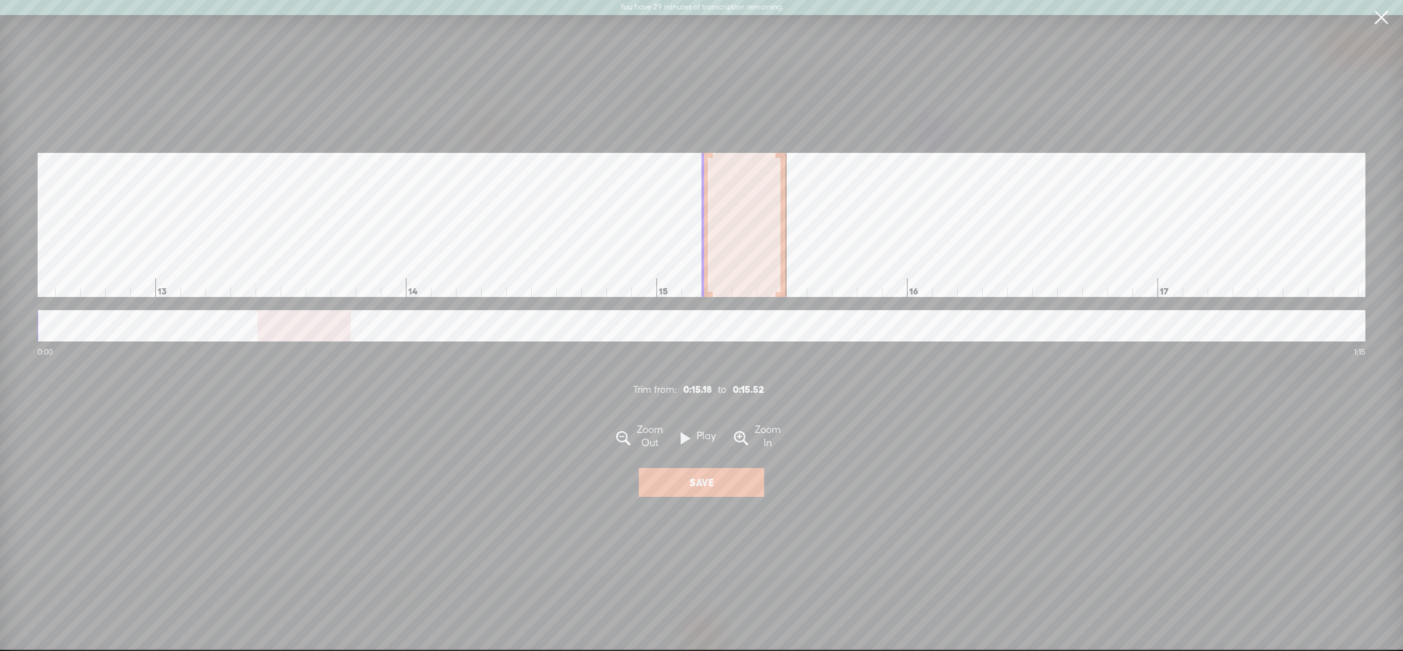
click at [1395, 12] on link at bounding box center [1381, 17] width 31 height 35
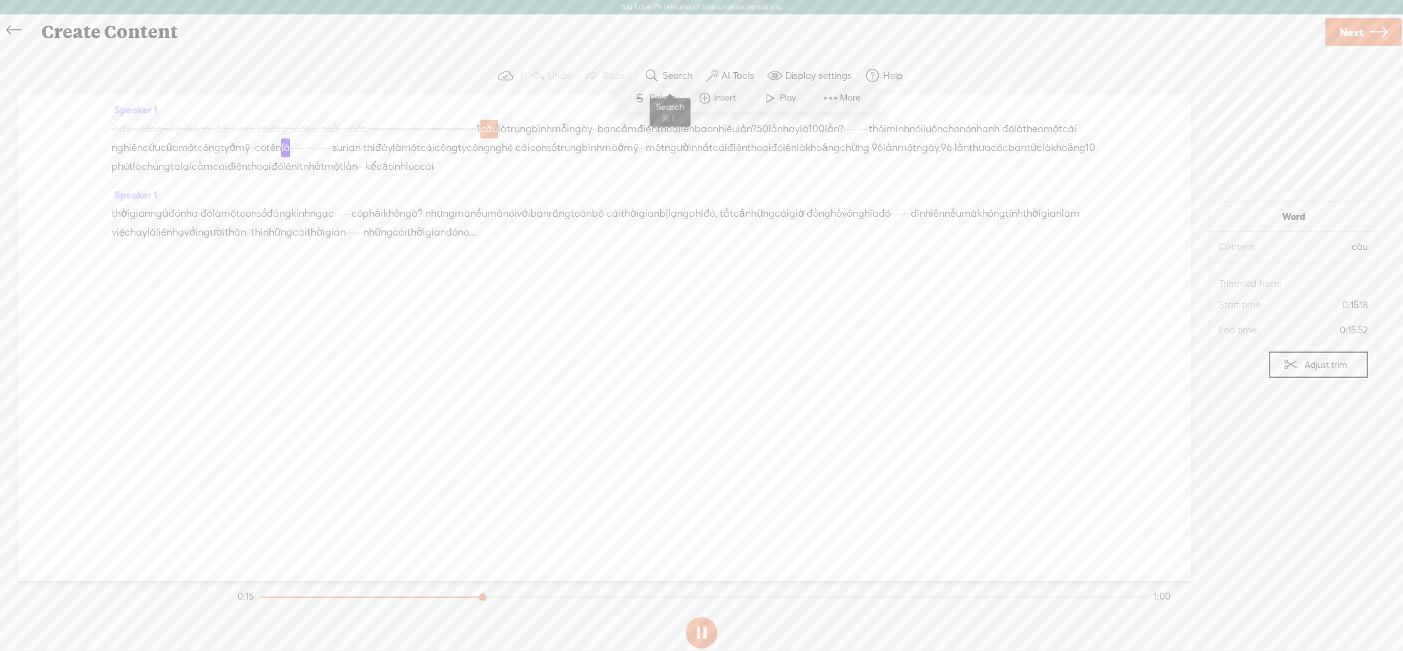
click at [661, 73] on button "Search" at bounding box center [670, 75] width 61 height 25
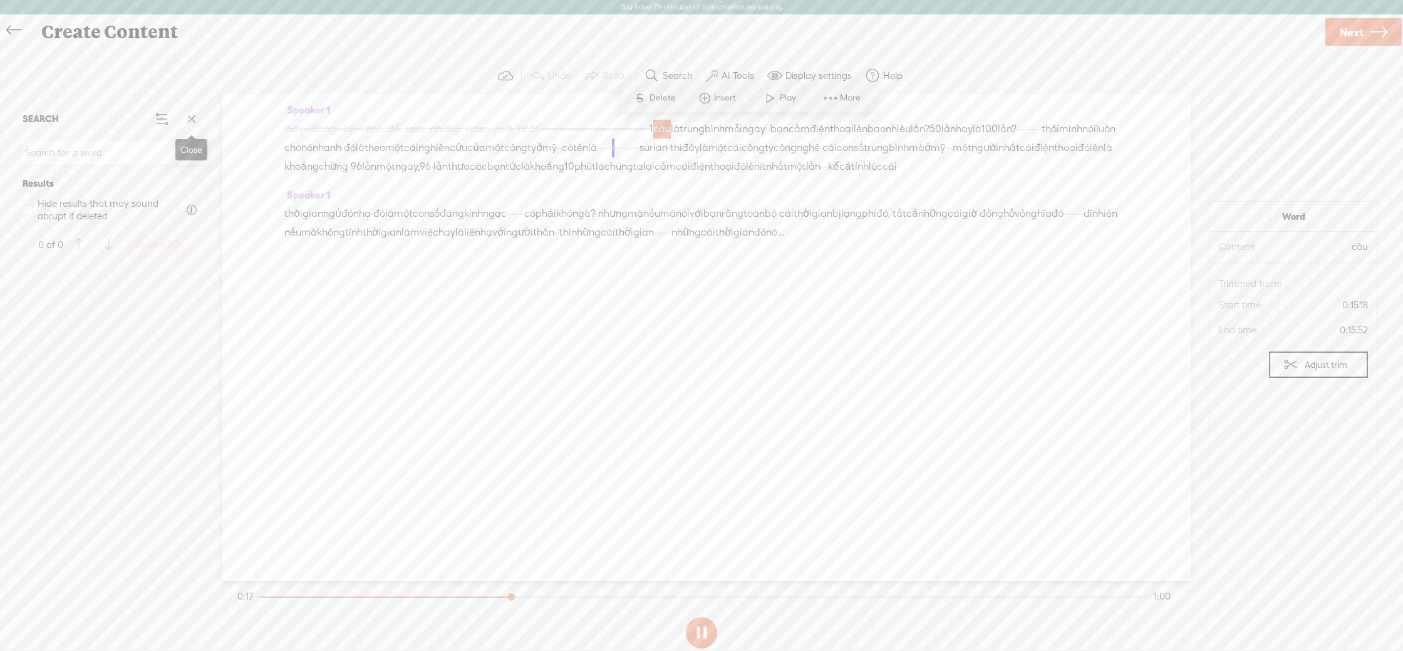
click at [190, 115] on span at bounding box center [191, 119] width 19 height 19
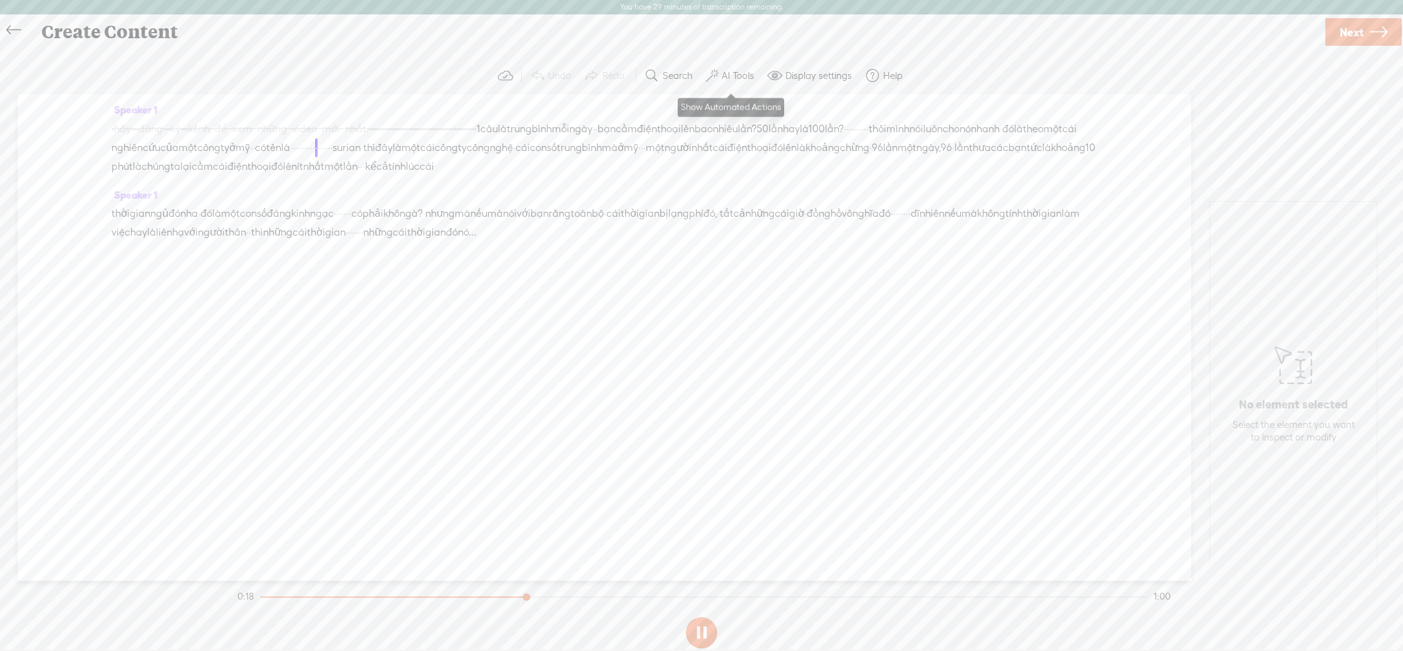
click at [731, 76] on label "AI Tools" at bounding box center [738, 76] width 33 height 13
click at [727, 318] on span at bounding box center [723, 322] width 23 height 9
click at [722, 352] on span at bounding box center [723, 354] width 23 height 9
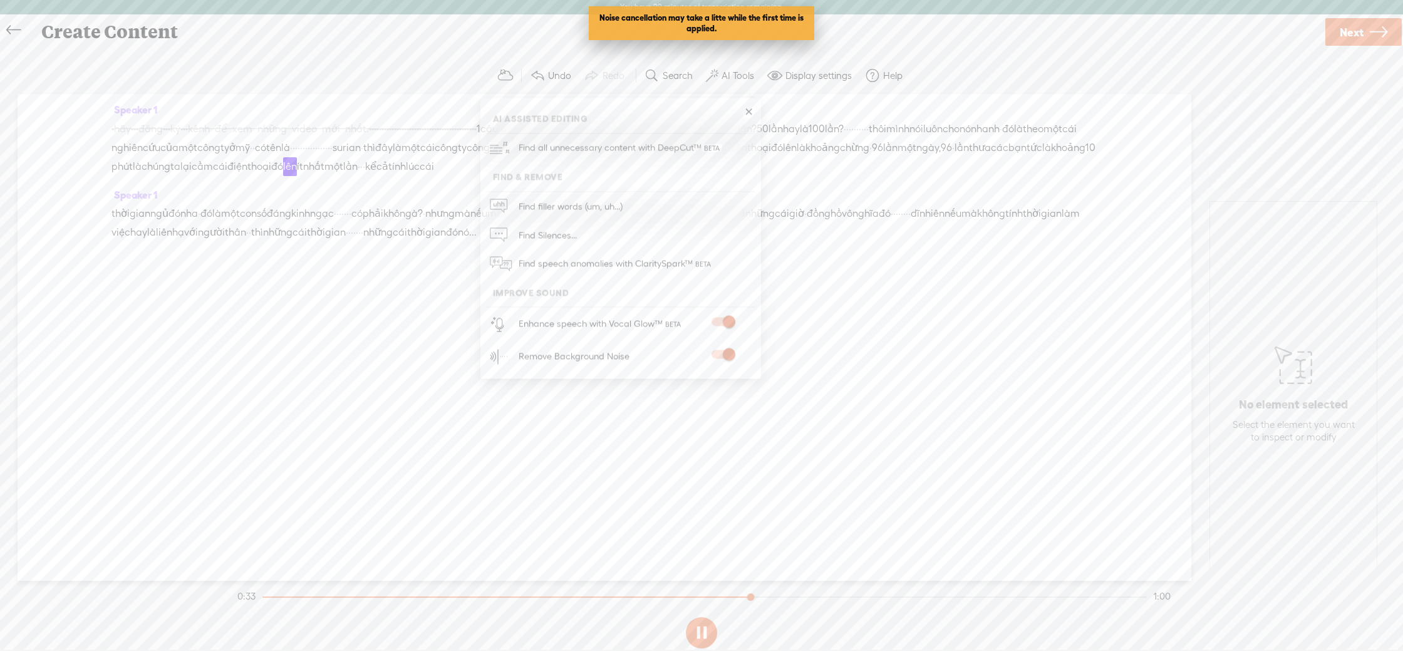
click at [723, 353] on span at bounding box center [723, 354] width 23 height 9
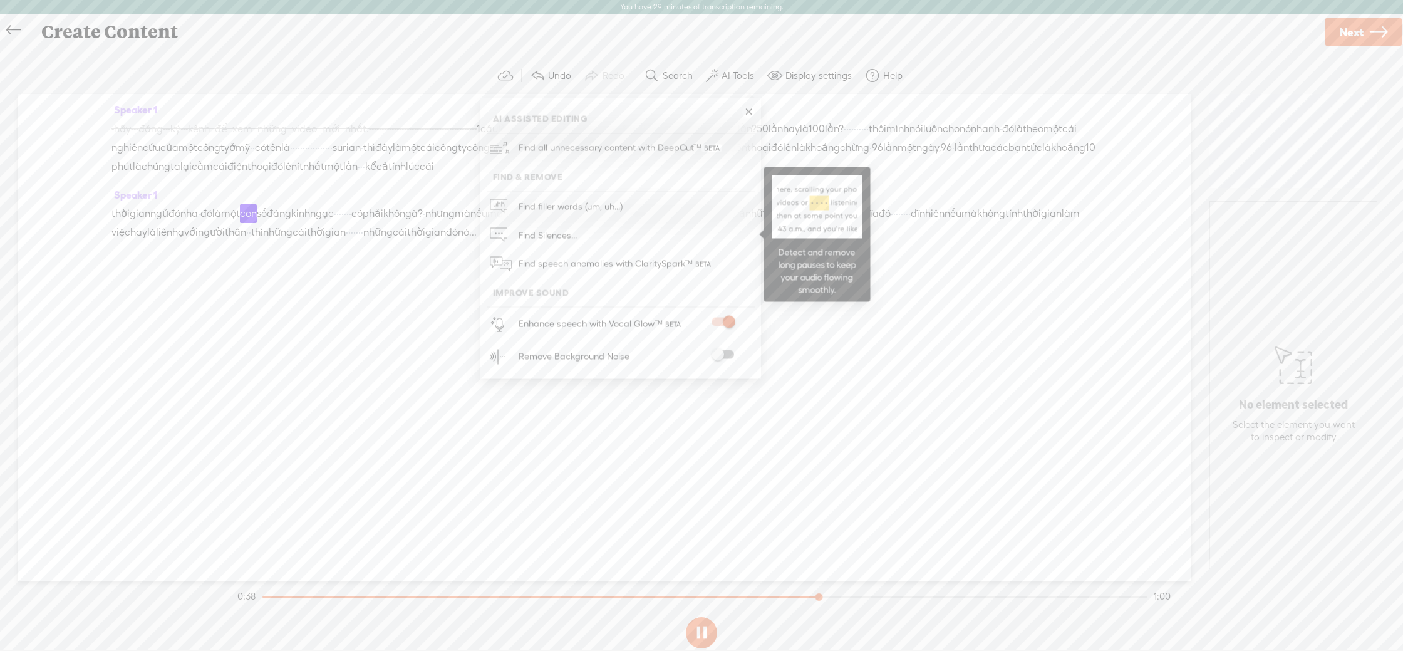
click at [573, 223] on span "Find Silences..." at bounding box center [547, 235] width 67 height 28
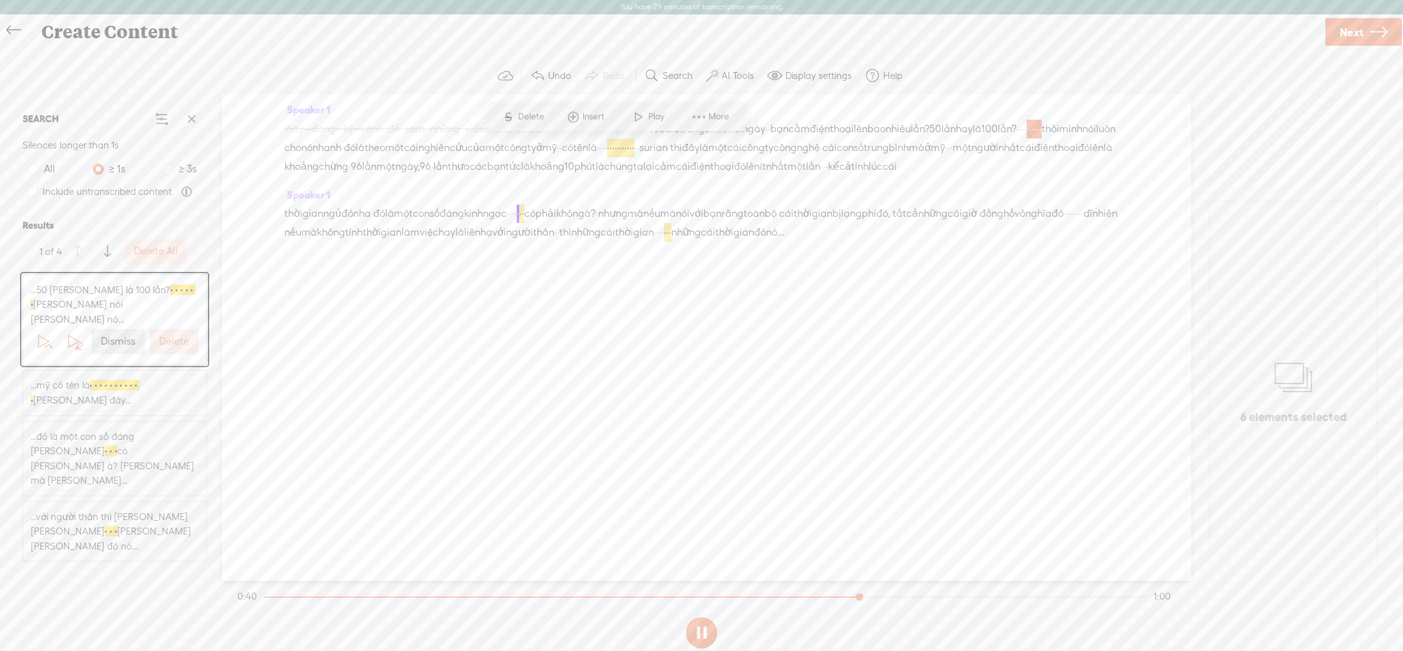
click at [156, 254] on label "Delete All" at bounding box center [156, 251] width 44 height 13
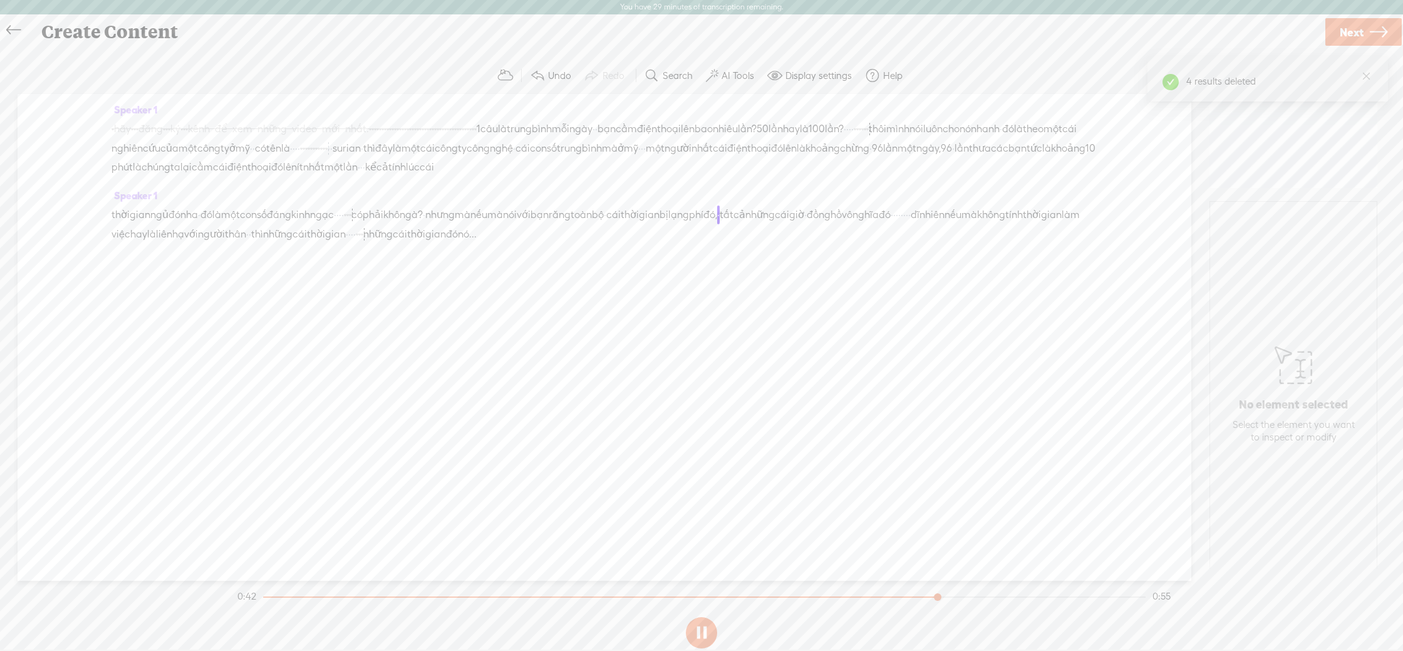
click at [532, 122] on span "trung" at bounding box center [519, 129] width 25 height 19
click at [290, 144] on span "là" at bounding box center [285, 148] width 9 height 19
click at [821, 129] on div "S Delete Insert Play More" at bounding box center [802, 116] width 257 height 29
click at [824, 118] on span at bounding box center [824, 116] width 19 height 23
click at [17, 36] on icon at bounding box center [13, 30] width 14 height 28
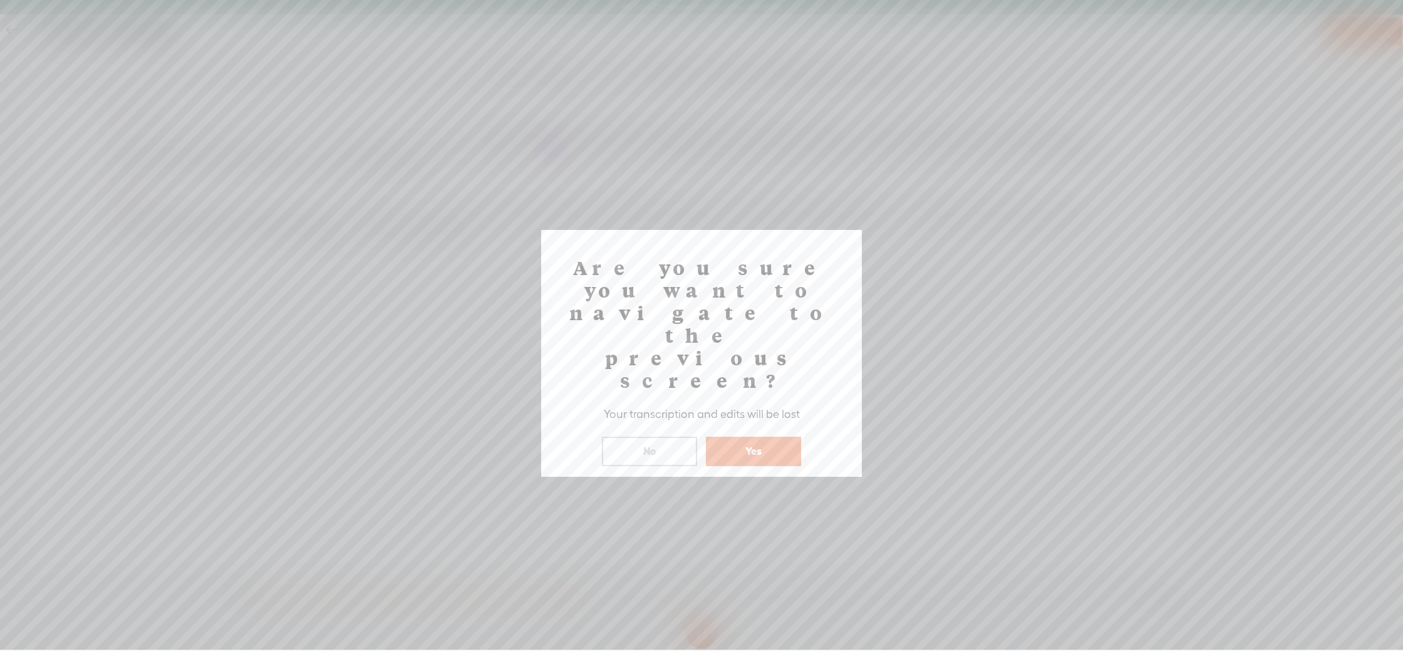
click at [681, 437] on button "No" at bounding box center [649, 451] width 95 height 29
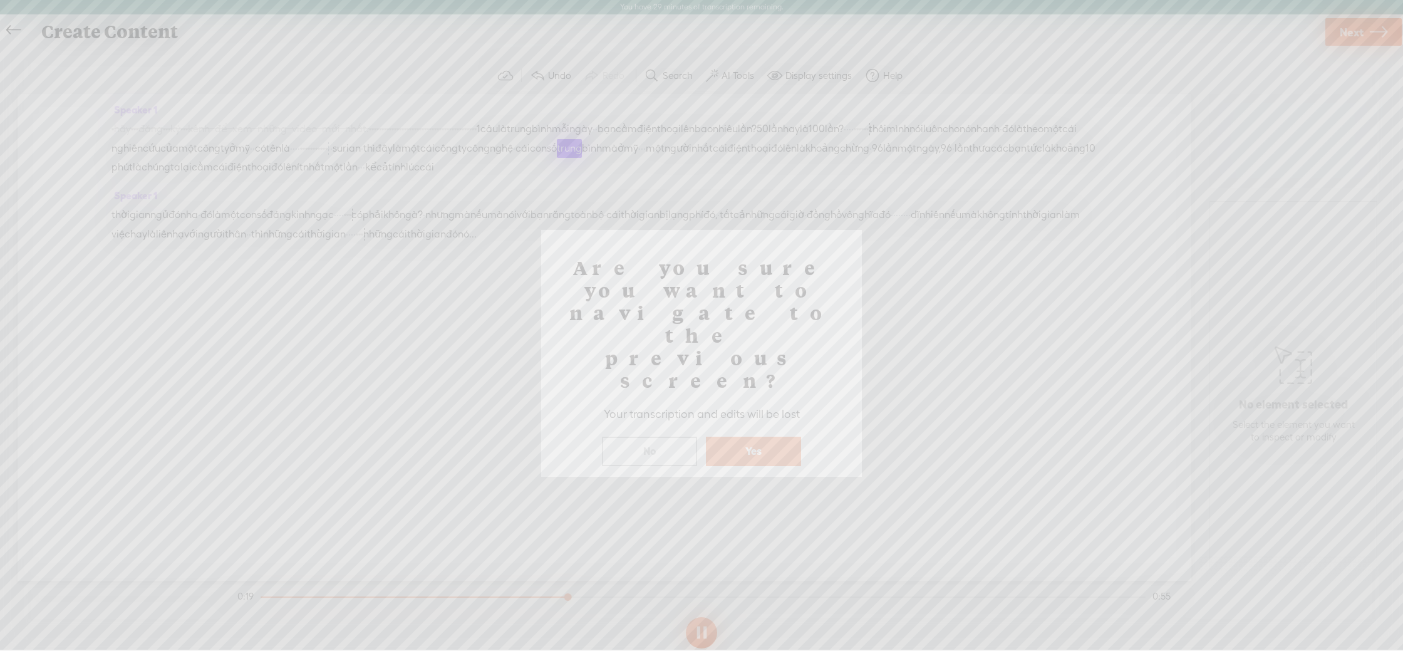
scroll to position [15, 0]
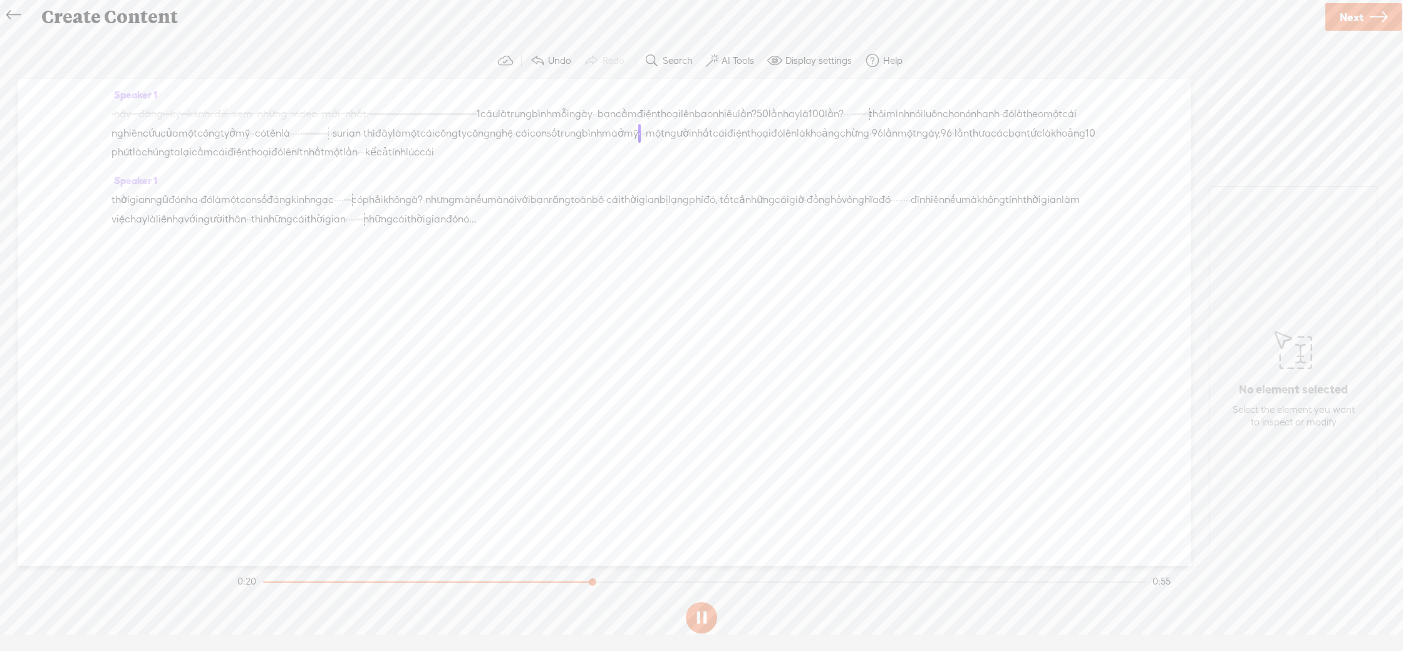
click at [687, 63] on label "Search" at bounding box center [678, 60] width 30 height 13
click at [722, 58] on label "AI Tools" at bounding box center [738, 60] width 33 height 13
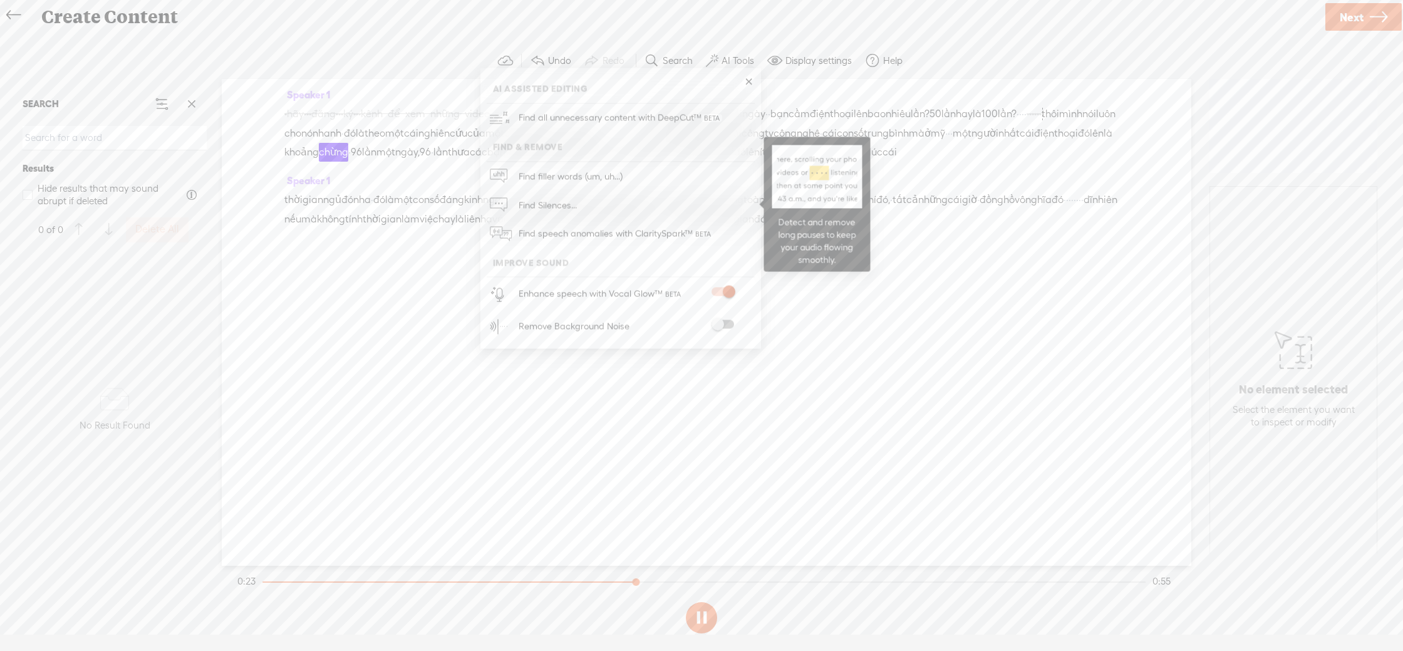
click at [601, 202] on link "Find Silences..." at bounding box center [621, 204] width 268 height 29
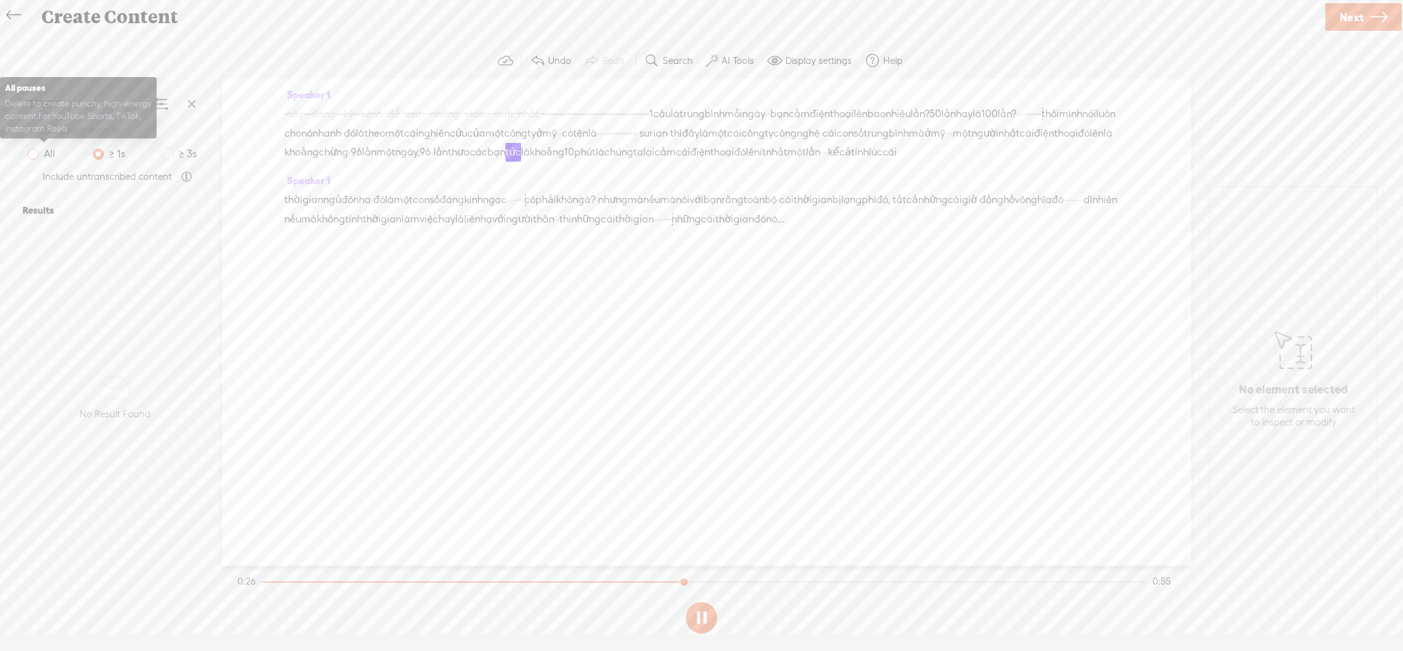
click at [41, 158] on span "All" at bounding box center [49, 154] width 21 height 16
click at [39, 158] on input "All" at bounding box center [33, 153] width 11 height 11
radio input "true"
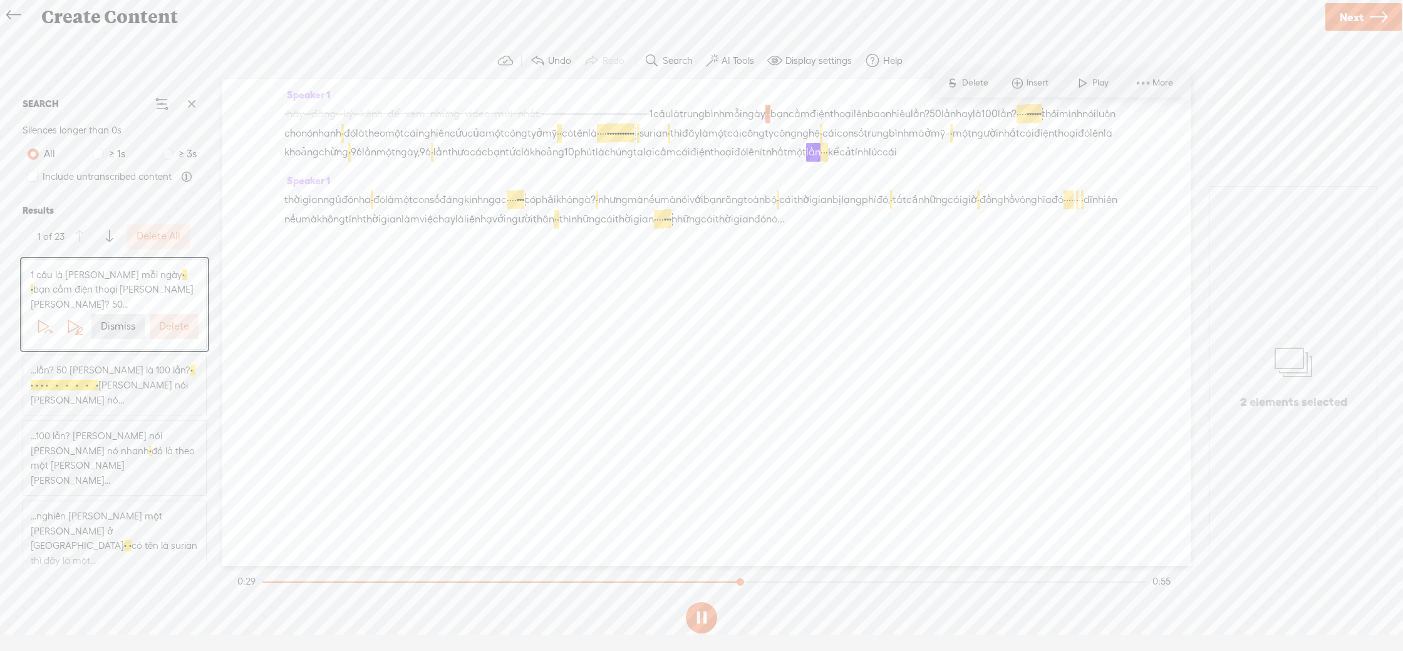
click at [908, 315] on div "Speaker 1 [S] · hãy · · · đăng · · · ký · · · kênh để xem những video mới nhất.…" at bounding box center [707, 322] width 970 height 487
click at [921, 318] on div "Speaker 1 [S] · hãy · · · đăng · · · ký · · · kênh để xem những video mới nhất.…" at bounding box center [707, 322] width 970 height 487
click at [880, 311] on div "Speaker 1 [S] · hãy · · · đăng · · · ký · · · kênh để xem những video mới nhất.…" at bounding box center [707, 322] width 970 height 487
click at [873, 311] on div "Speaker 1 [S] · hãy · · · đăng · · · ký · · · kênh để xem những video mới nhất.…" at bounding box center [707, 322] width 970 height 487
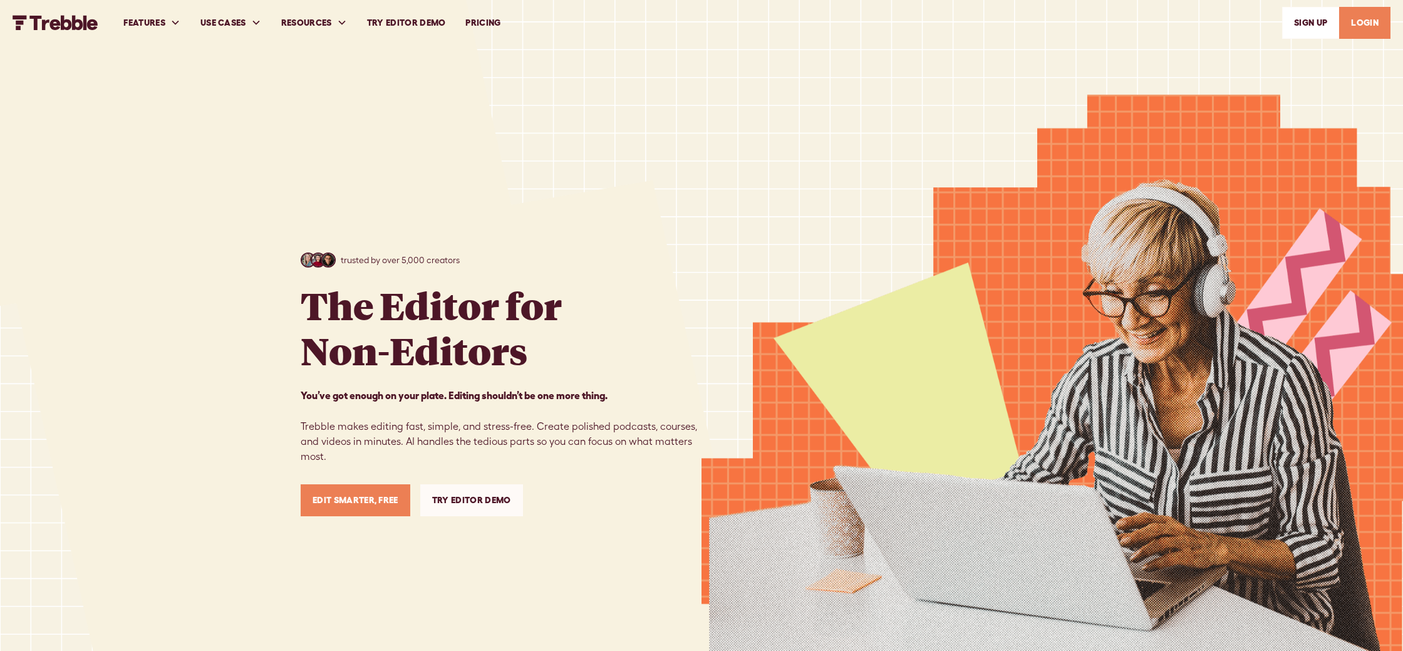
click at [489, 22] on link "PRICING" at bounding box center [482, 22] width 55 height 43
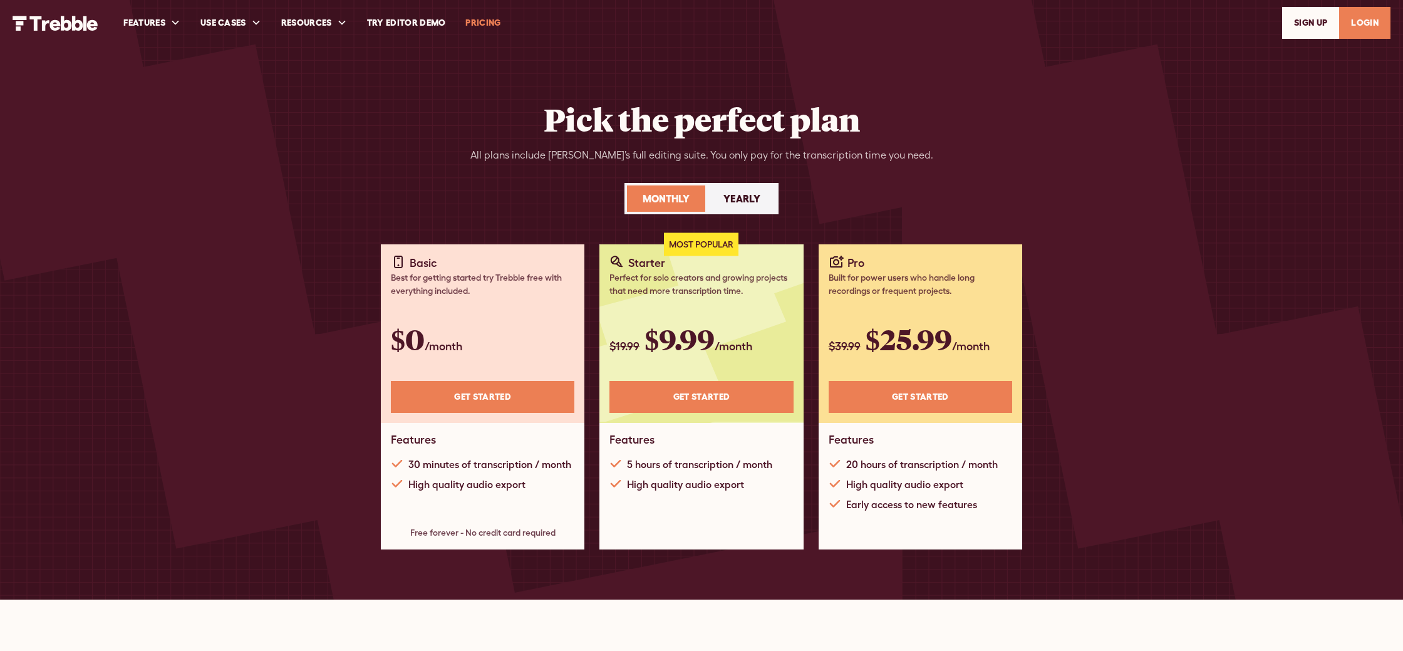
click at [430, 28] on link "Try Editor Demo" at bounding box center [406, 22] width 99 height 43
